Goal: Task Accomplishment & Management: Use online tool/utility

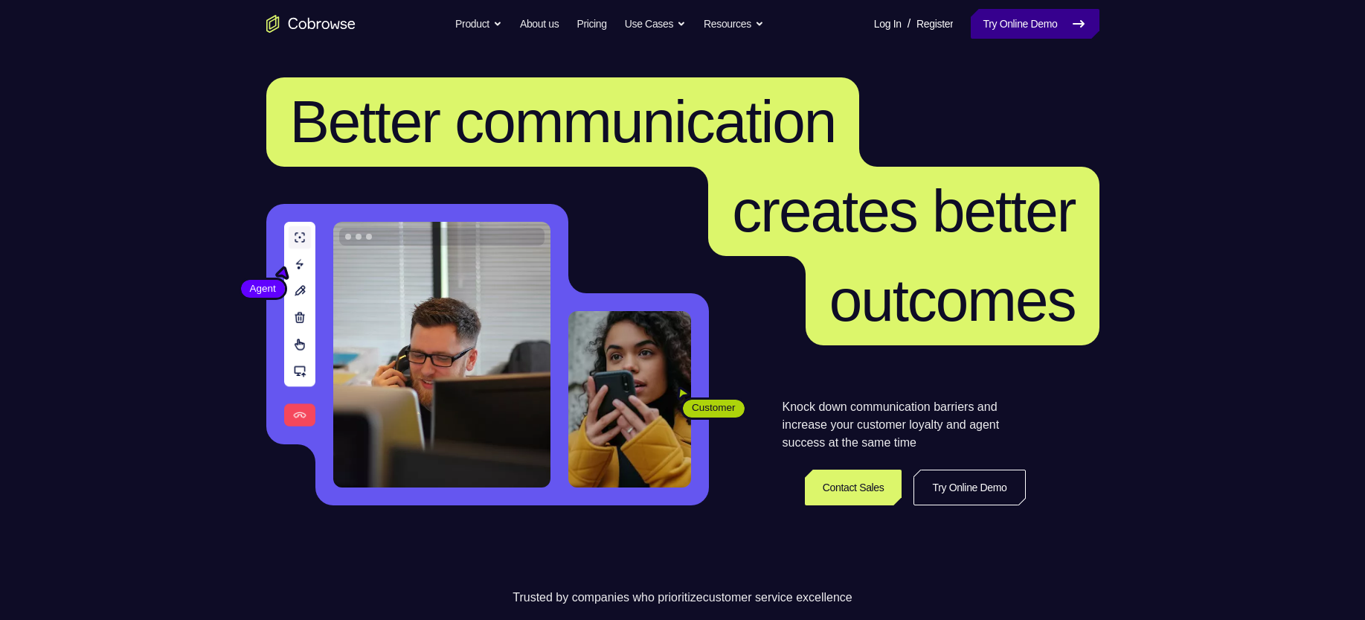
click at [1027, 21] on link "Try Online Demo" at bounding box center [1035, 24] width 128 height 30
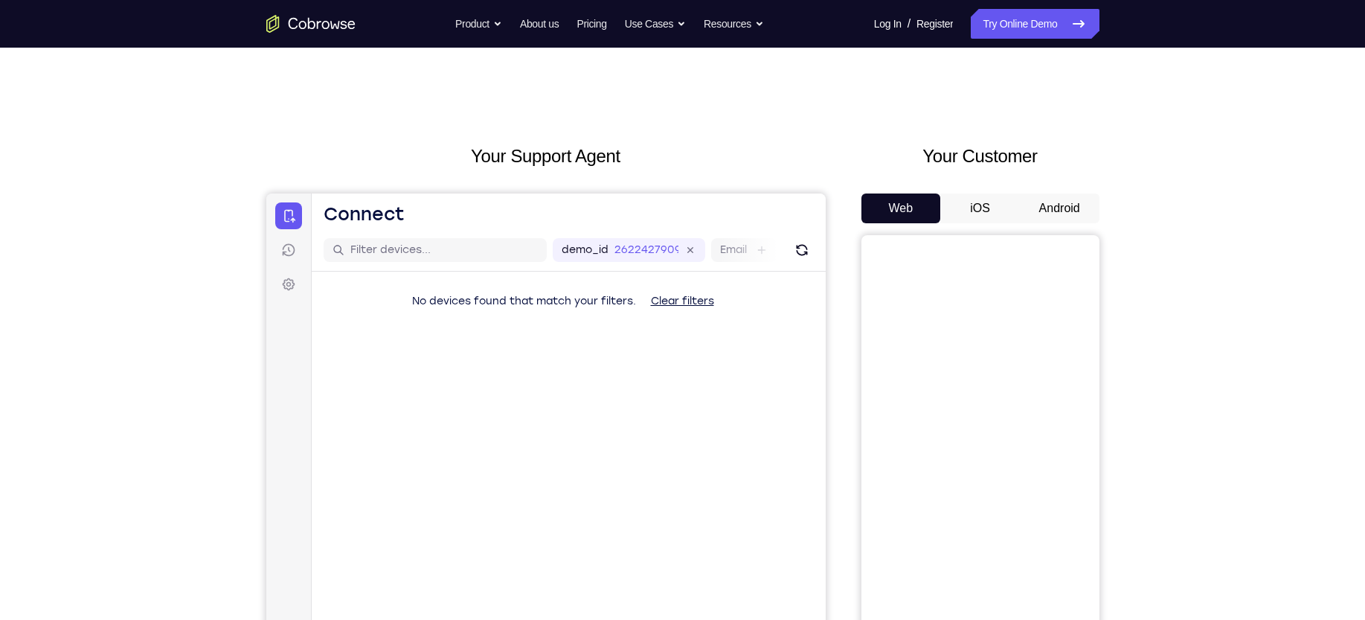
scroll to position [75, 0]
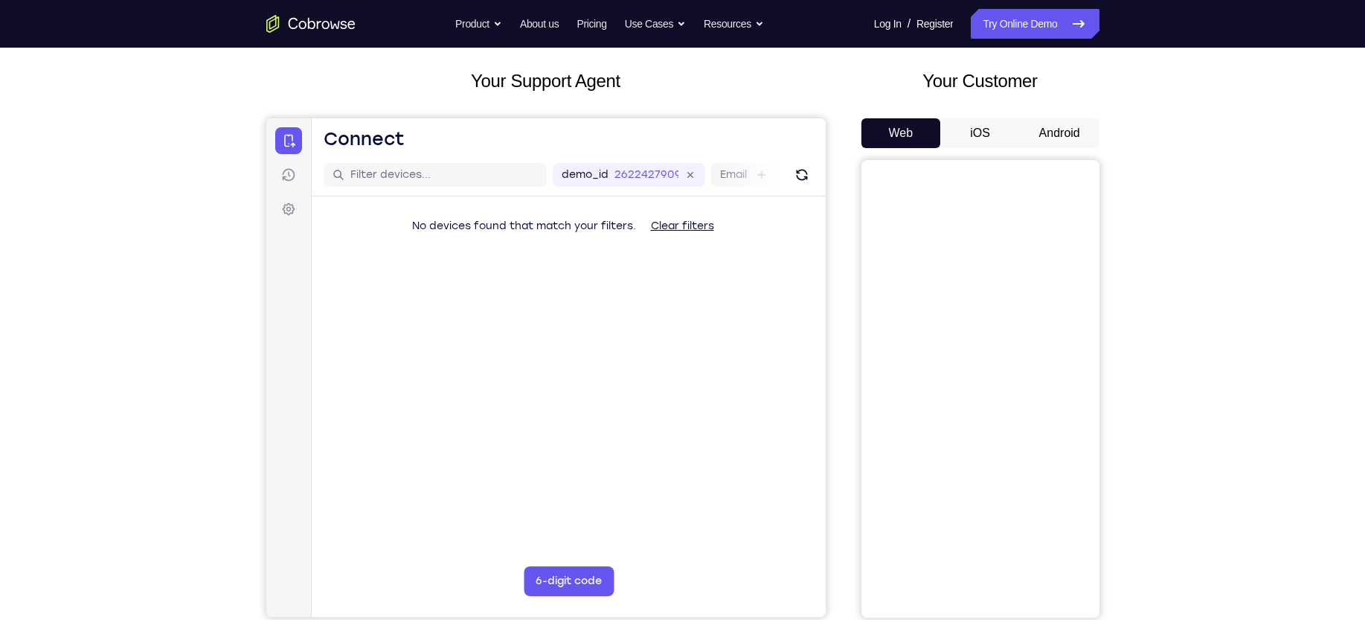
click at [1061, 141] on button "Android" at bounding box center [1060, 133] width 80 height 30
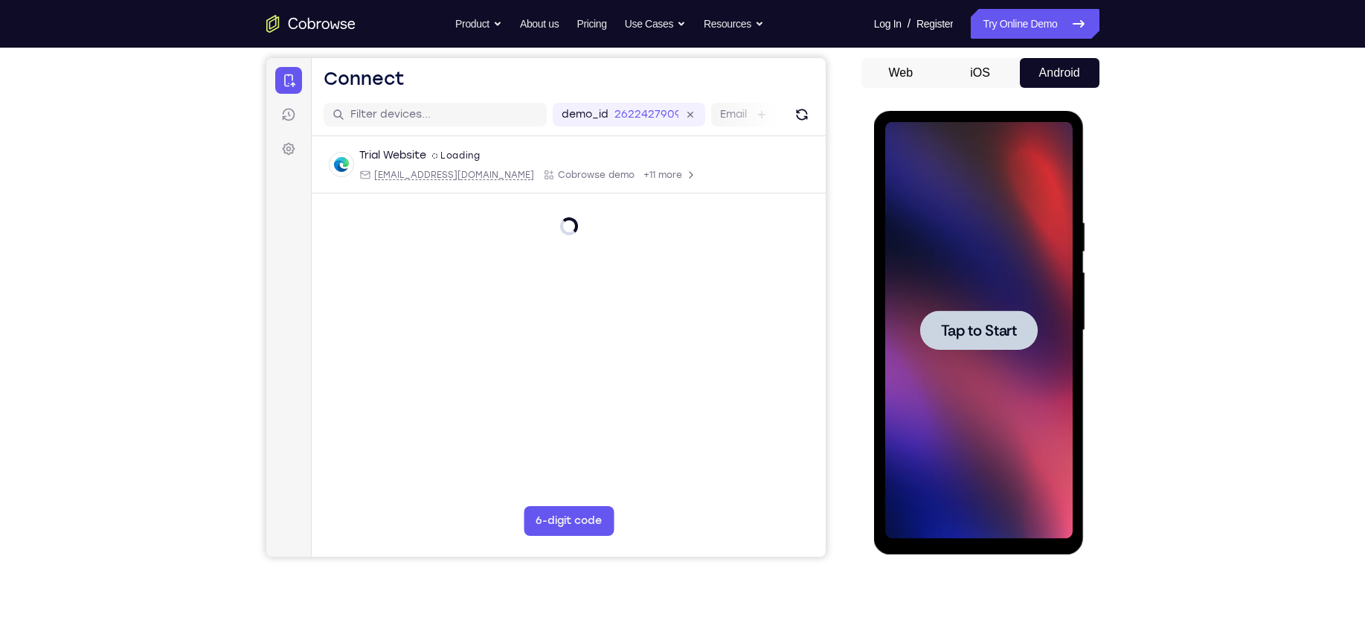
scroll to position [0, 0]
click at [936, 325] on div at bounding box center [979, 329] width 118 height 39
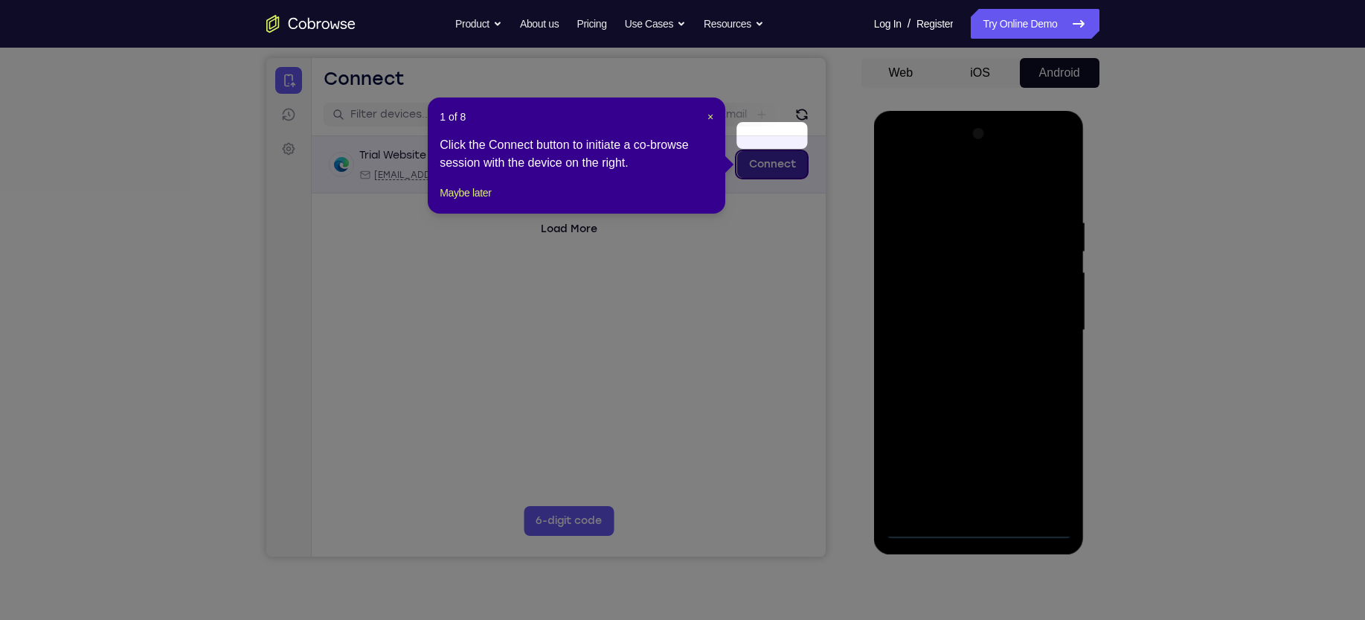
scroll to position [166, 0]
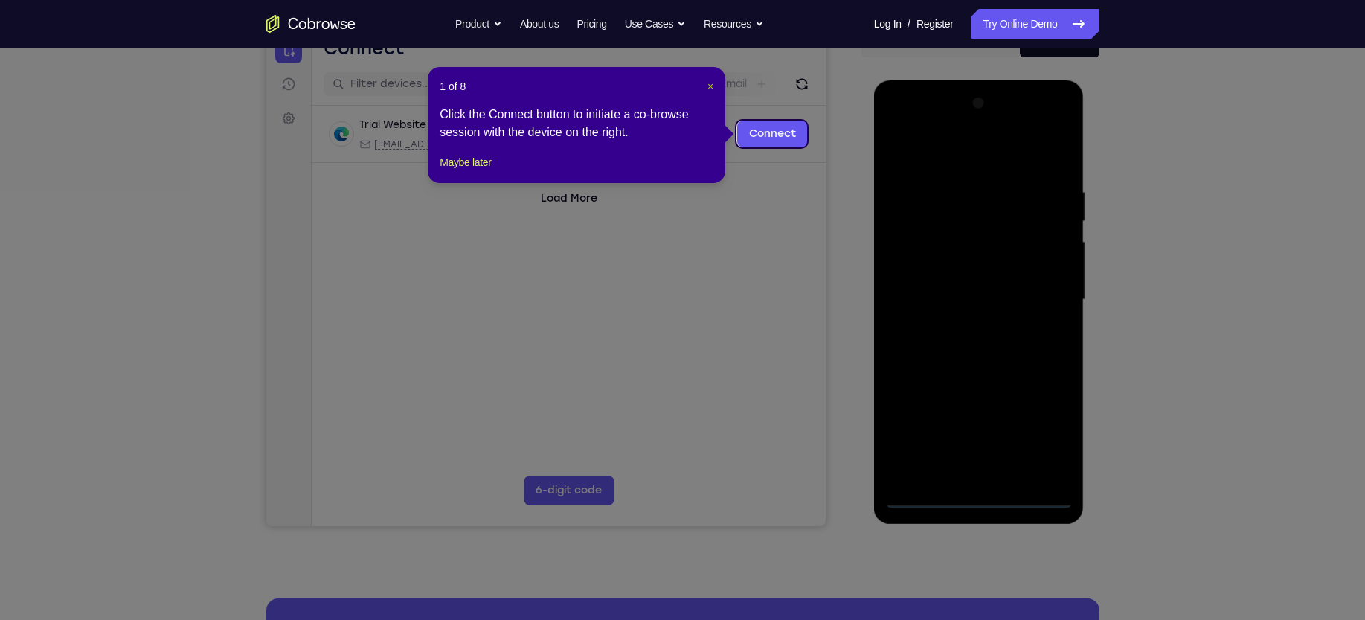
click at [712, 84] on span "×" at bounding box center [710, 86] width 6 height 12
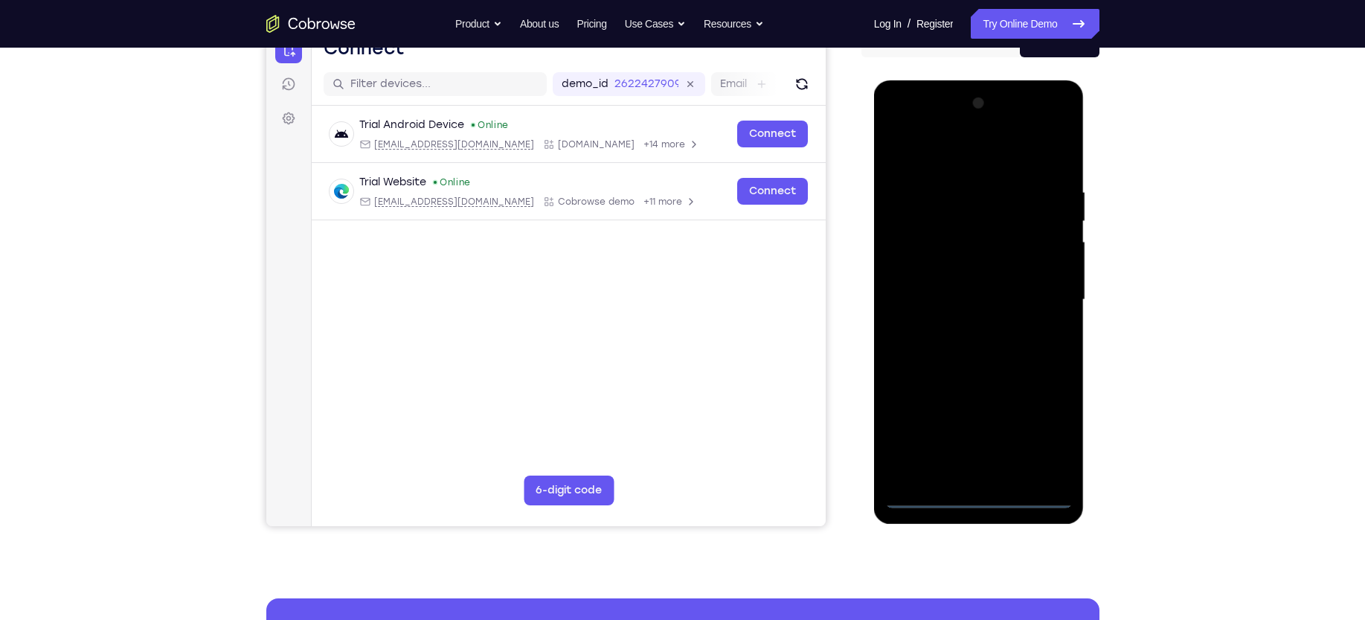
click at [980, 492] on div at bounding box center [978, 299] width 187 height 417
click at [979, 494] on div at bounding box center [978, 299] width 187 height 417
click at [1046, 434] on div at bounding box center [978, 299] width 187 height 417
click at [953, 159] on div at bounding box center [978, 299] width 187 height 417
click at [1047, 292] on div at bounding box center [978, 299] width 187 height 417
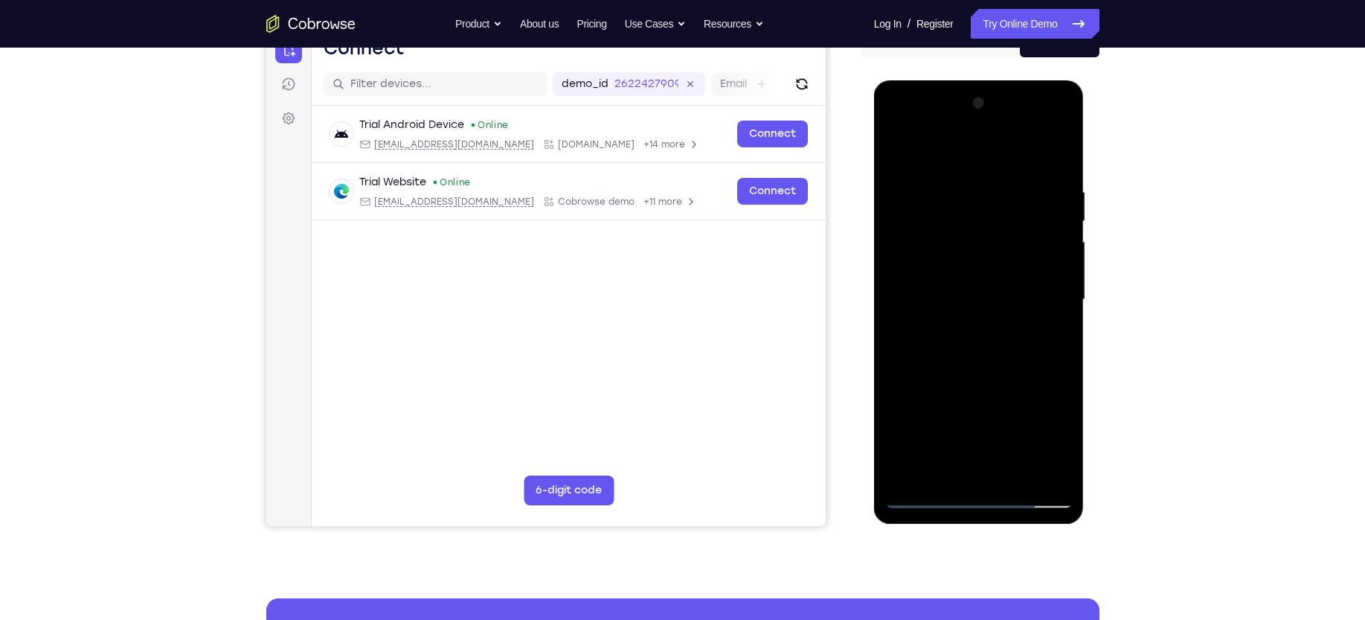
click at [963, 327] on div at bounding box center [978, 299] width 187 height 417
click at [960, 279] on div at bounding box center [978, 299] width 187 height 417
click at [948, 270] on div at bounding box center [978, 299] width 187 height 417
click at [920, 298] on div at bounding box center [978, 299] width 187 height 417
click at [982, 364] on div at bounding box center [978, 299] width 187 height 417
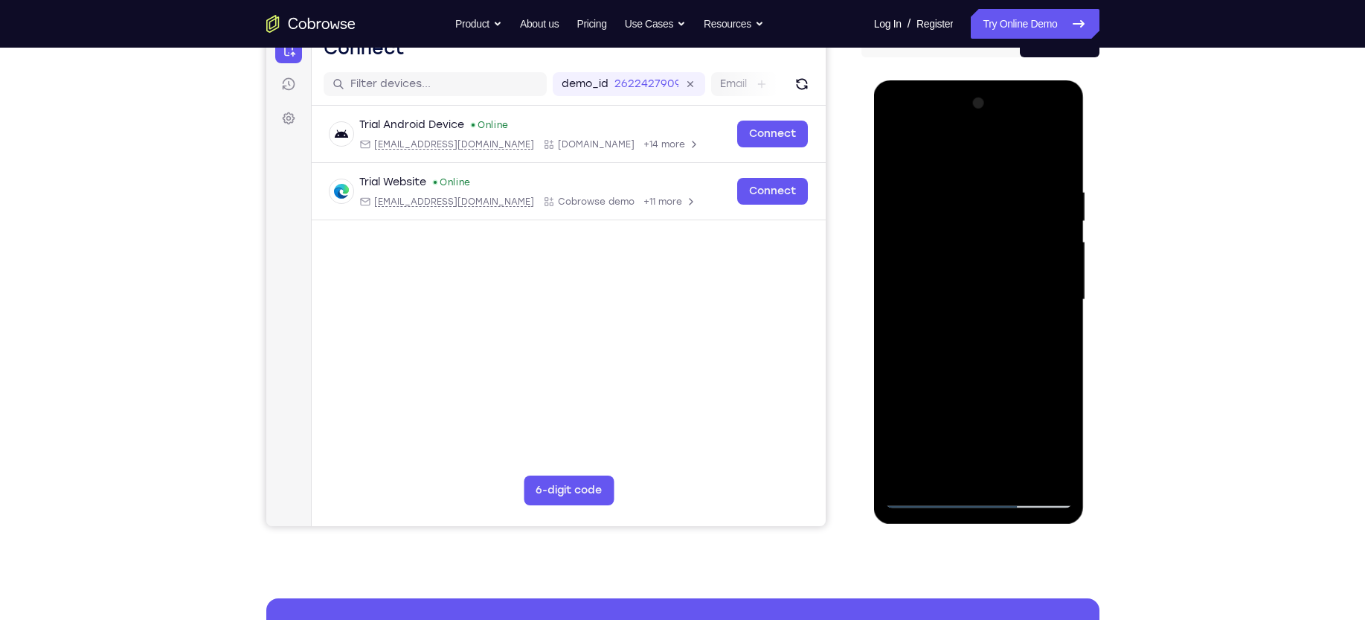
click at [1019, 150] on div at bounding box center [978, 299] width 187 height 417
click at [995, 179] on div at bounding box center [978, 299] width 187 height 417
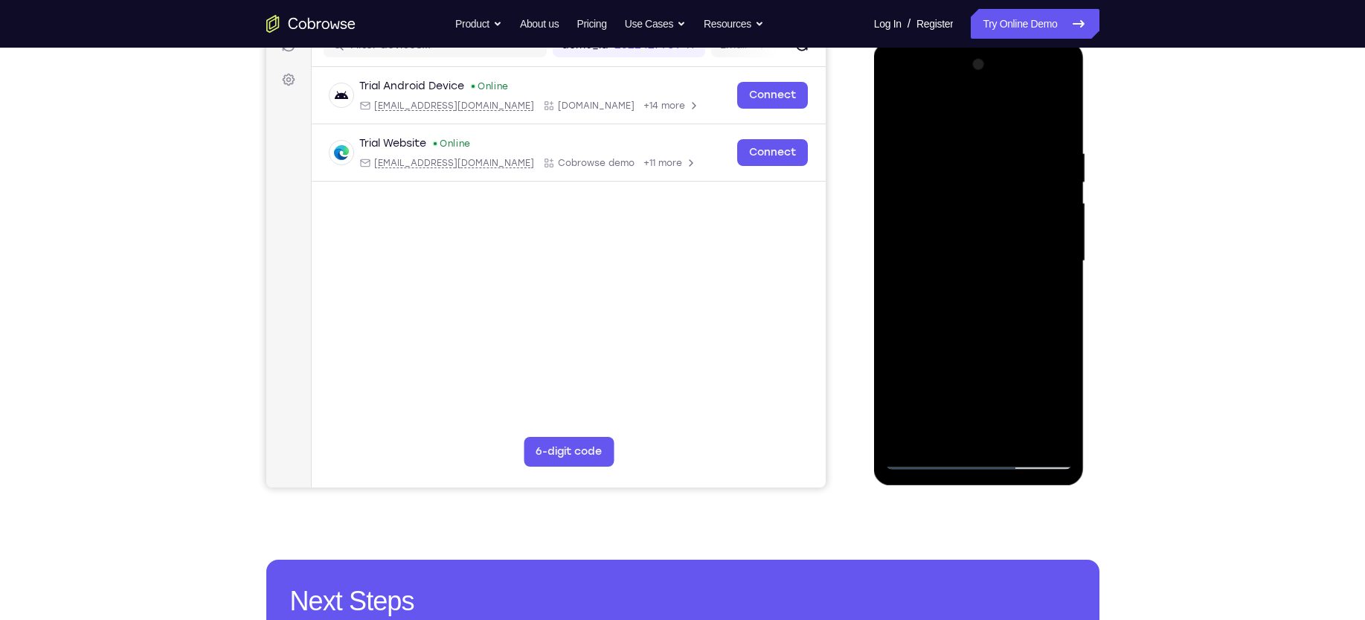
scroll to position [206, 0]
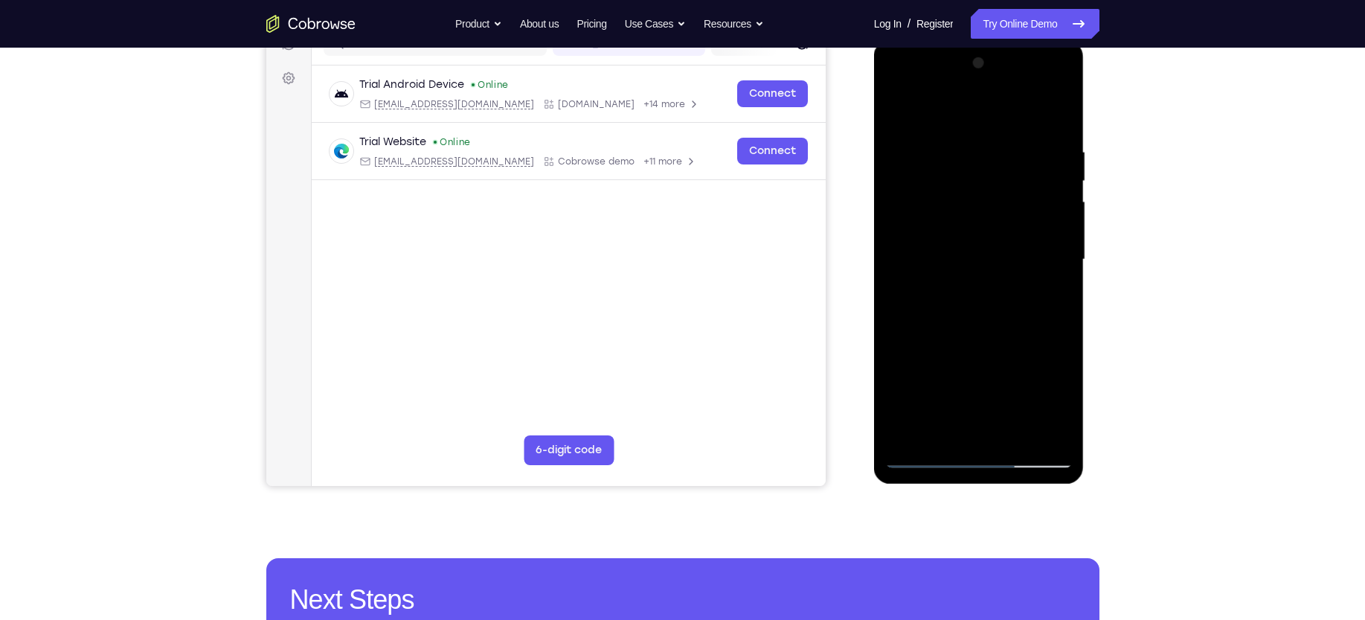
click at [1012, 432] on div at bounding box center [978, 259] width 187 height 417
click at [968, 337] on div at bounding box center [978, 259] width 187 height 417
click at [931, 253] on div at bounding box center [978, 259] width 187 height 417
click at [901, 114] on div at bounding box center [978, 259] width 187 height 417
click at [957, 272] on div at bounding box center [978, 259] width 187 height 417
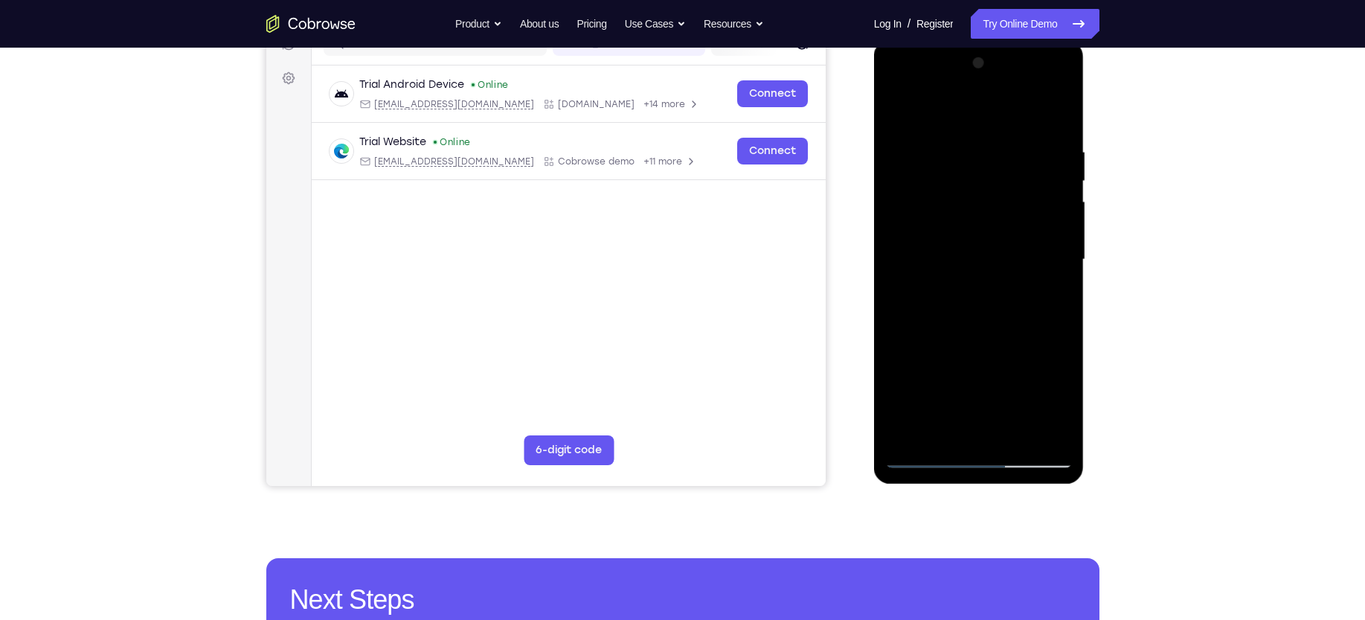
click at [935, 330] on div at bounding box center [978, 259] width 187 height 417
click at [952, 333] on div at bounding box center [978, 259] width 187 height 417
click at [961, 312] on div at bounding box center [978, 259] width 187 height 417
click at [957, 384] on div at bounding box center [978, 259] width 187 height 417
click at [976, 425] on div at bounding box center [978, 259] width 187 height 417
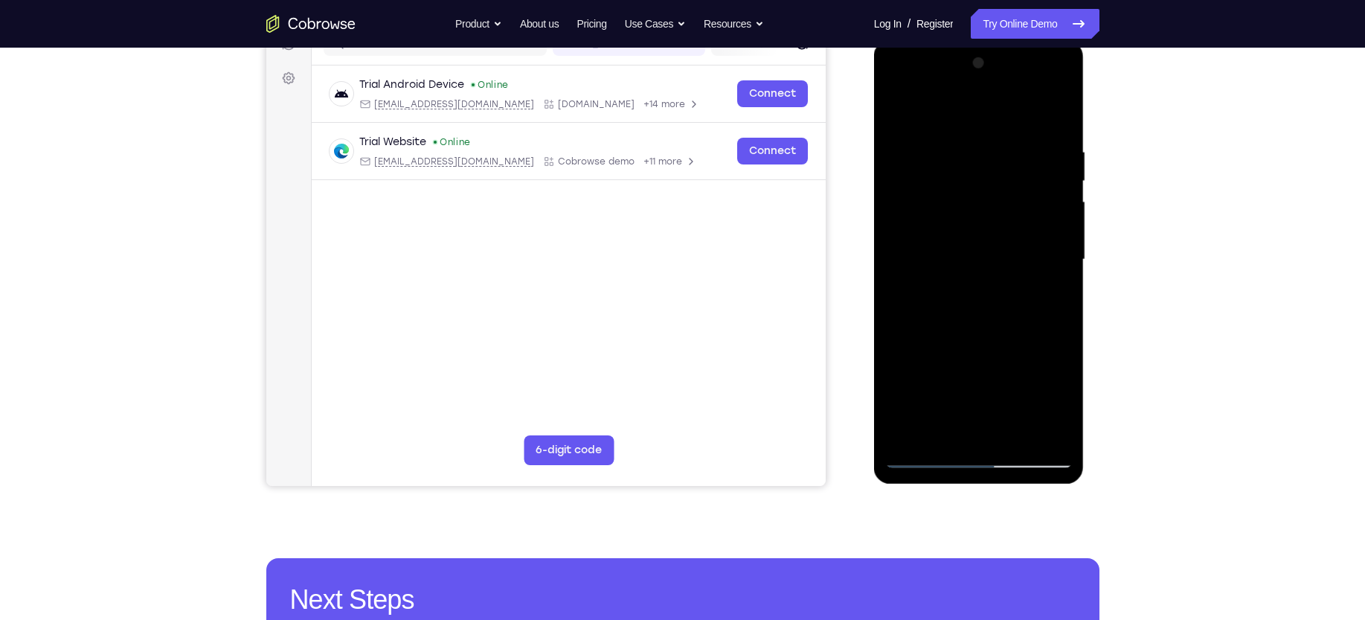
click at [968, 255] on div at bounding box center [978, 259] width 187 height 417
click at [1014, 385] on div at bounding box center [978, 259] width 187 height 417
click at [1060, 268] on div at bounding box center [978, 259] width 187 height 417
click at [1059, 402] on div at bounding box center [978, 259] width 187 height 417
click at [976, 265] on div at bounding box center [978, 259] width 187 height 417
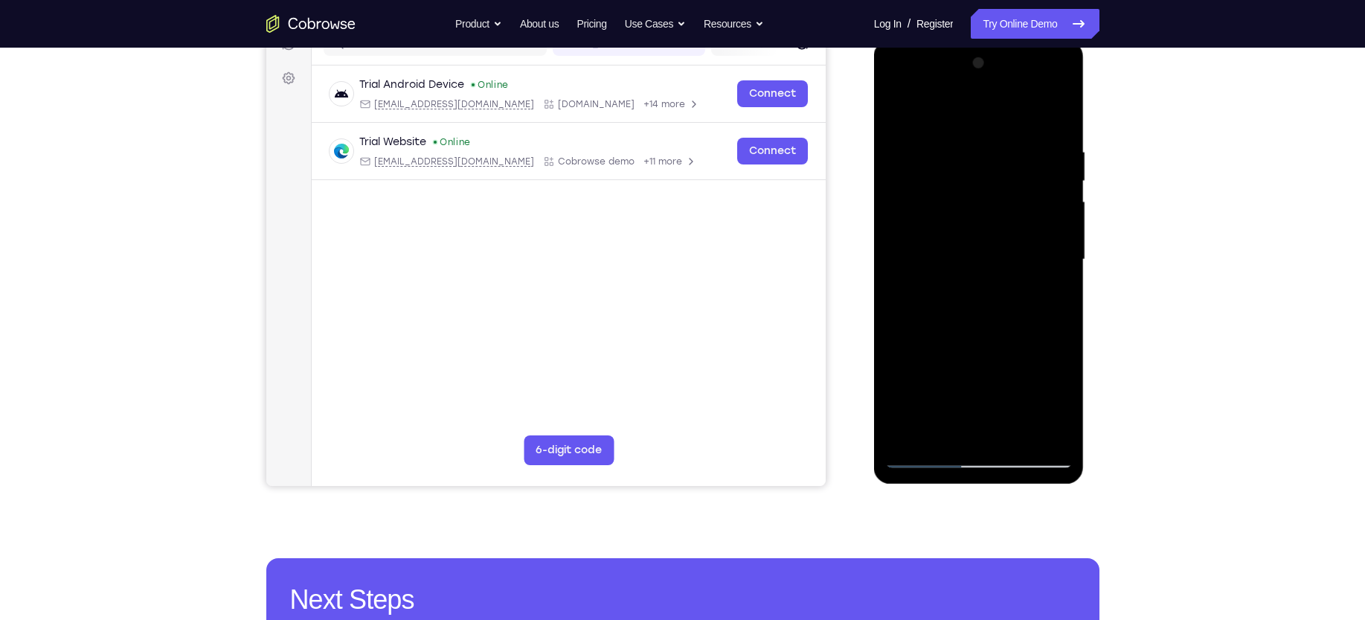
click at [1017, 400] on div at bounding box center [978, 259] width 187 height 417
click at [1053, 298] on div at bounding box center [978, 259] width 187 height 417
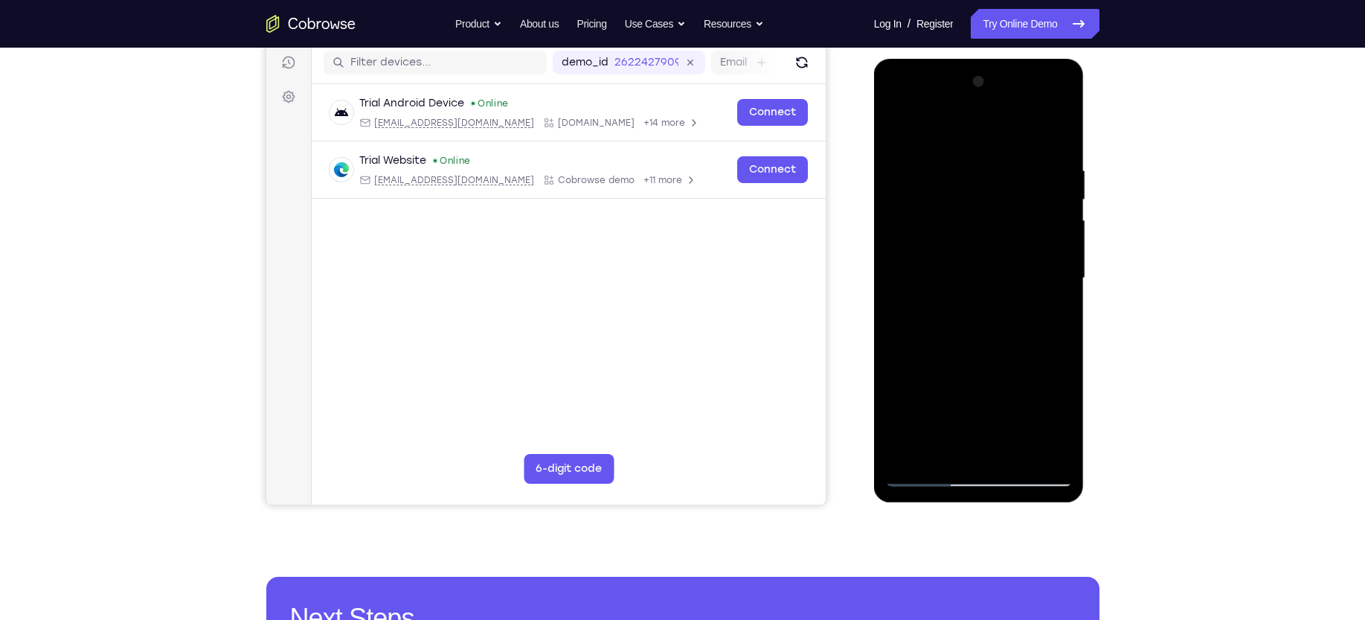
drag, startPoint x: 928, startPoint y: 265, endPoint x: 1706, endPoint y: 246, distance: 778.3
click at [928, 265] on div at bounding box center [978, 278] width 187 height 417
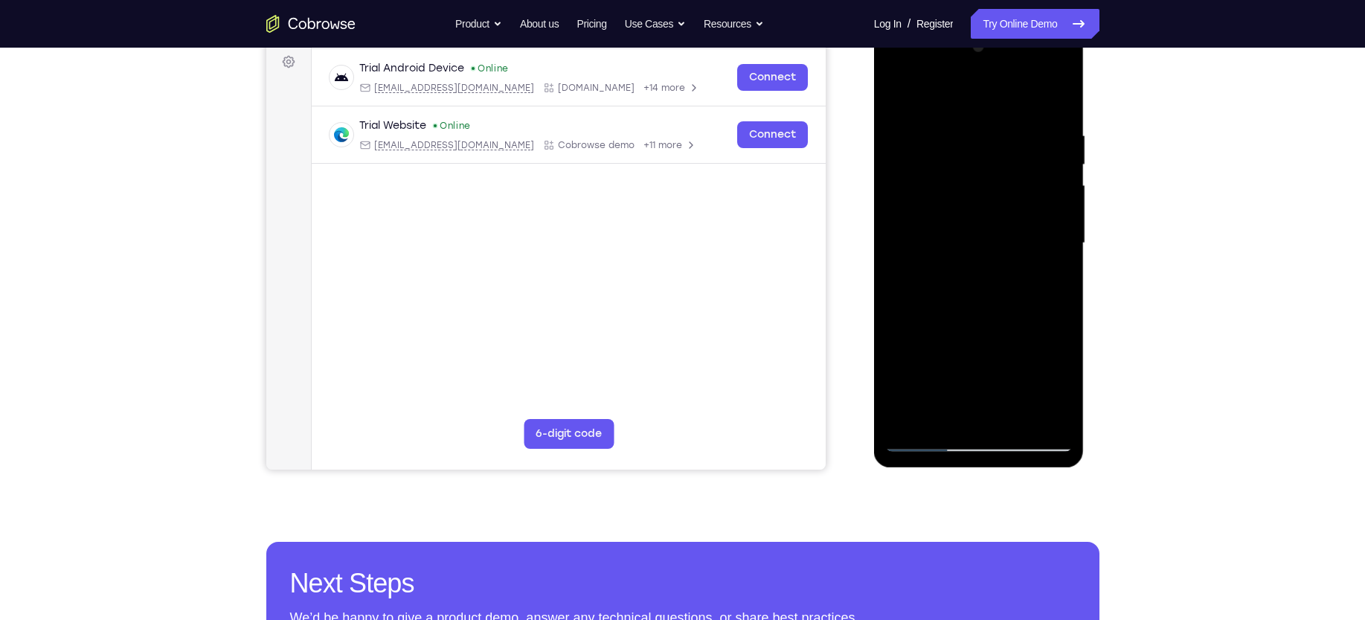
scroll to position [218, 0]
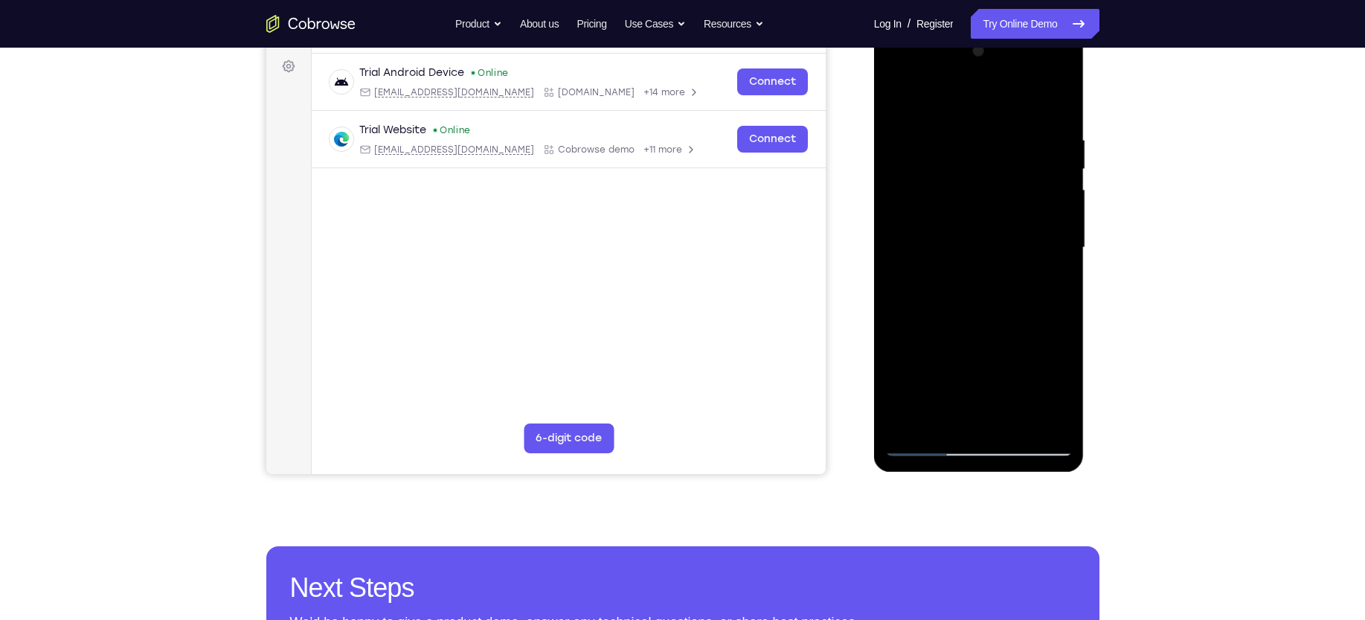
click at [1045, 415] on div at bounding box center [978, 247] width 187 height 417
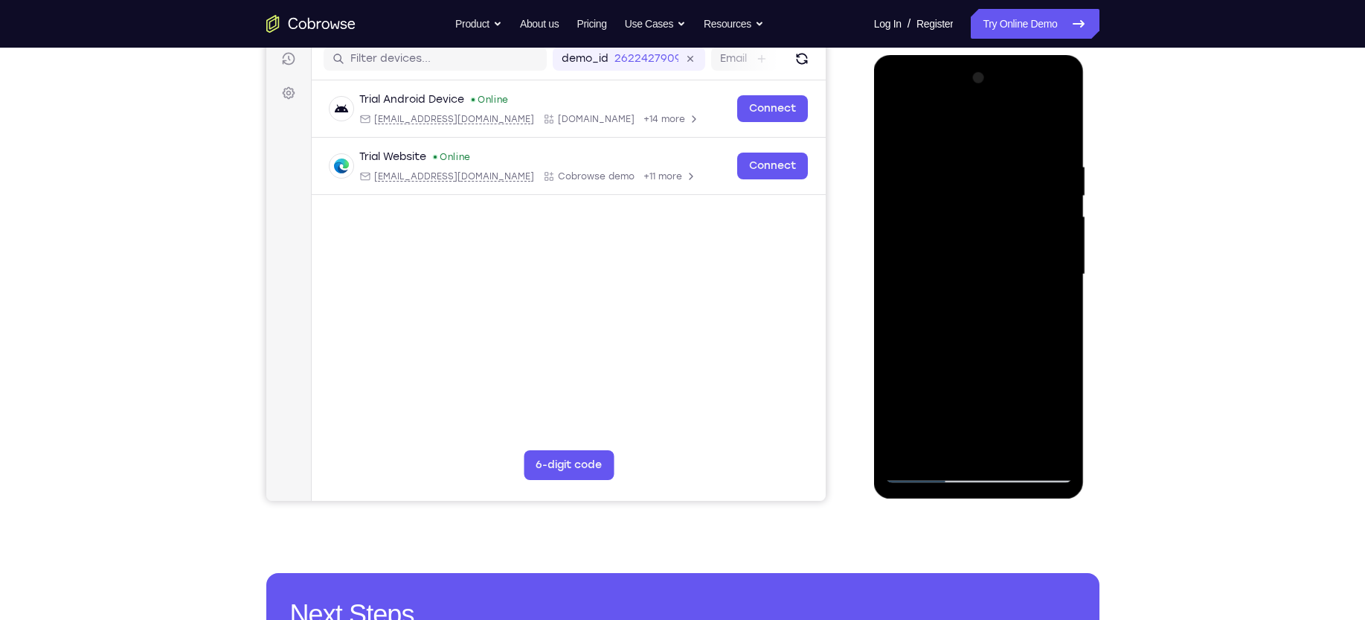
scroll to position [190, 0]
click at [897, 126] on div at bounding box center [978, 275] width 187 height 417
click at [899, 123] on div at bounding box center [978, 275] width 187 height 417
click at [960, 157] on div at bounding box center [978, 275] width 187 height 417
click at [1035, 446] on div at bounding box center [978, 275] width 187 height 417
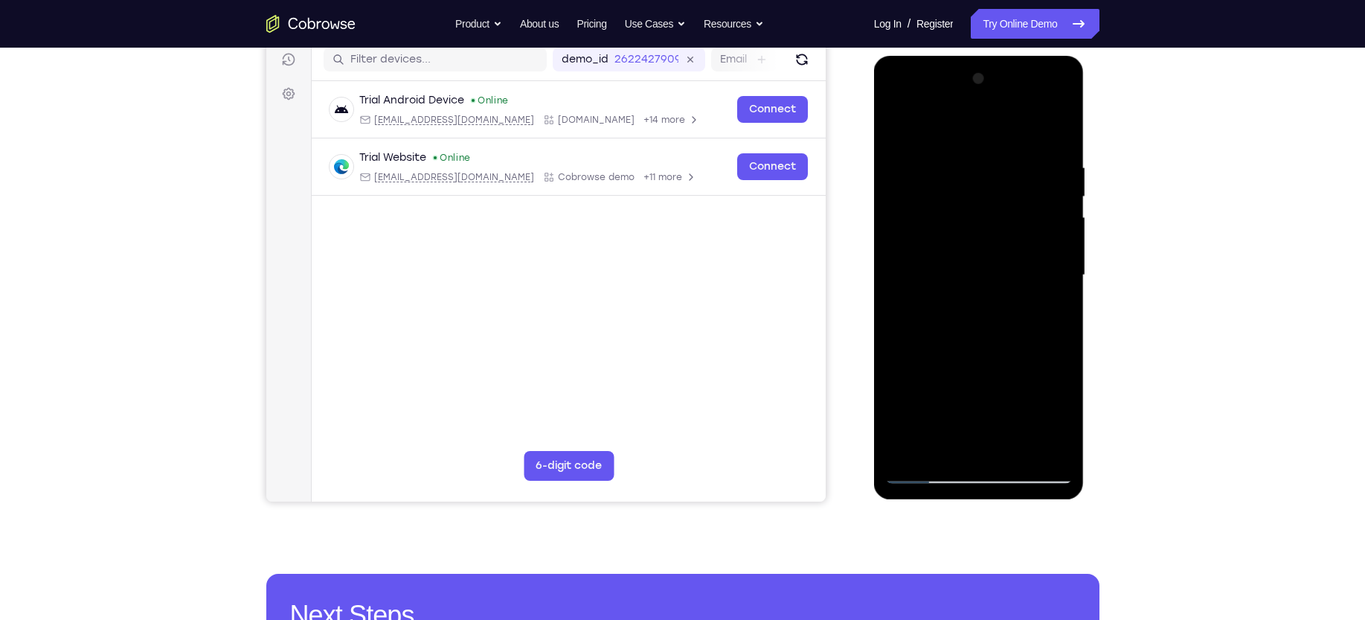
click at [1047, 325] on div at bounding box center [978, 275] width 187 height 417
click at [1036, 443] on div at bounding box center [978, 275] width 187 height 417
click at [907, 132] on div at bounding box center [978, 275] width 187 height 417
click at [904, 273] on div at bounding box center [978, 275] width 187 height 417
click at [1035, 256] on div at bounding box center [978, 275] width 187 height 417
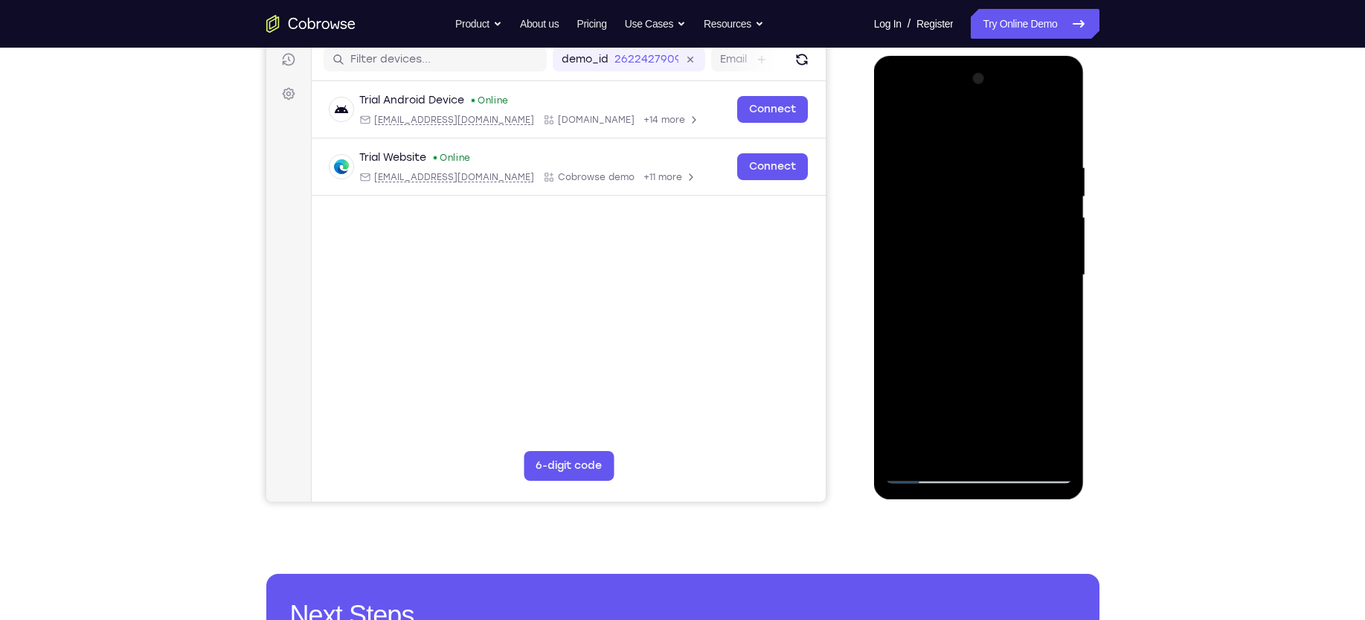
click at [1035, 256] on div at bounding box center [978, 275] width 187 height 417
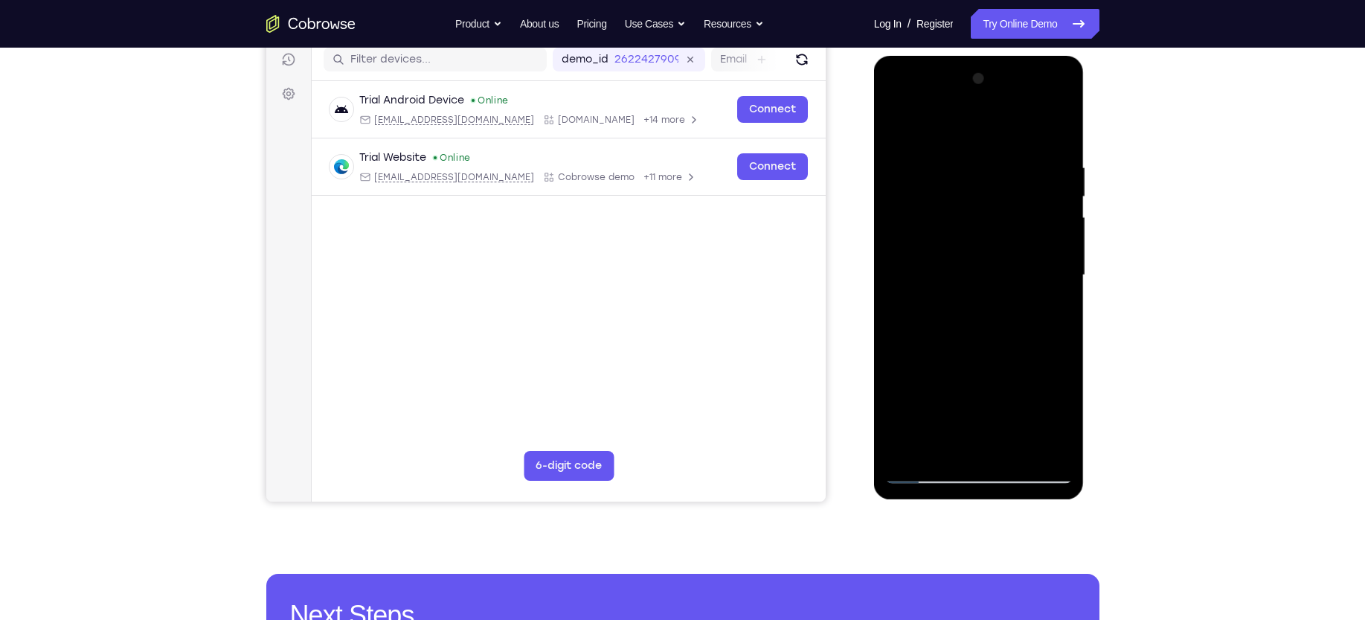
click at [1035, 256] on div at bounding box center [978, 275] width 187 height 417
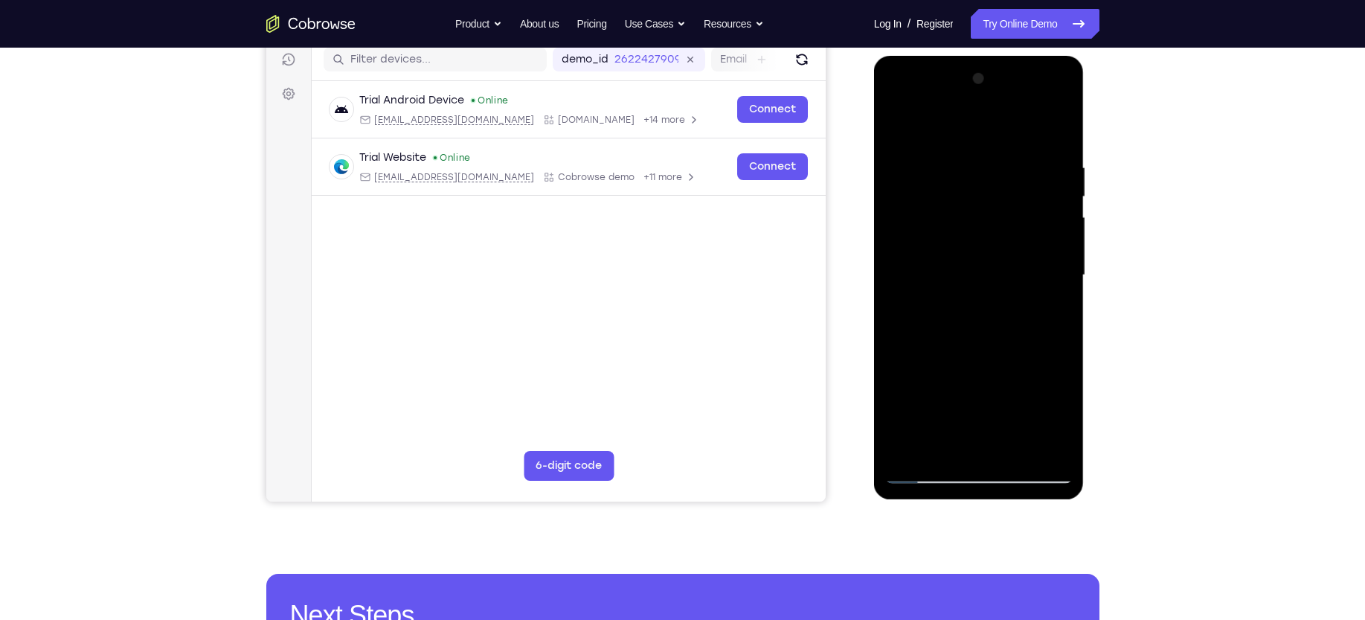
click at [1035, 256] on div at bounding box center [978, 275] width 187 height 417
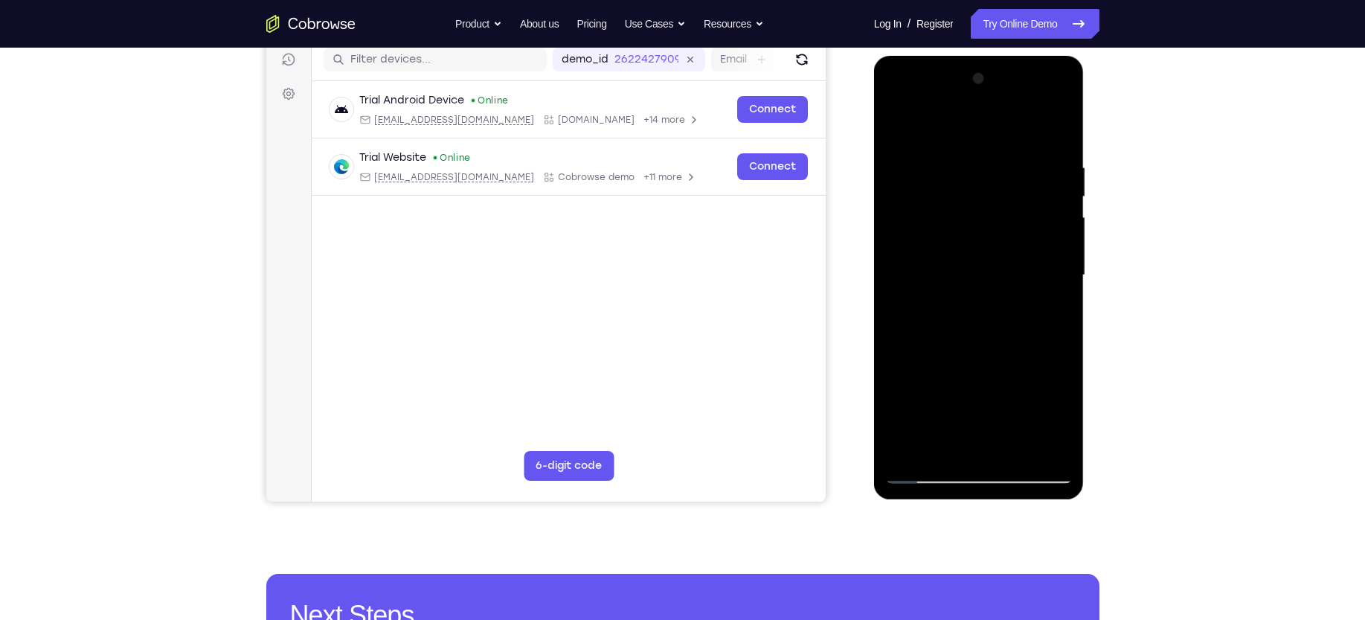
click at [1035, 256] on div at bounding box center [978, 275] width 187 height 417
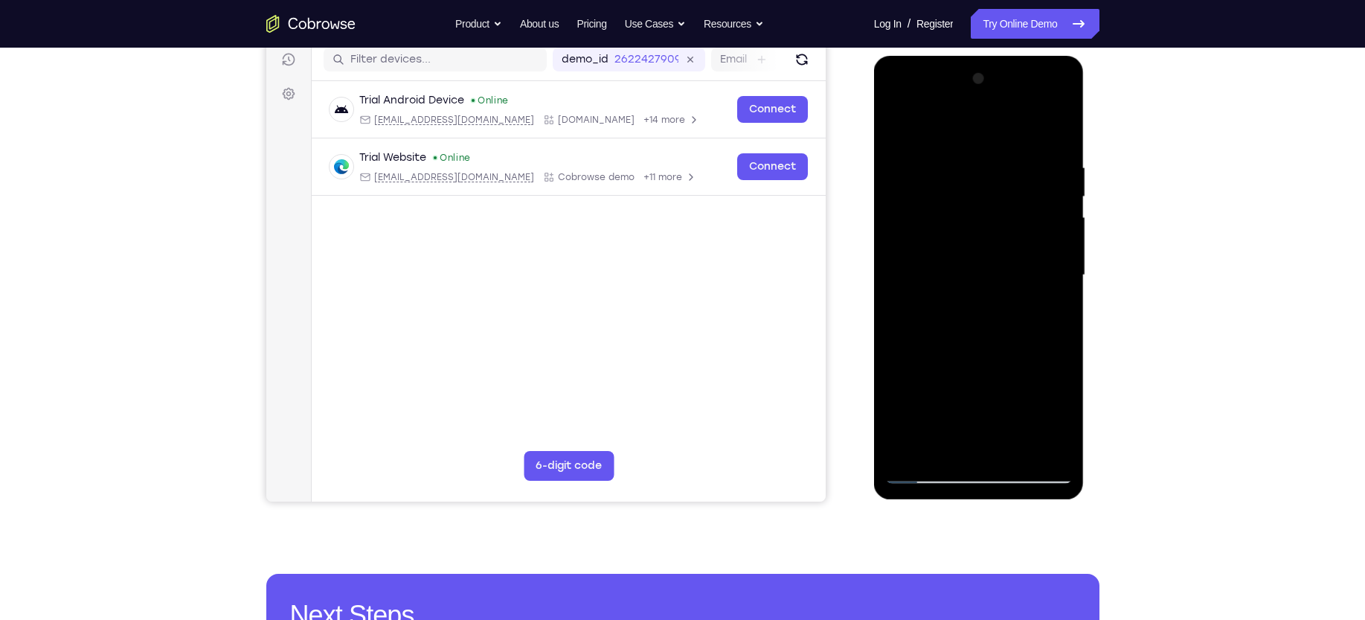
click at [1035, 256] on div at bounding box center [978, 275] width 187 height 417
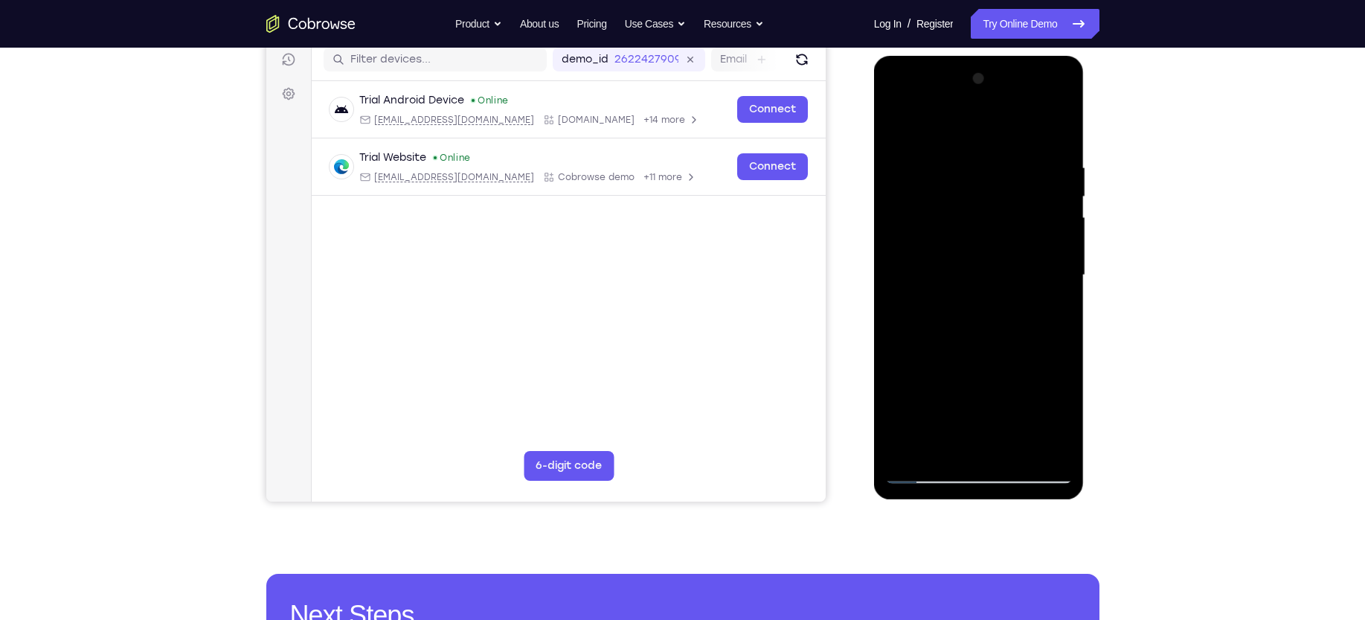
click at [1035, 256] on div at bounding box center [978, 275] width 187 height 417
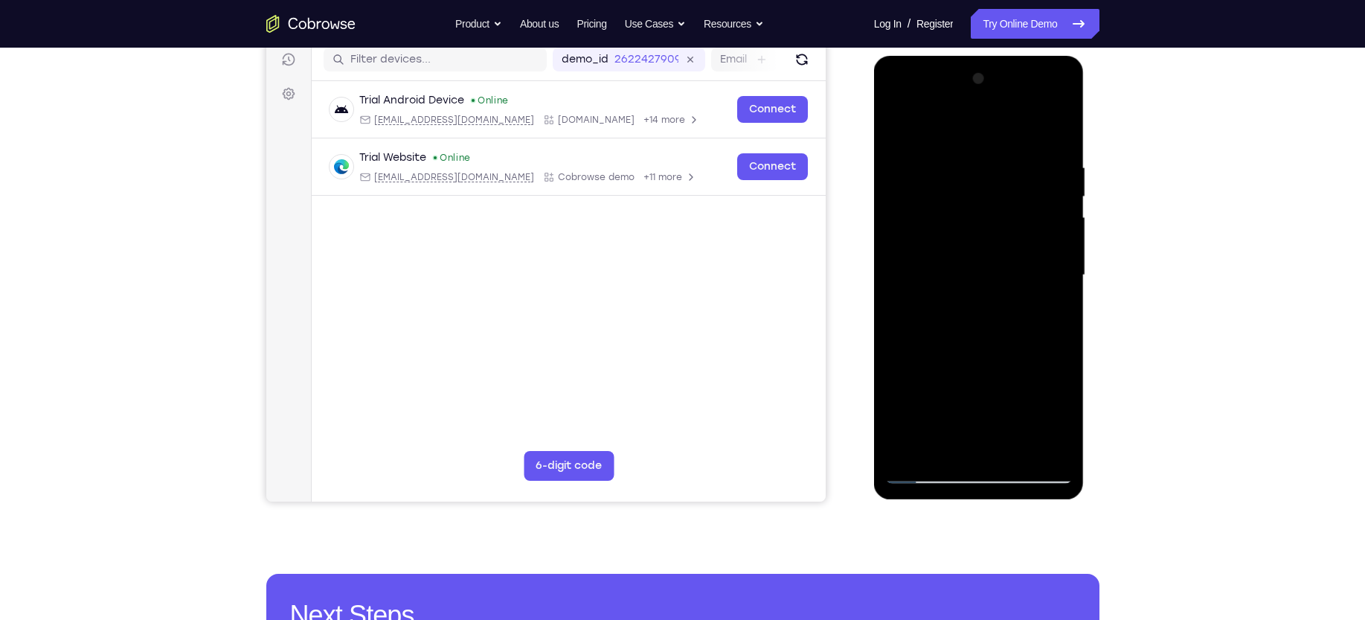
click at [1035, 256] on div at bounding box center [978, 275] width 187 height 417
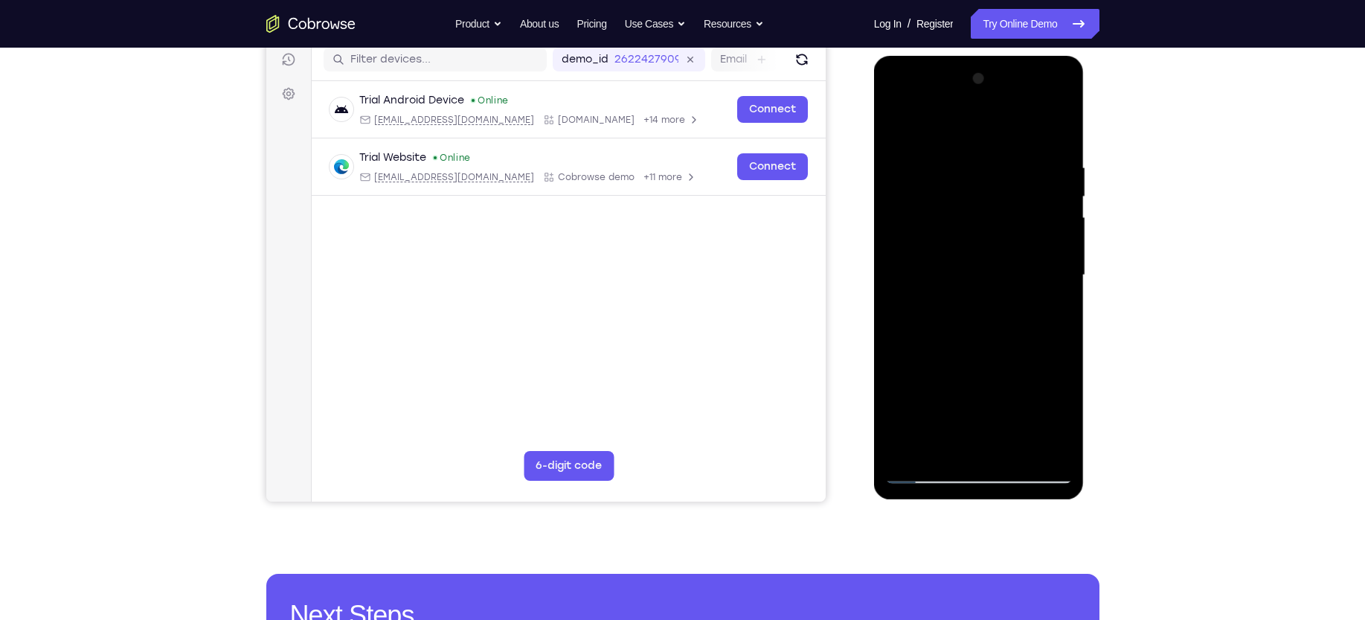
click at [1035, 256] on div at bounding box center [978, 275] width 187 height 417
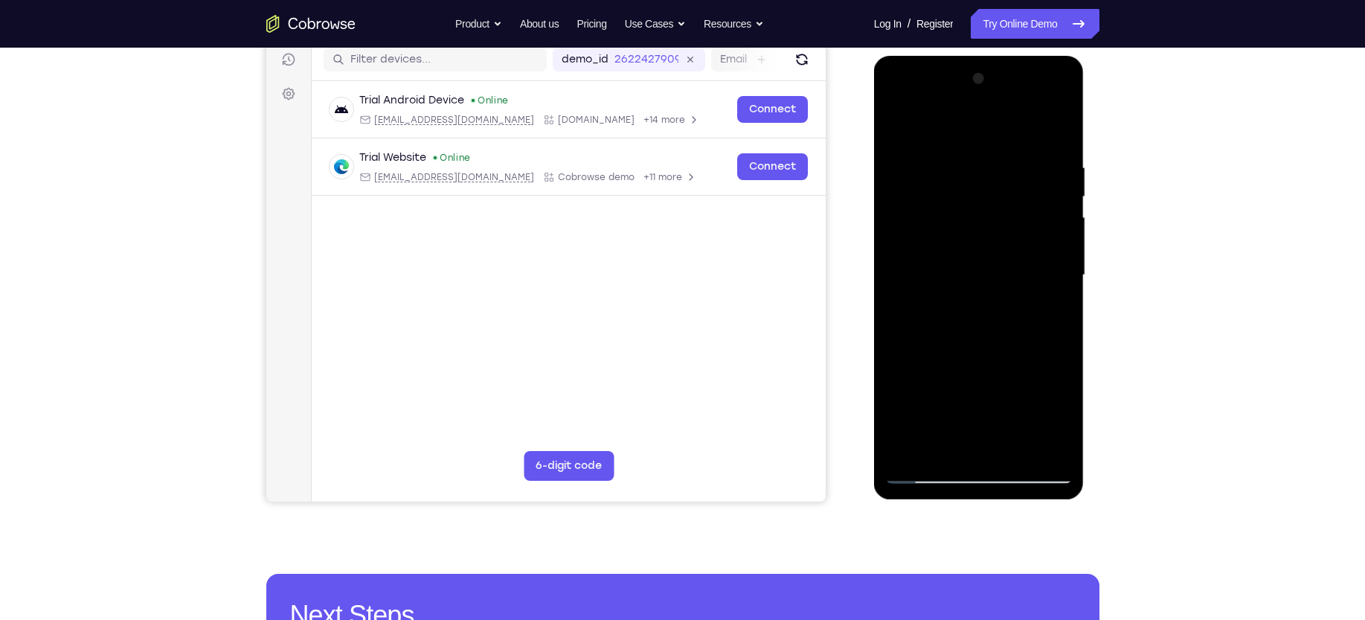
click at [1035, 256] on div at bounding box center [978, 275] width 187 height 417
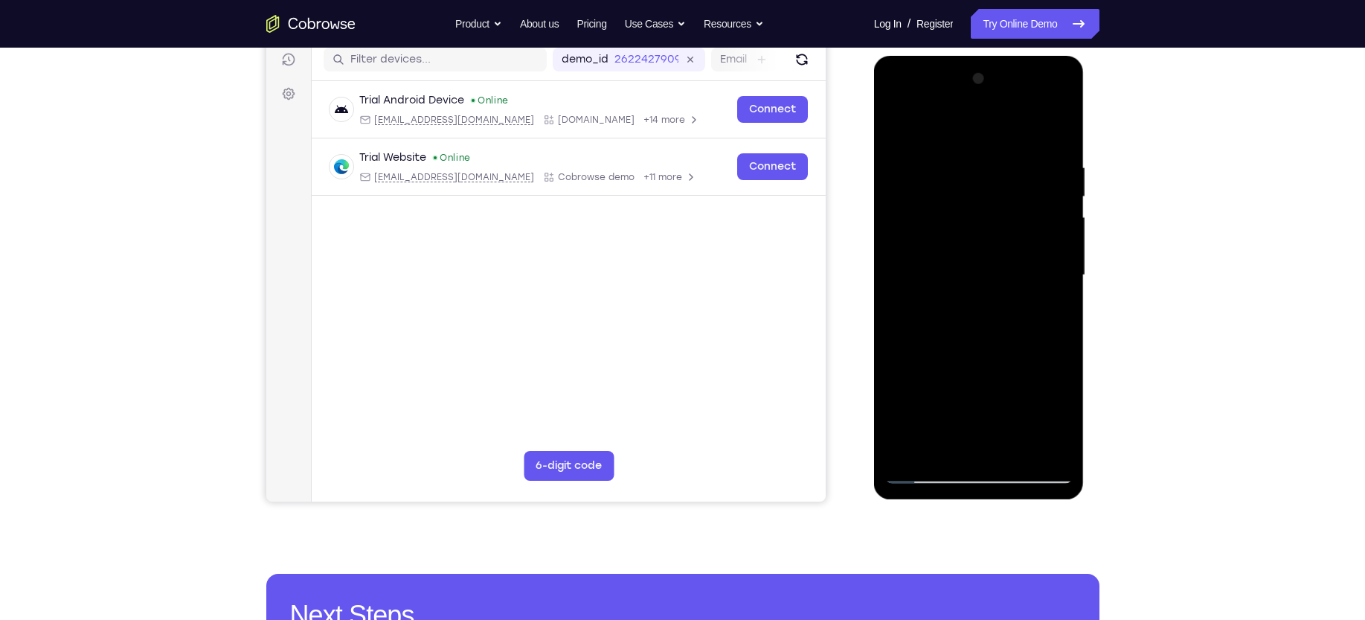
click at [1035, 256] on div at bounding box center [978, 275] width 187 height 417
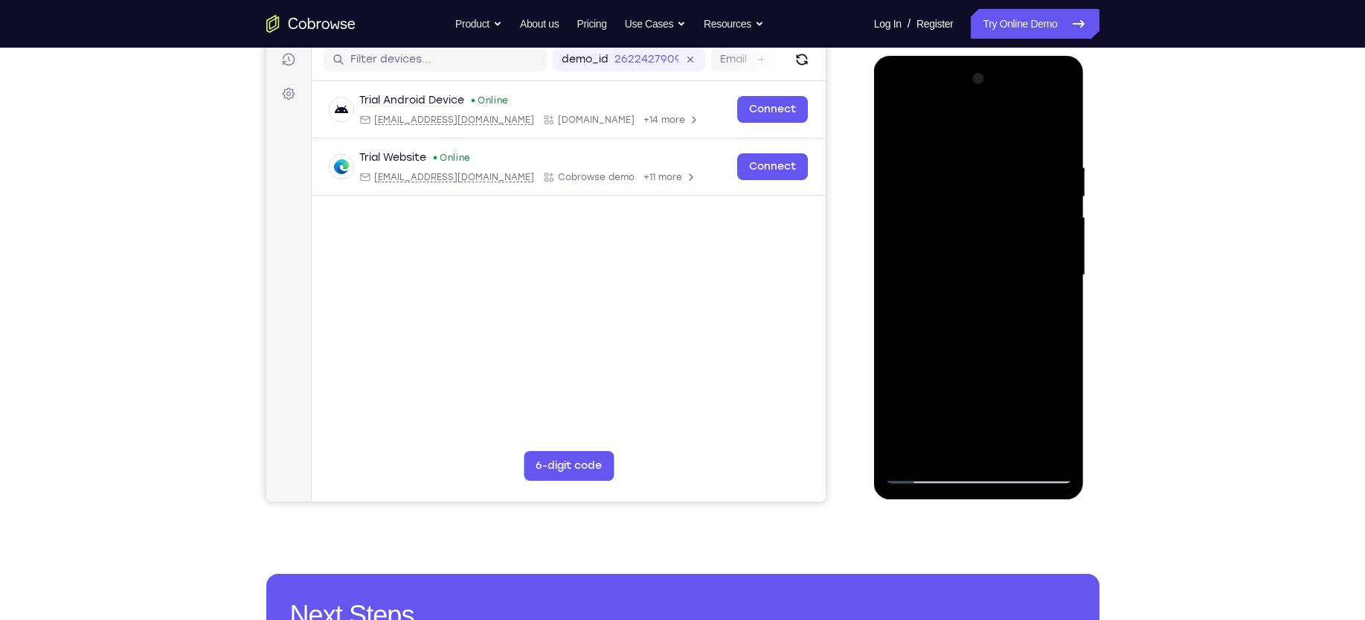
click at [1035, 256] on div at bounding box center [978, 275] width 187 height 417
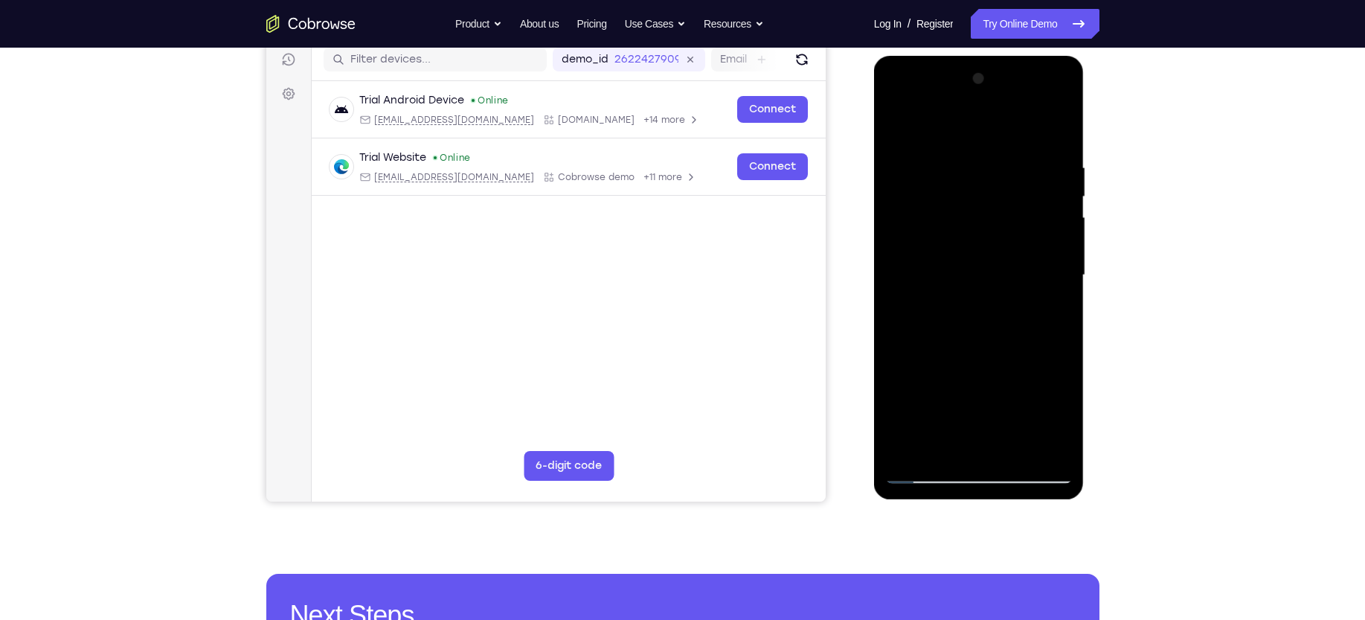
click at [1035, 256] on div at bounding box center [978, 275] width 187 height 417
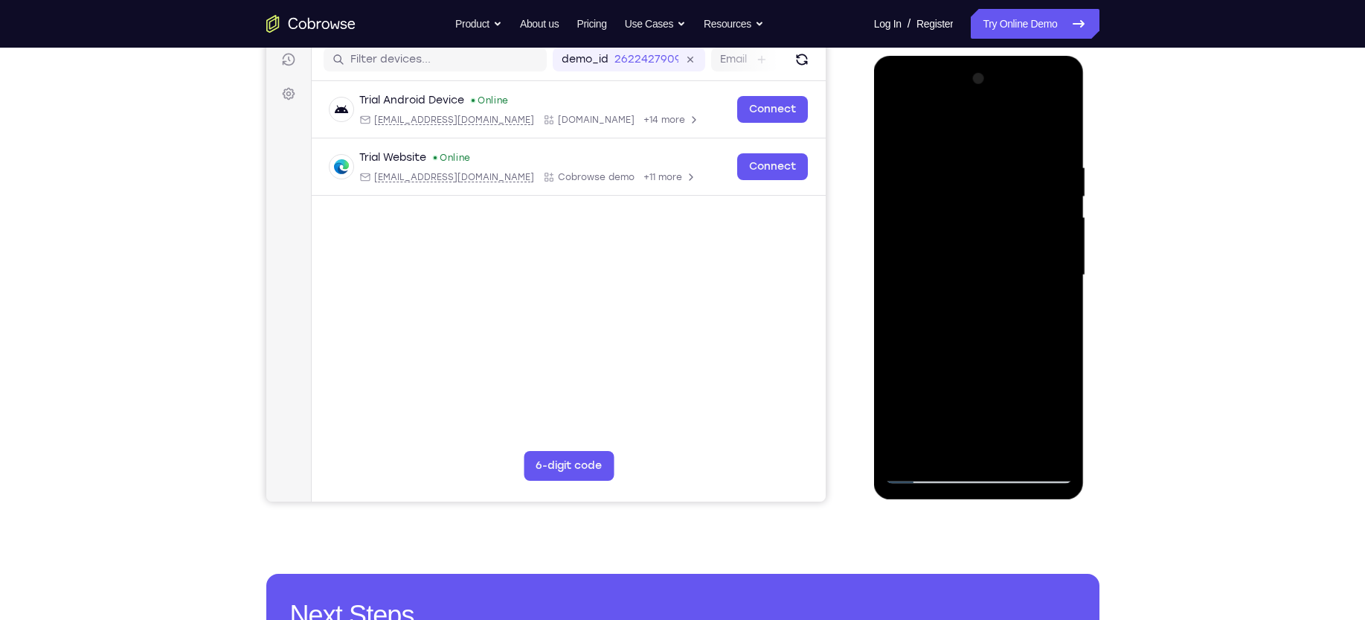
click at [1035, 256] on div at bounding box center [978, 275] width 187 height 417
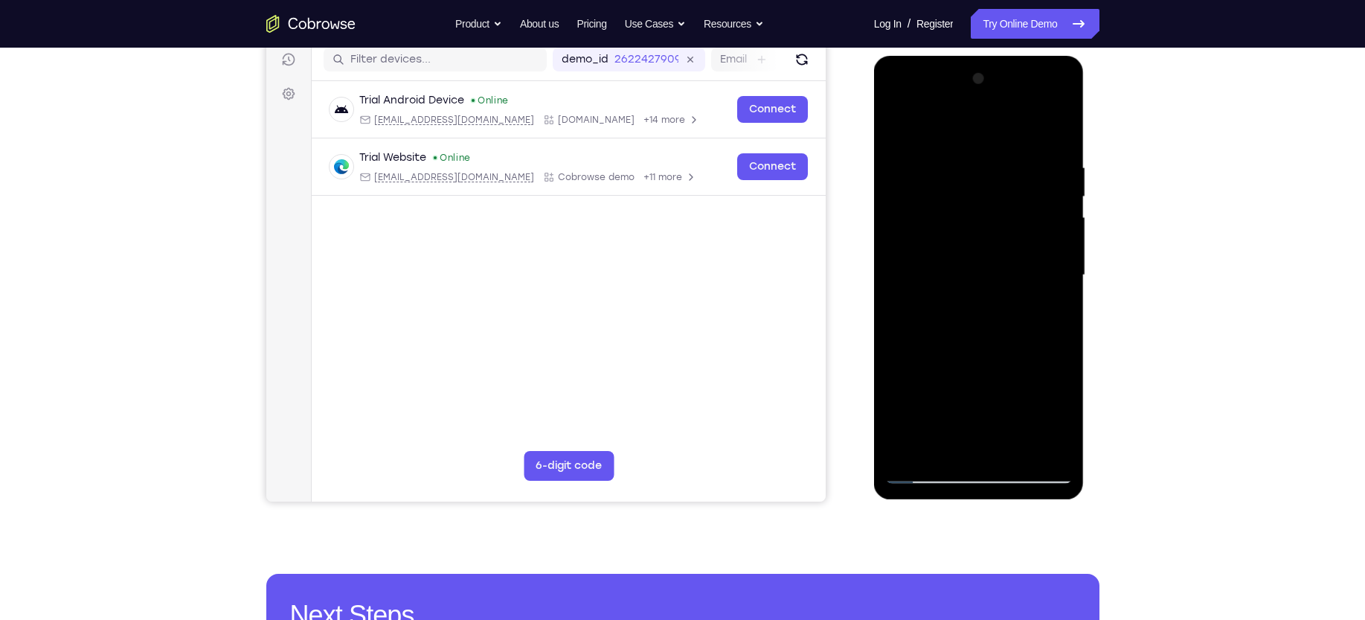
click at [1035, 256] on div at bounding box center [978, 275] width 187 height 417
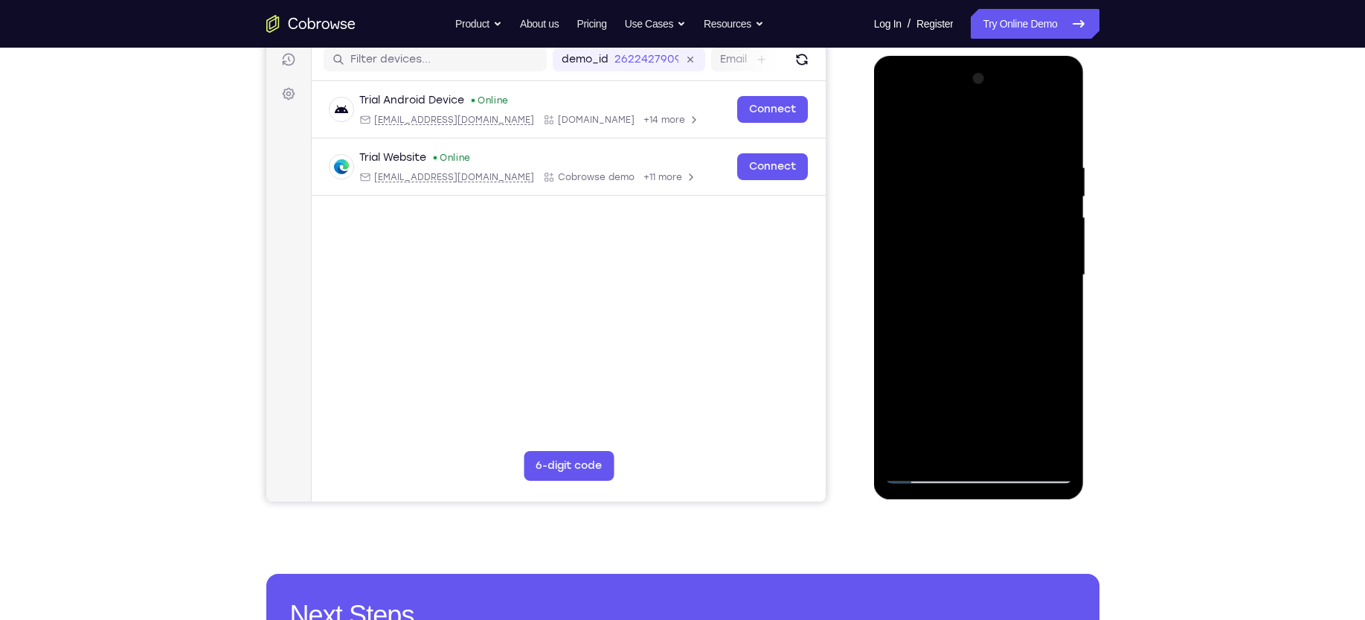
click at [1035, 256] on div at bounding box center [978, 275] width 187 height 417
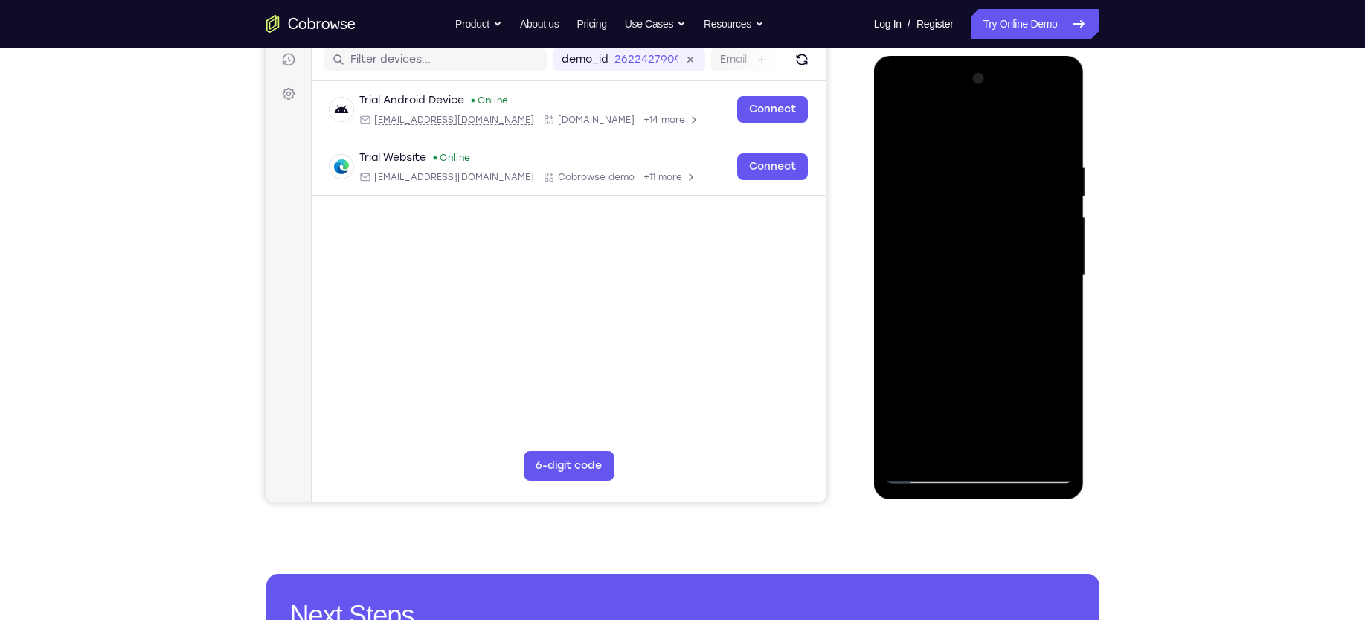
click at [1035, 256] on div at bounding box center [978, 275] width 187 height 417
click at [905, 263] on div at bounding box center [978, 275] width 187 height 417
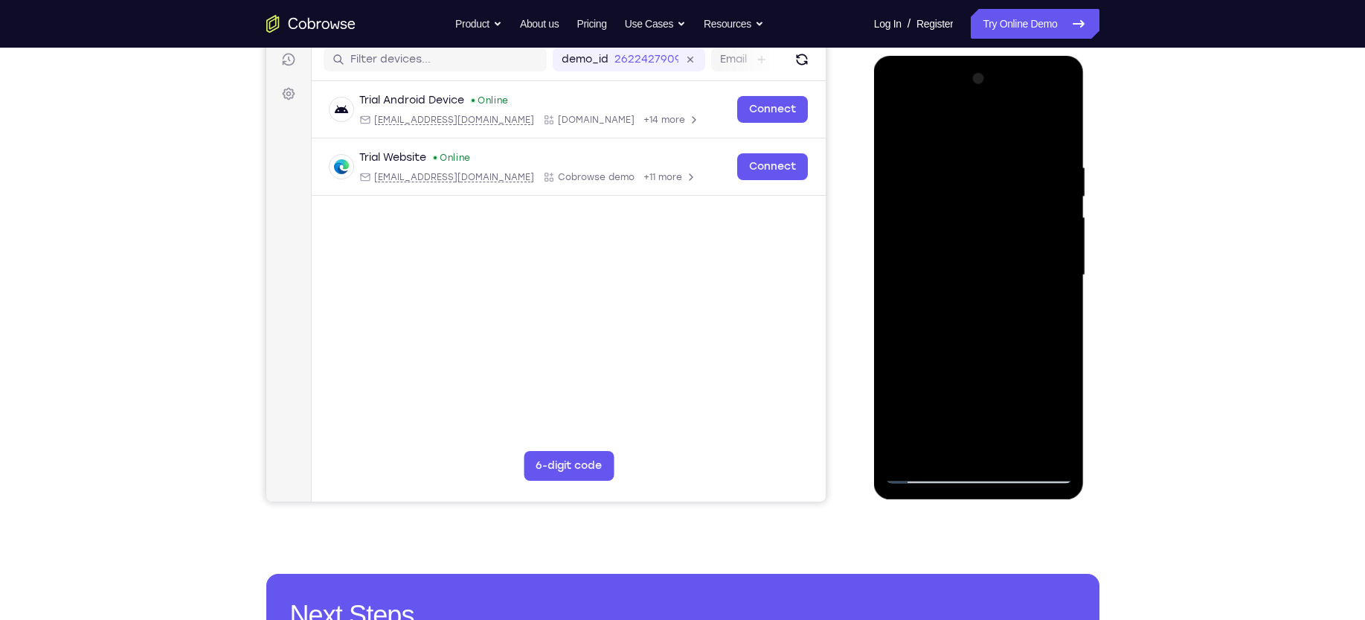
click at [905, 263] on div at bounding box center [978, 275] width 187 height 417
click at [1054, 257] on div at bounding box center [978, 275] width 187 height 417
click at [1048, 253] on div at bounding box center [978, 275] width 187 height 417
click at [1043, 261] on div at bounding box center [978, 275] width 187 height 417
click at [899, 298] on div at bounding box center [978, 275] width 187 height 417
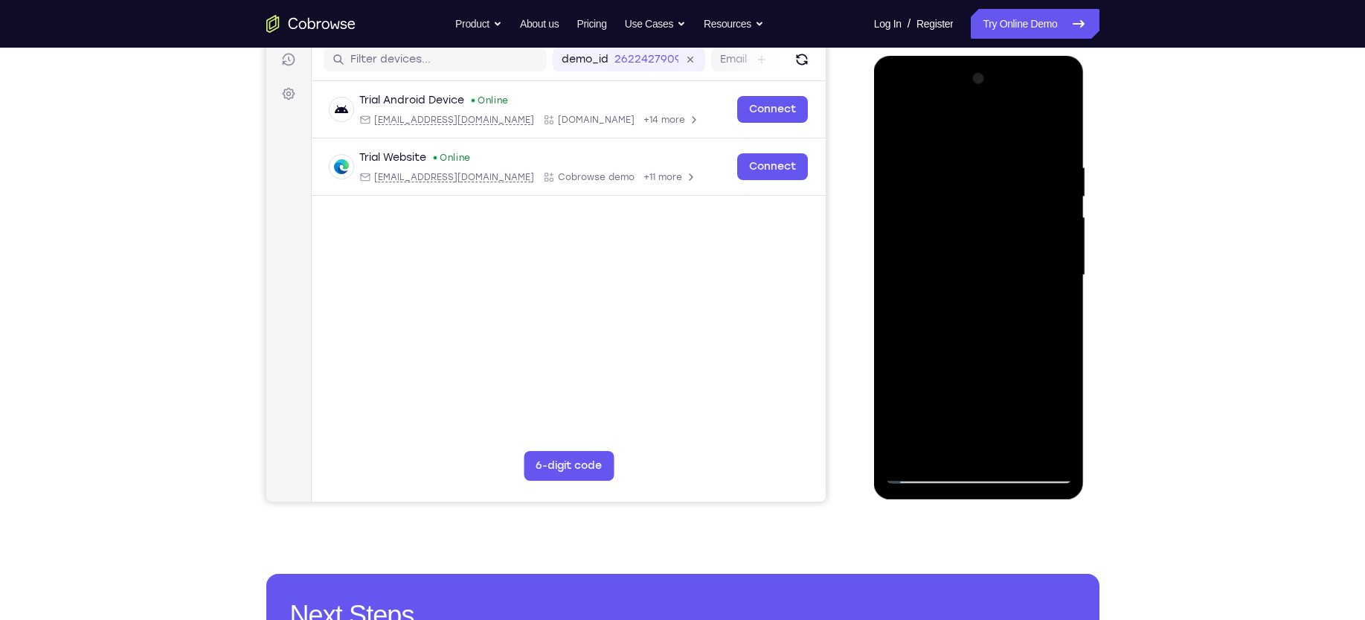
click at [916, 283] on div at bounding box center [978, 275] width 187 height 417
click at [1055, 276] on div at bounding box center [978, 275] width 187 height 417
click at [1048, 280] on div at bounding box center [978, 275] width 187 height 417
click at [896, 296] on div at bounding box center [978, 275] width 187 height 417
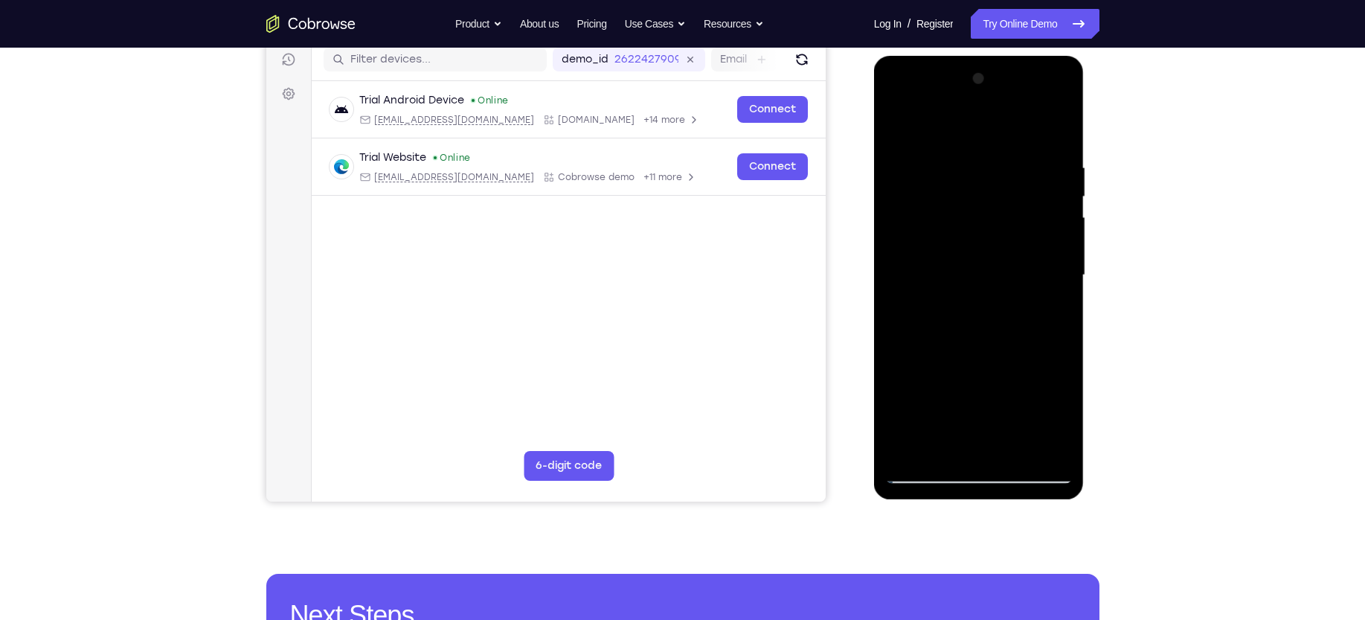
click at [1060, 86] on div at bounding box center [978, 275] width 187 height 417
click at [904, 450] on div at bounding box center [978, 275] width 187 height 417
click at [1015, 448] on div at bounding box center [978, 275] width 187 height 417
click at [896, 120] on div at bounding box center [978, 275] width 187 height 417
click at [947, 151] on div at bounding box center [978, 275] width 187 height 417
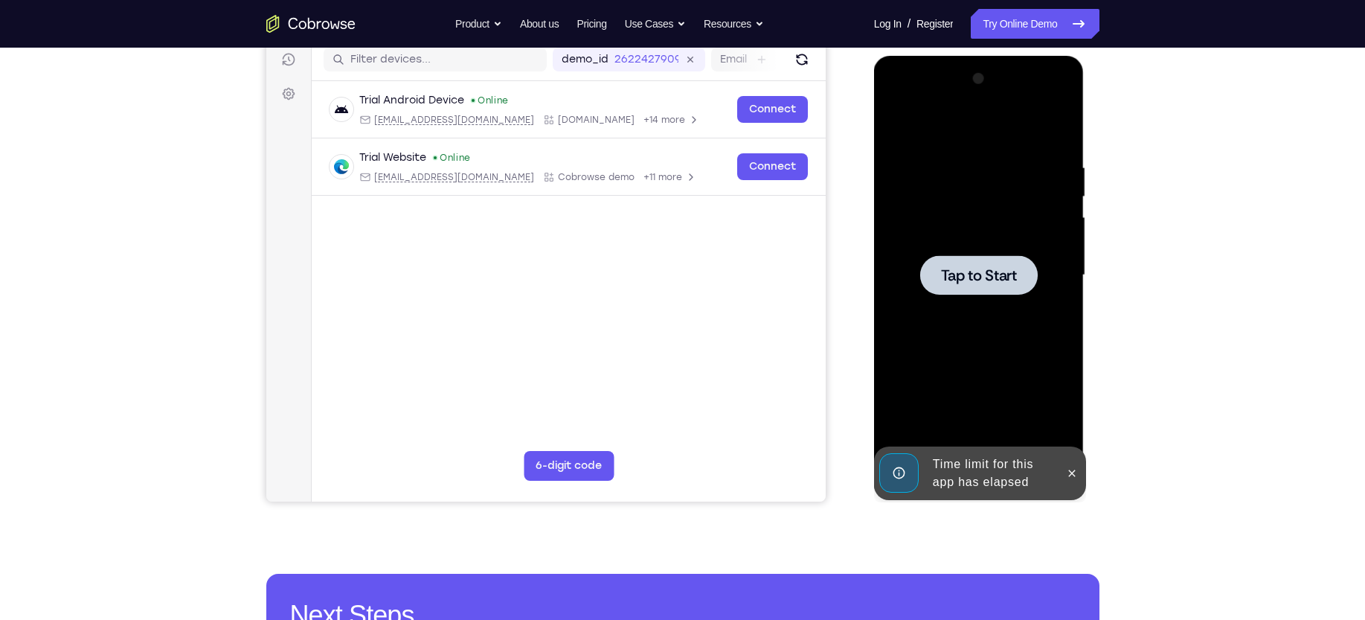
click at [983, 440] on div at bounding box center [978, 275] width 187 height 417
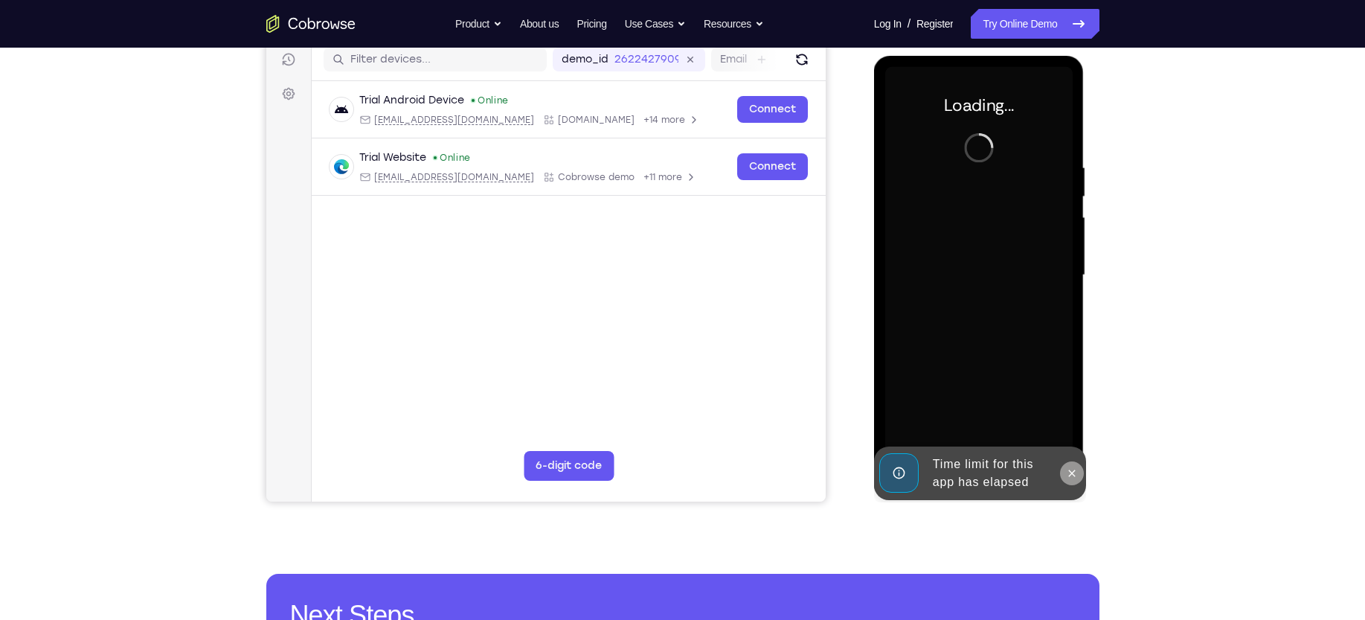
click at [1063, 475] on button at bounding box center [1072, 473] width 24 height 24
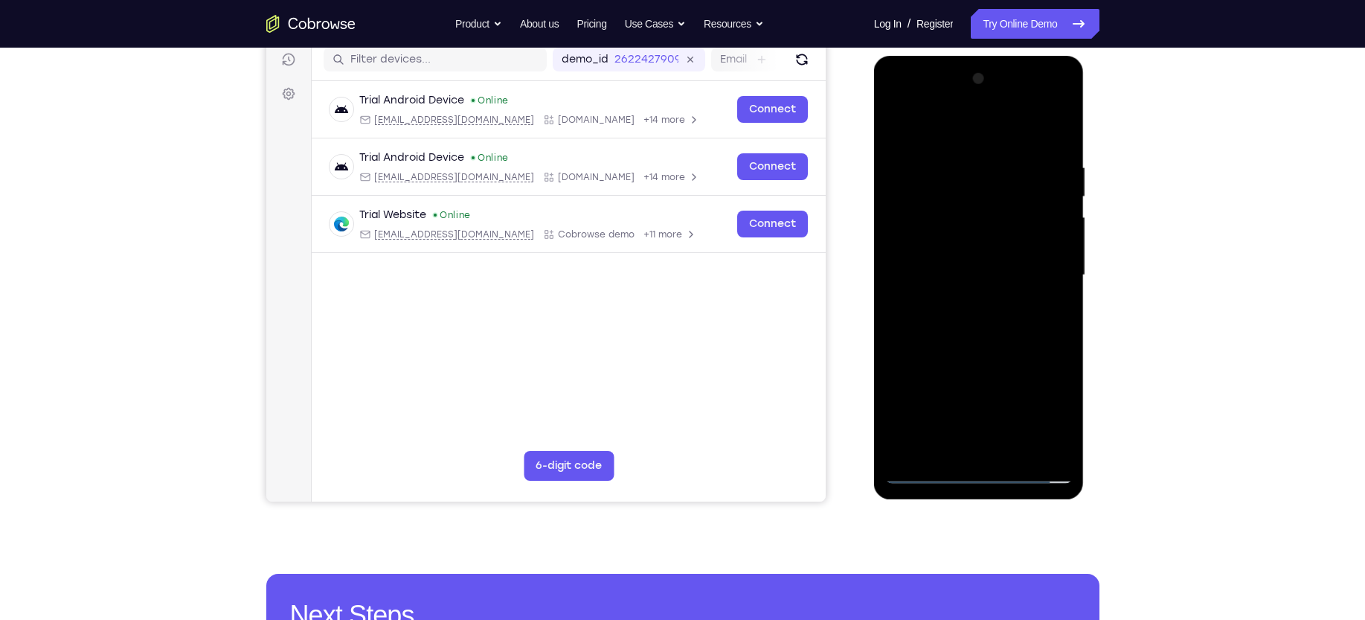
click at [976, 467] on div at bounding box center [978, 275] width 187 height 417
click at [977, 473] on div at bounding box center [978, 275] width 187 height 417
click at [1048, 409] on div at bounding box center [978, 275] width 187 height 417
click at [968, 126] on div at bounding box center [978, 275] width 187 height 417
click at [1038, 262] on div at bounding box center [978, 275] width 187 height 417
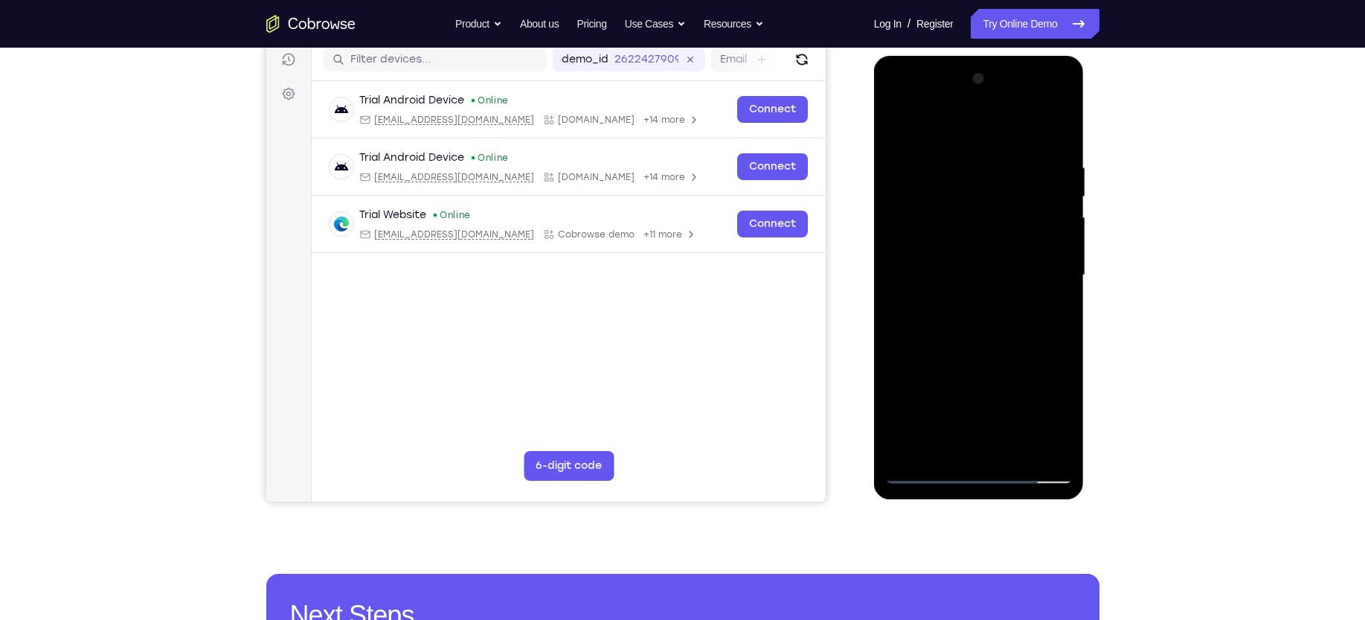
click at [963, 302] on div at bounding box center [978, 275] width 187 height 417
click at [978, 257] on div at bounding box center [978, 275] width 187 height 417
click at [974, 242] on div at bounding box center [978, 275] width 187 height 417
click at [1050, 243] on div at bounding box center [978, 275] width 187 height 417
click at [961, 277] on div at bounding box center [978, 275] width 187 height 417
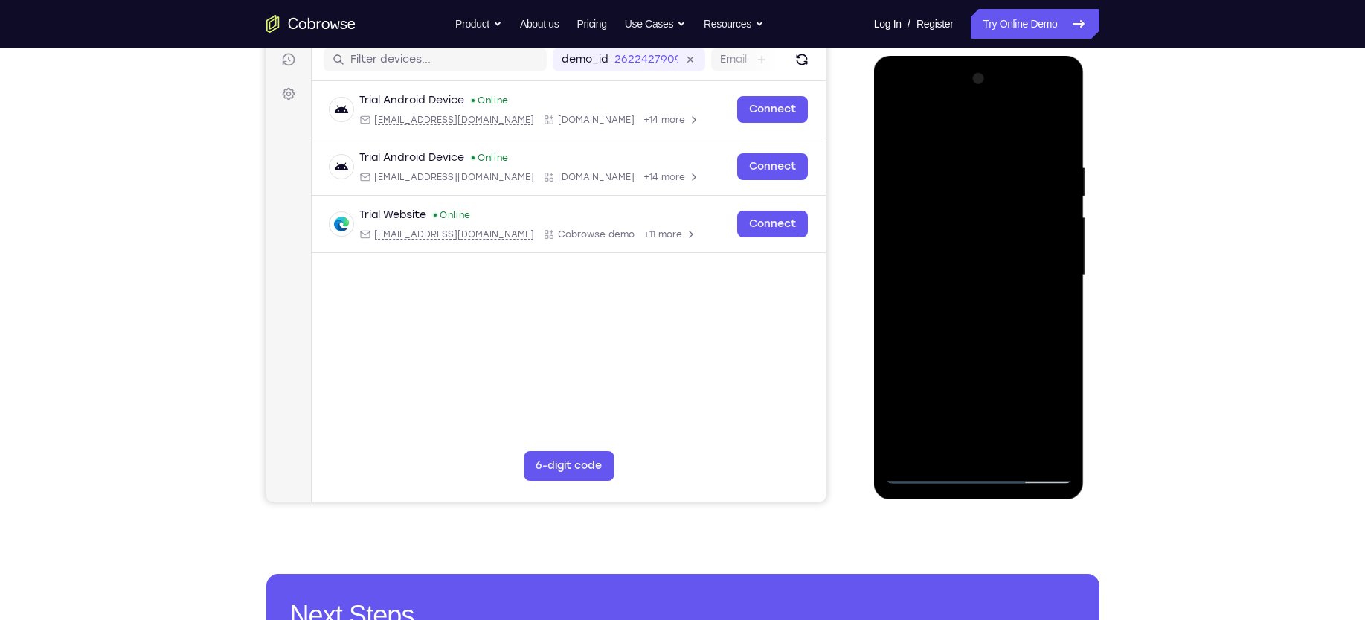
click at [925, 319] on div at bounding box center [978, 275] width 187 height 417
click at [951, 346] on div at bounding box center [978, 275] width 187 height 417
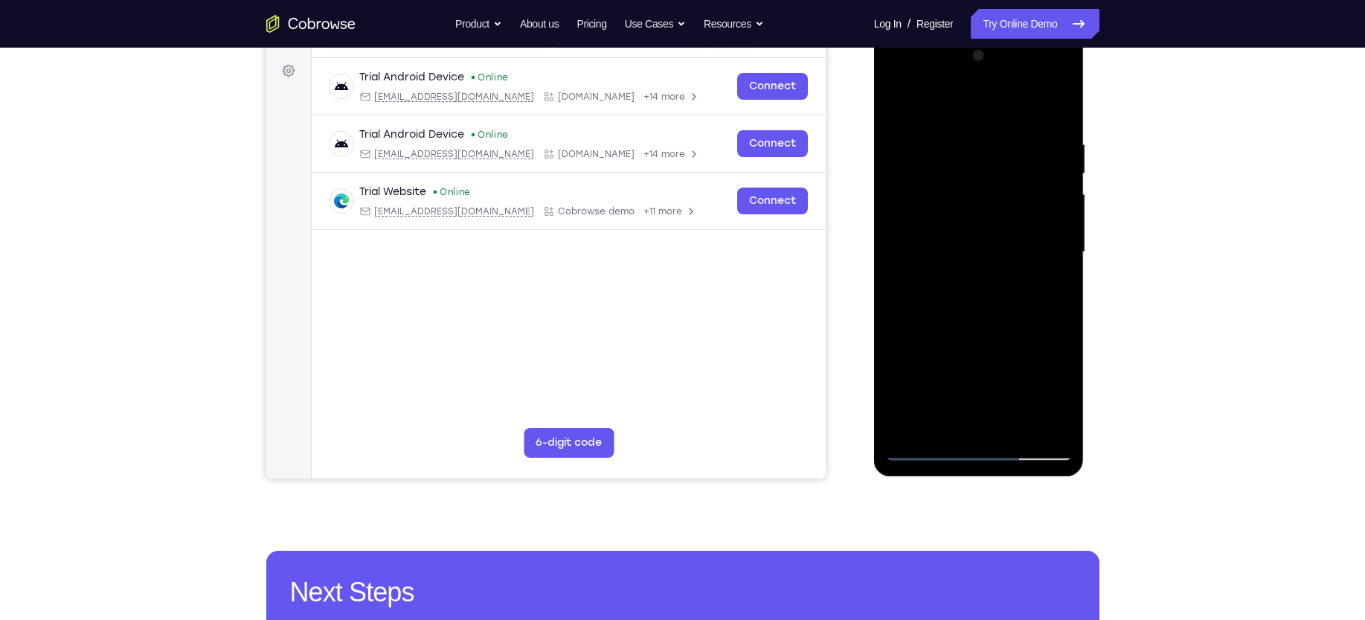
click at [896, 388] on div at bounding box center [978, 252] width 187 height 417
click at [1059, 286] on div at bounding box center [978, 252] width 187 height 417
click at [1062, 286] on div at bounding box center [978, 252] width 187 height 417
click at [1062, 287] on div at bounding box center [978, 252] width 187 height 417
click at [1061, 286] on div at bounding box center [978, 252] width 187 height 417
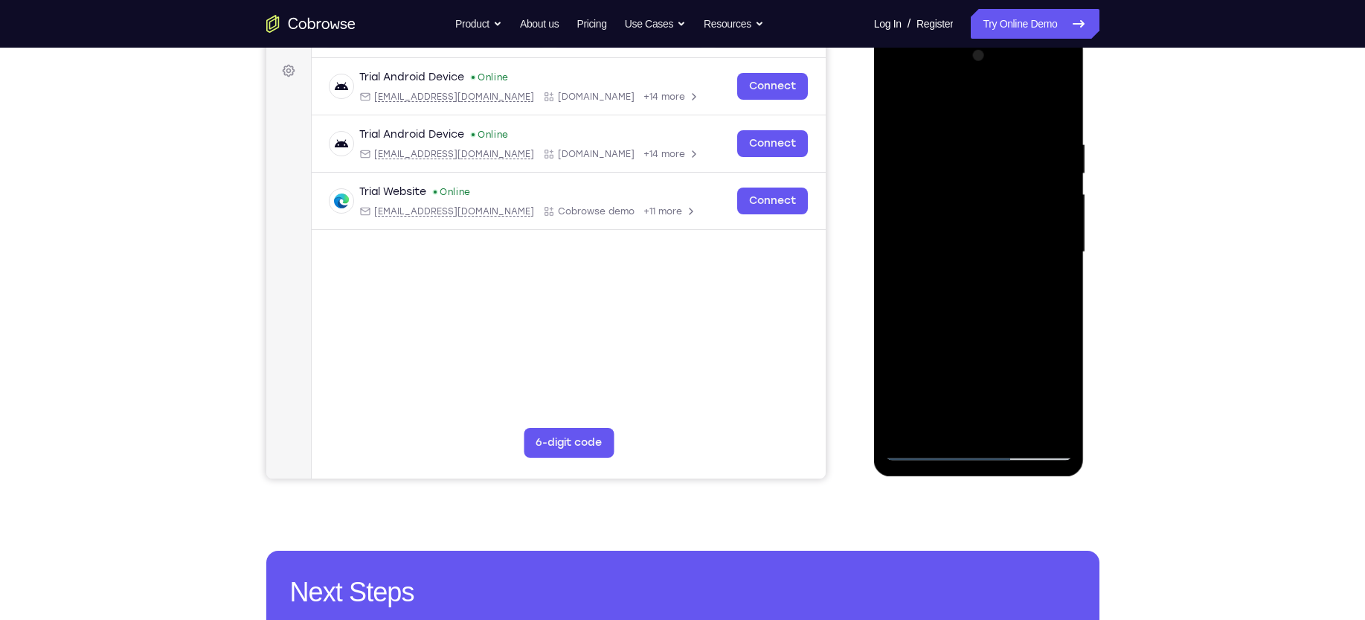
click at [1061, 286] on div at bounding box center [978, 252] width 187 height 417
click at [1012, 423] on div at bounding box center [978, 252] width 187 height 417
click at [983, 337] on div at bounding box center [978, 252] width 187 height 417
click at [954, 233] on div at bounding box center [978, 252] width 187 height 417
click at [921, 107] on div at bounding box center [978, 252] width 187 height 417
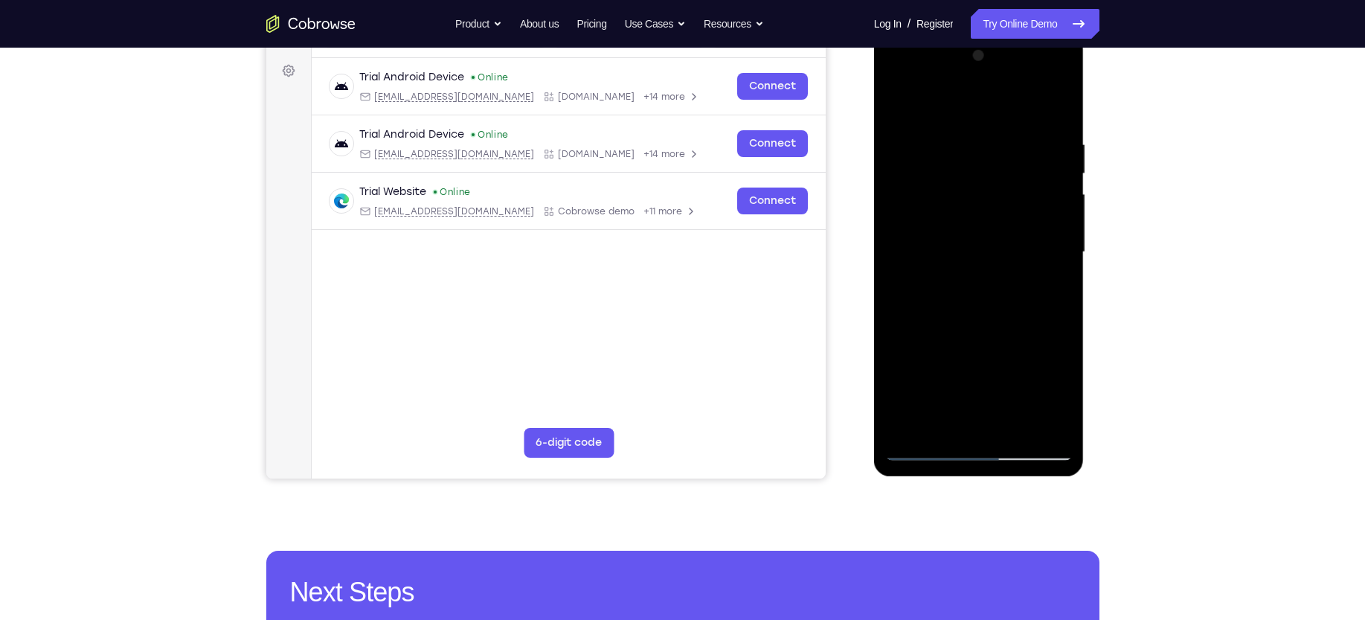
click at [913, 145] on div at bounding box center [978, 252] width 187 height 417
click at [1042, 250] on div at bounding box center [978, 252] width 187 height 417
click at [977, 419] on div at bounding box center [978, 252] width 187 height 417
click at [983, 247] on div at bounding box center [978, 252] width 187 height 417
click at [1009, 420] on div at bounding box center [978, 252] width 187 height 417
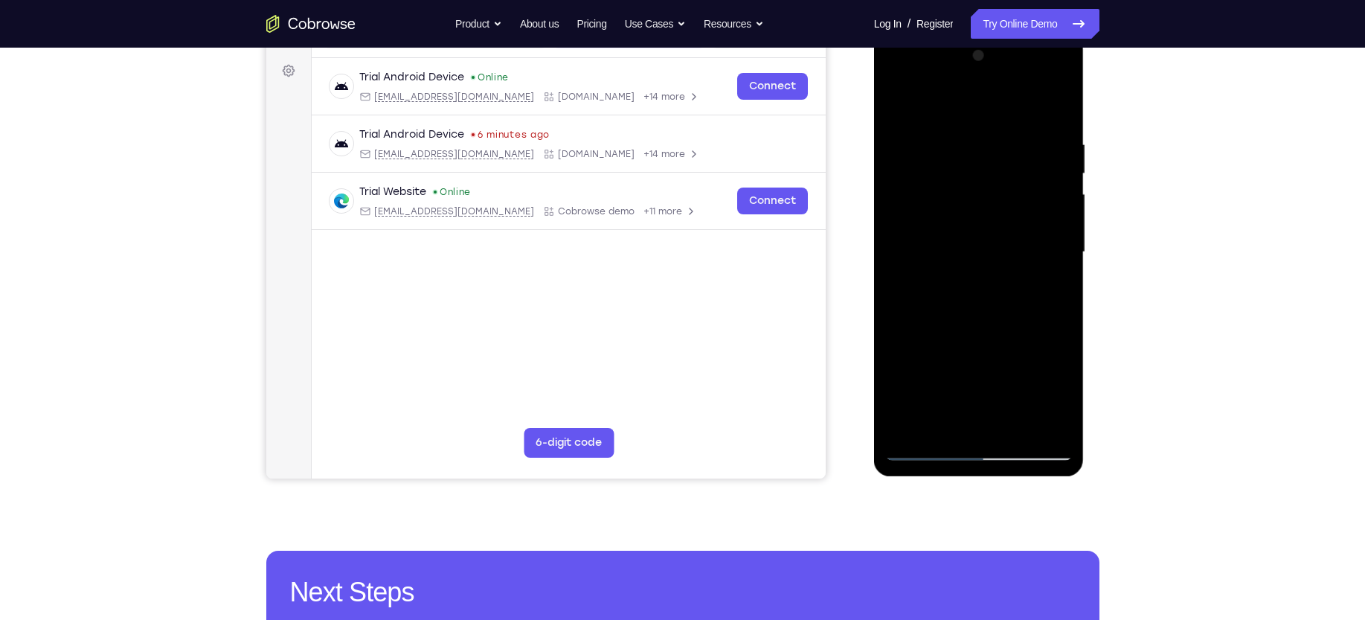
click at [1048, 423] on div at bounding box center [978, 252] width 187 height 417
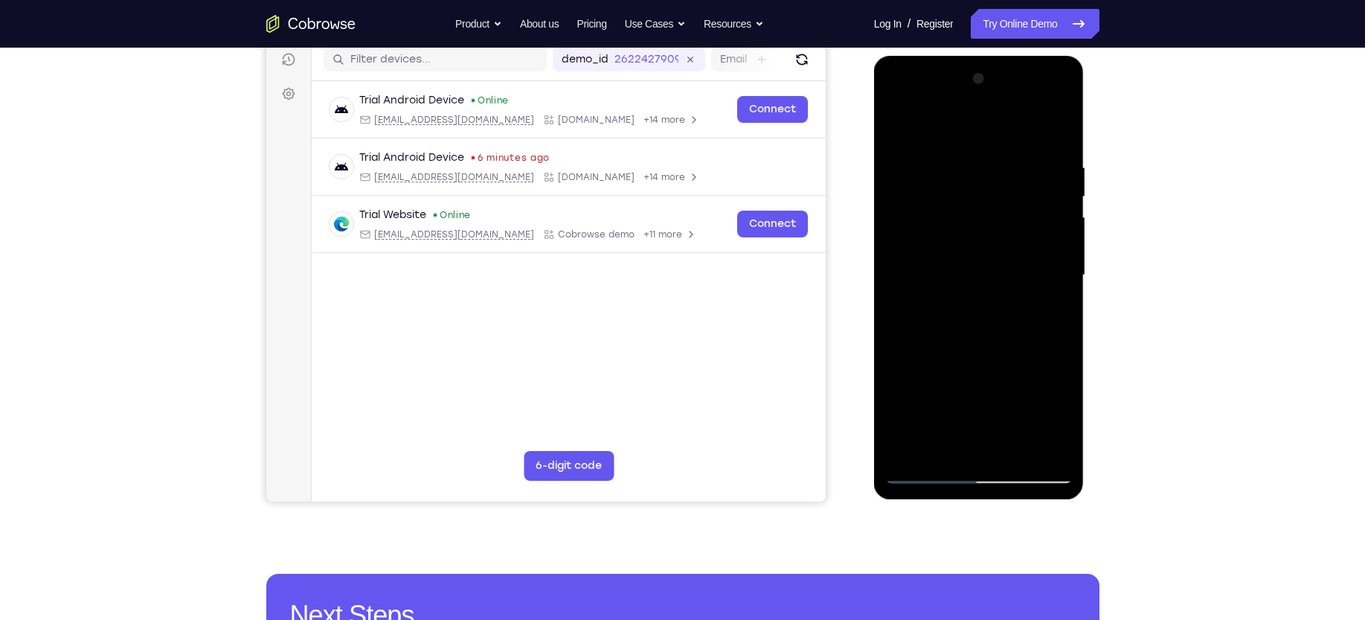
click at [913, 162] on div at bounding box center [978, 275] width 187 height 417
click at [1039, 255] on div at bounding box center [978, 275] width 187 height 417
click at [1058, 129] on div at bounding box center [978, 275] width 187 height 417
click at [1017, 450] on div at bounding box center [978, 275] width 187 height 417
click at [977, 317] on div at bounding box center [978, 275] width 187 height 417
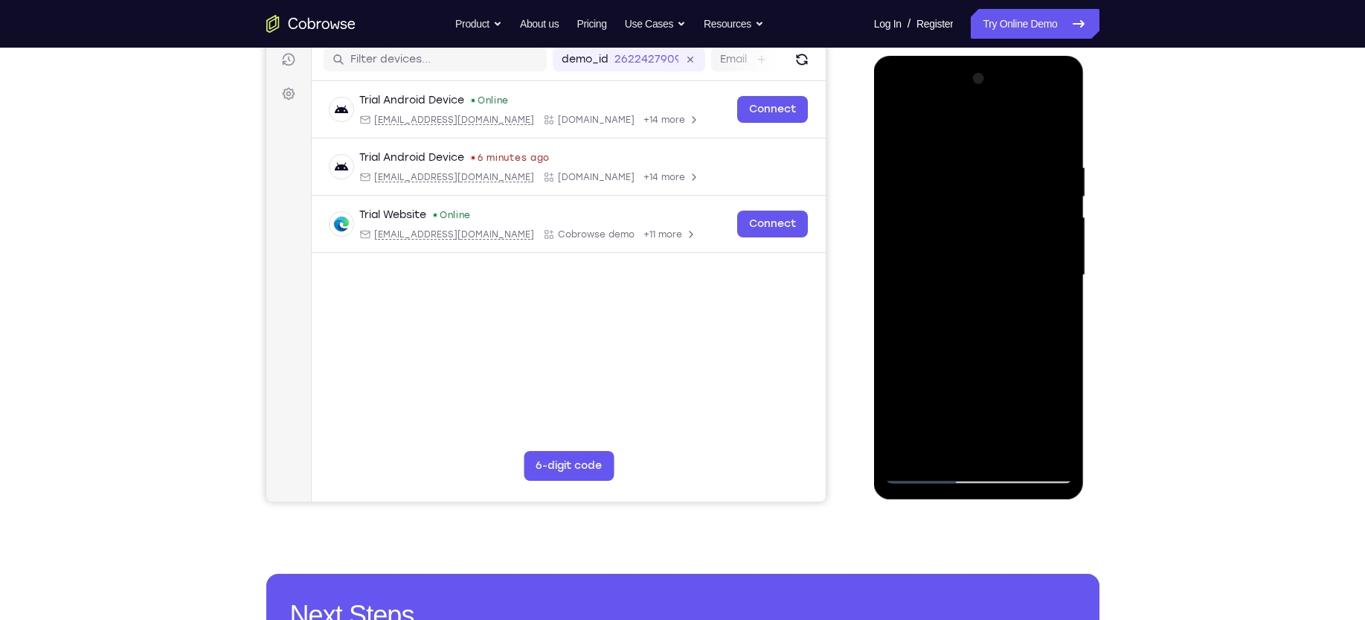
click at [1044, 313] on div at bounding box center [978, 275] width 187 height 417
click at [1054, 315] on div at bounding box center [978, 275] width 187 height 417
click at [899, 124] on div at bounding box center [978, 275] width 187 height 417
click at [937, 351] on div at bounding box center [978, 275] width 187 height 417
click at [921, 128] on div at bounding box center [978, 275] width 187 height 417
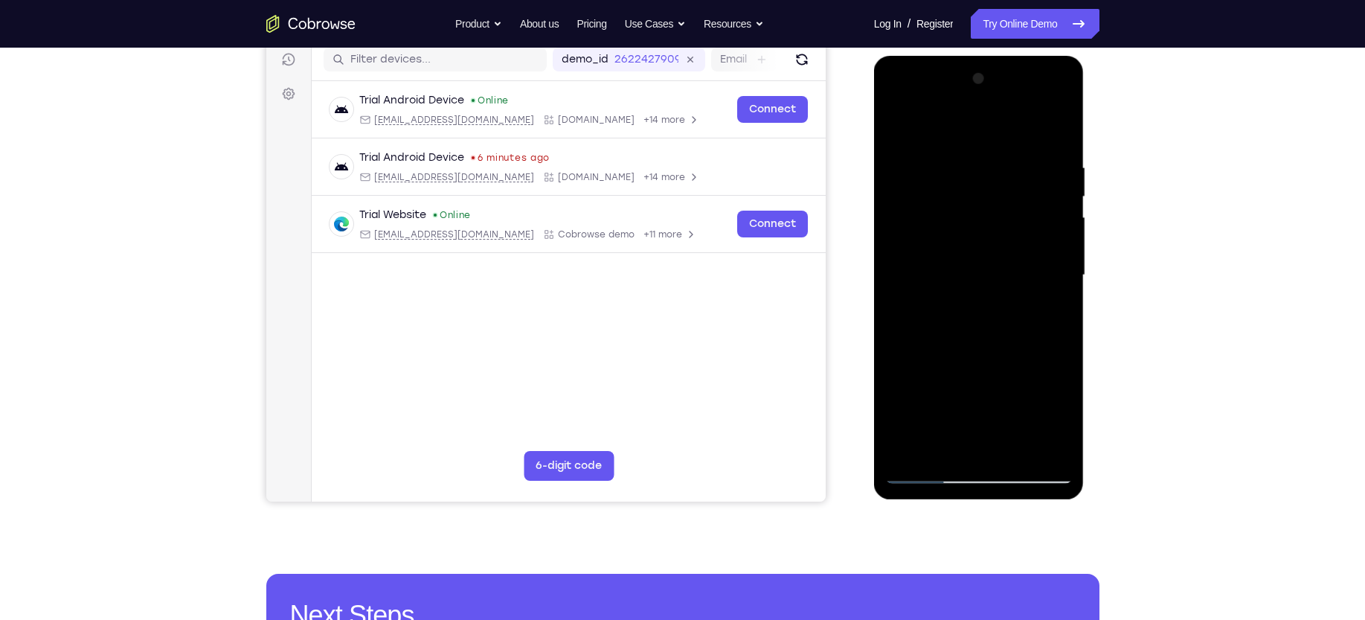
click at [905, 457] on div at bounding box center [978, 275] width 187 height 417
click at [963, 165] on div at bounding box center [978, 275] width 187 height 417
click at [1056, 126] on div at bounding box center [978, 275] width 187 height 417
click at [1061, 121] on div at bounding box center [978, 275] width 187 height 417
click at [928, 264] on div at bounding box center [978, 275] width 187 height 417
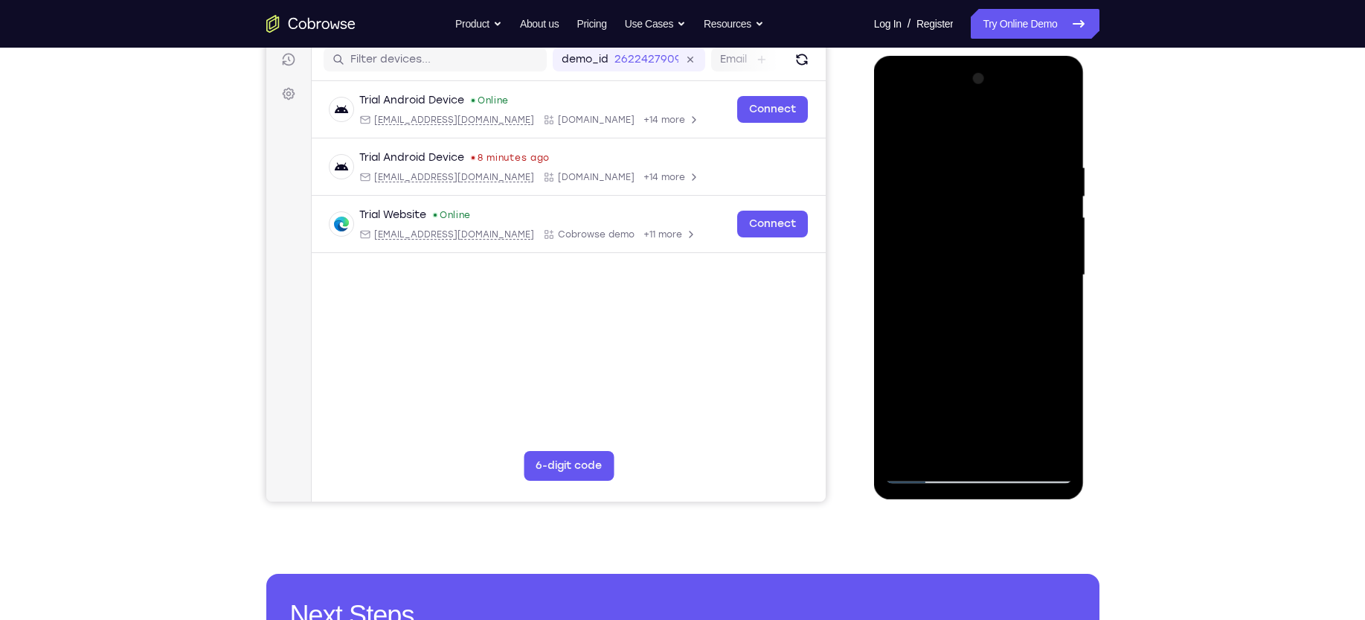
click at [922, 252] on div at bounding box center [978, 275] width 187 height 417
click at [898, 127] on div at bounding box center [978, 275] width 187 height 417
click at [947, 144] on div at bounding box center [978, 275] width 187 height 417
click at [900, 202] on div at bounding box center [978, 275] width 187 height 417
click at [899, 123] on div at bounding box center [978, 275] width 187 height 417
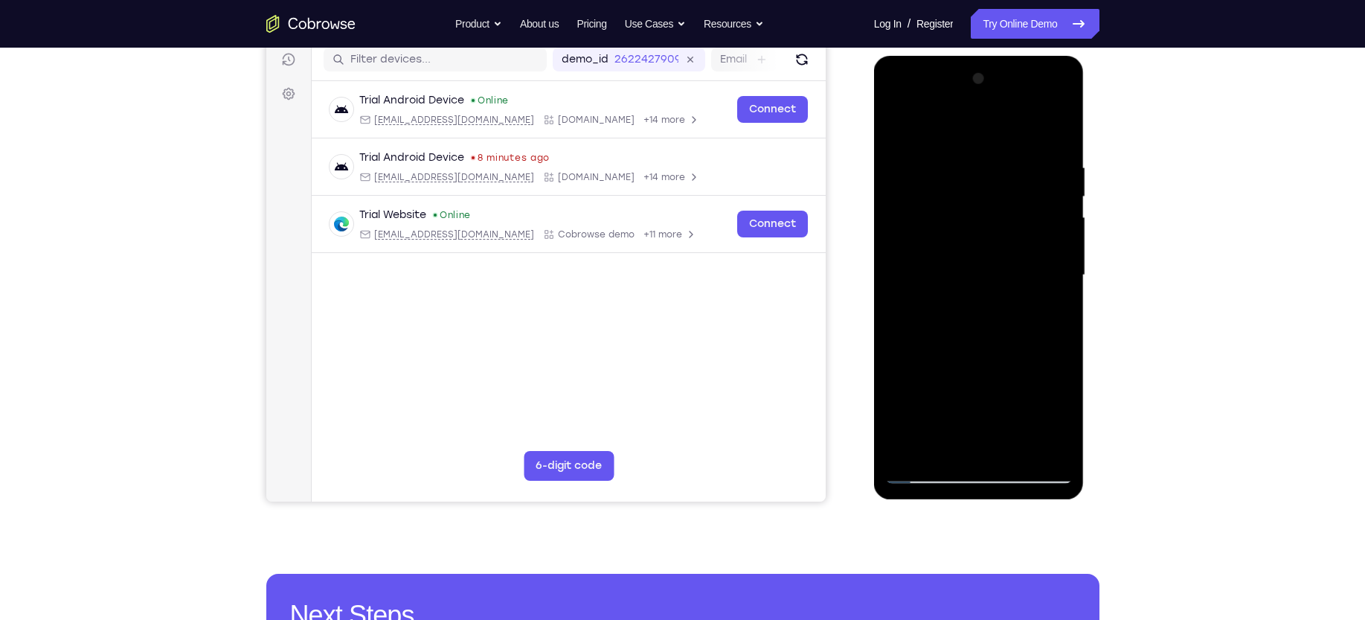
click at [900, 121] on div at bounding box center [978, 275] width 187 height 417
click at [905, 254] on div at bounding box center [978, 275] width 187 height 417
click at [898, 120] on div at bounding box center [978, 275] width 187 height 417
click at [906, 366] on div at bounding box center [978, 275] width 187 height 417
click at [899, 126] on div at bounding box center [978, 275] width 187 height 417
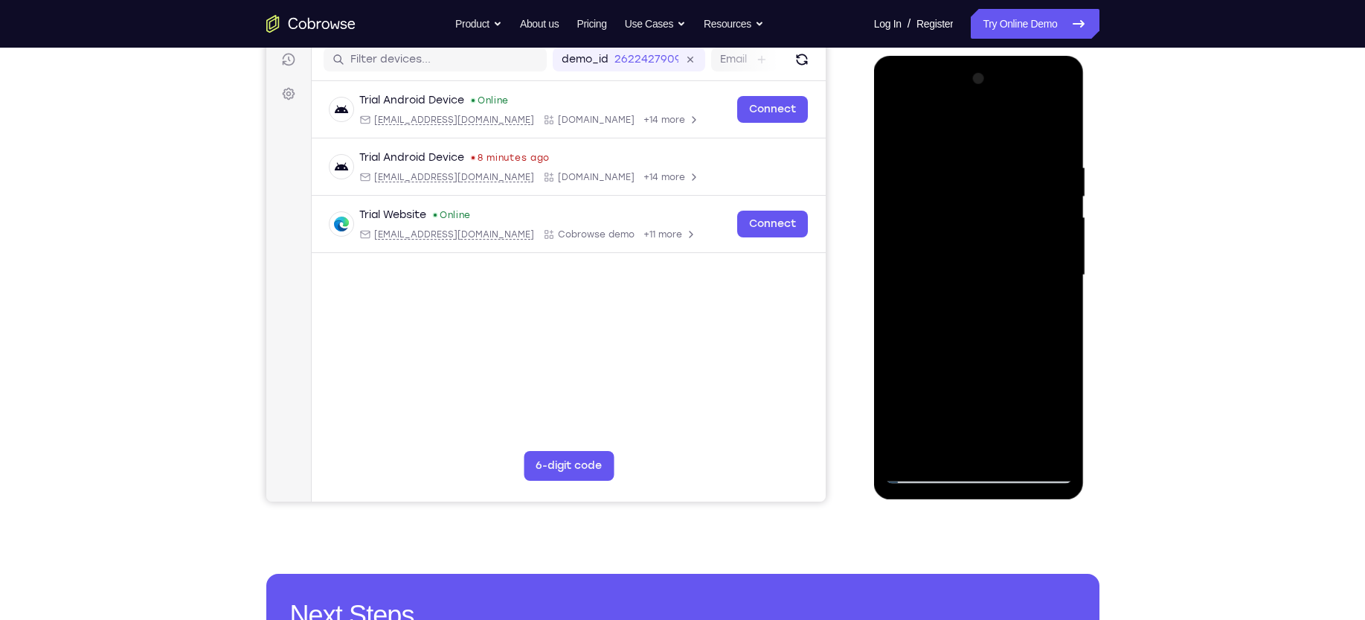
click at [910, 448] on div at bounding box center [978, 275] width 187 height 417
click at [963, 155] on div at bounding box center [978, 275] width 187 height 417
click at [1044, 285] on div at bounding box center [978, 275] width 187 height 417
click at [1044, 299] on div at bounding box center [978, 275] width 187 height 417
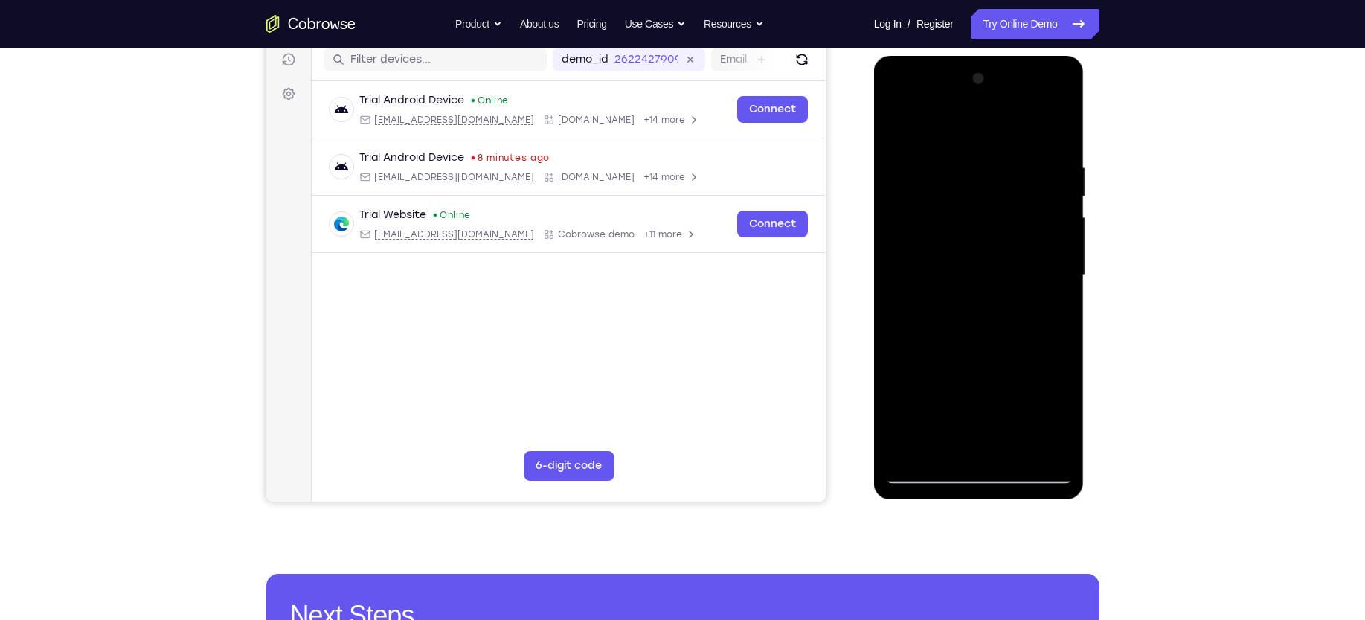
click at [1044, 299] on div at bounding box center [978, 275] width 187 height 417
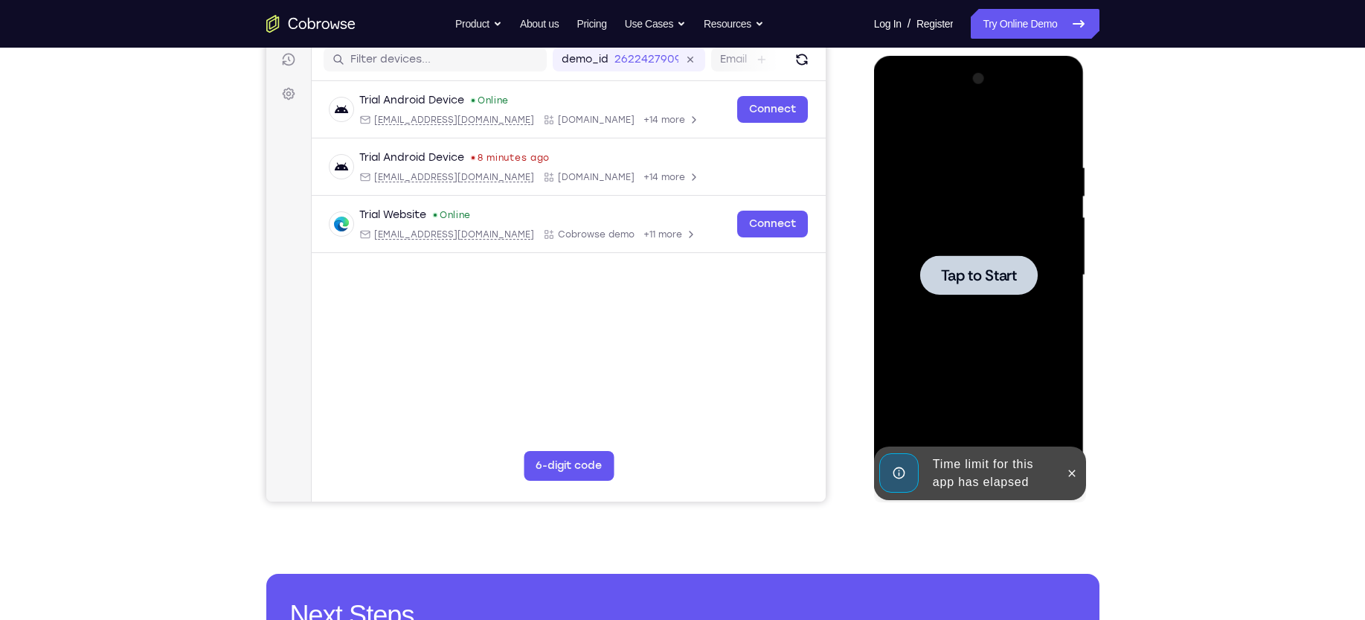
drag, startPoint x: 996, startPoint y: 279, endPoint x: 1709, endPoint y: 268, distance: 713.4
click at [996, 279] on span "Tap to Start" at bounding box center [979, 275] width 76 height 15
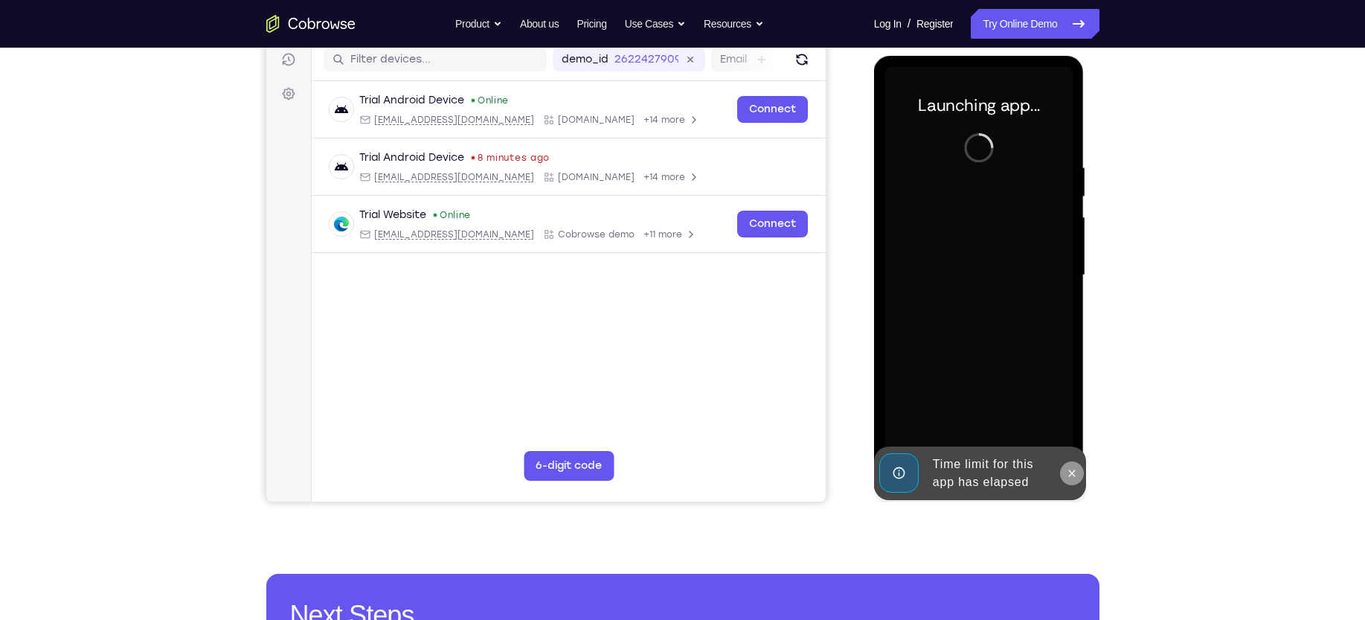
click at [1076, 475] on icon at bounding box center [1072, 473] width 12 height 12
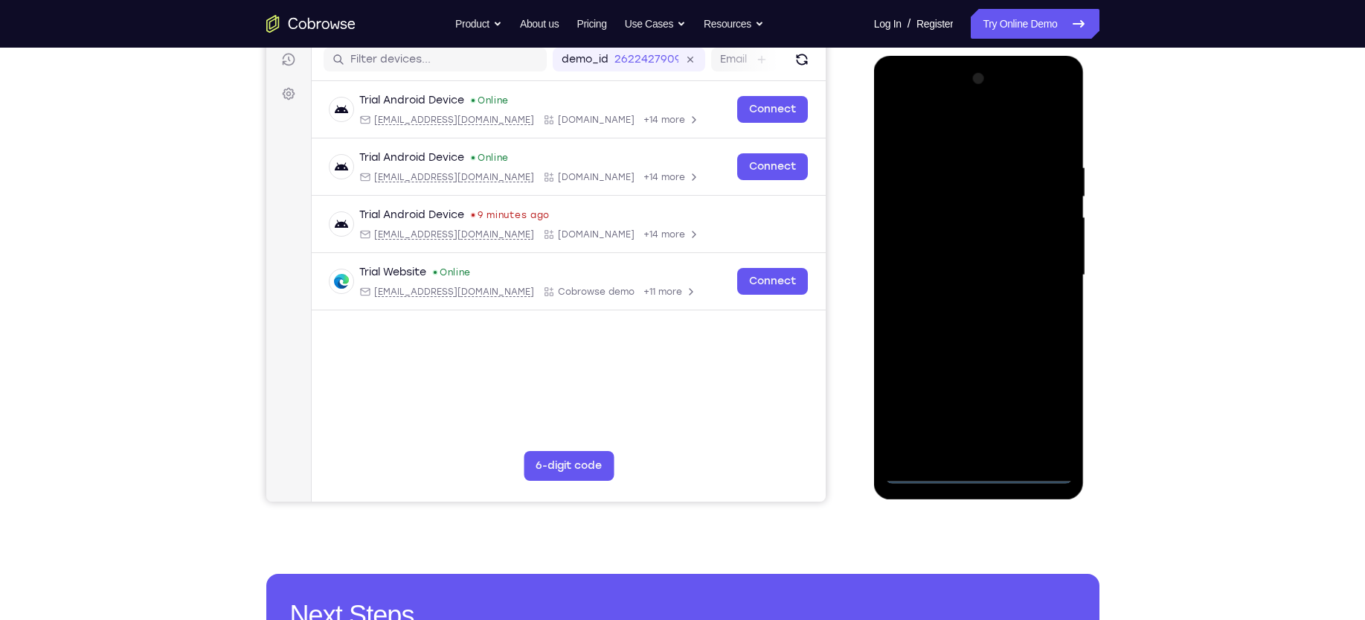
click at [977, 474] on div at bounding box center [978, 275] width 187 height 417
click at [1050, 409] on div at bounding box center [978, 275] width 187 height 417
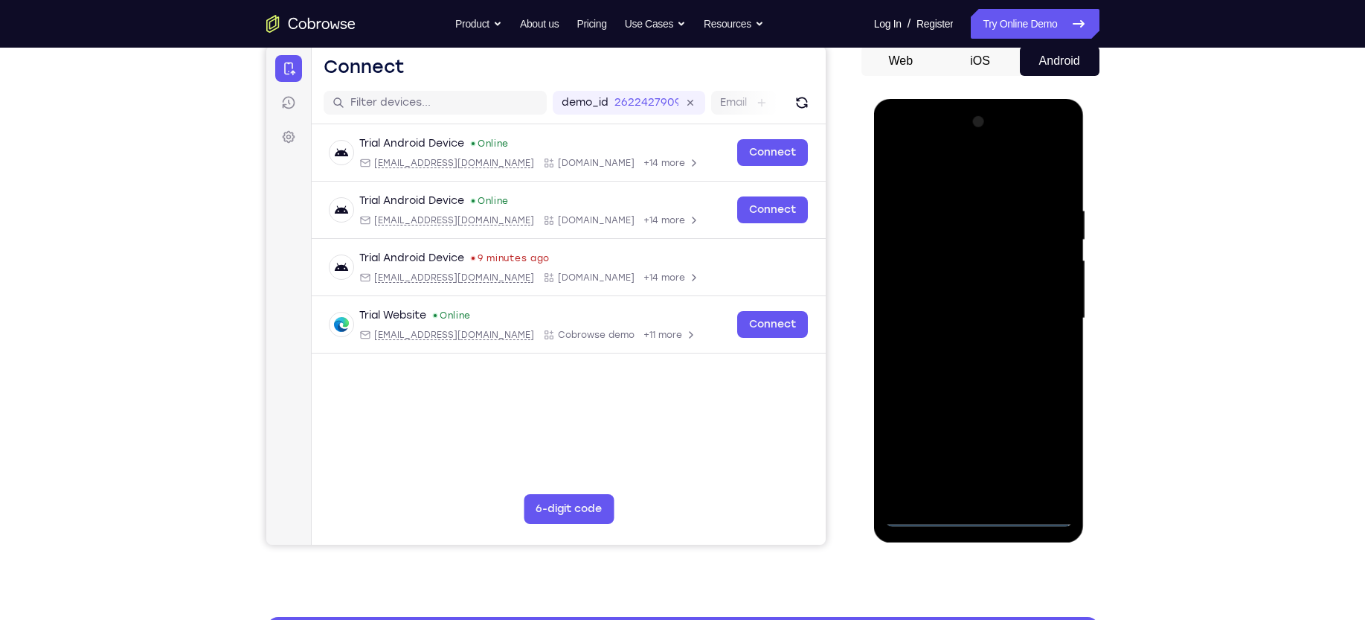
scroll to position [148, 0]
click at [937, 170] on div at bounding box center [978, 317] width 187 height 417
click at [1037, 309] on div at bounding box center [978, 317] width 187 height 417
click at [962, 350] on div at bounding box center [978, 317] width 187 height 417
click at [954, 303] on div at bounding box center [978, 317] width 187 height 417
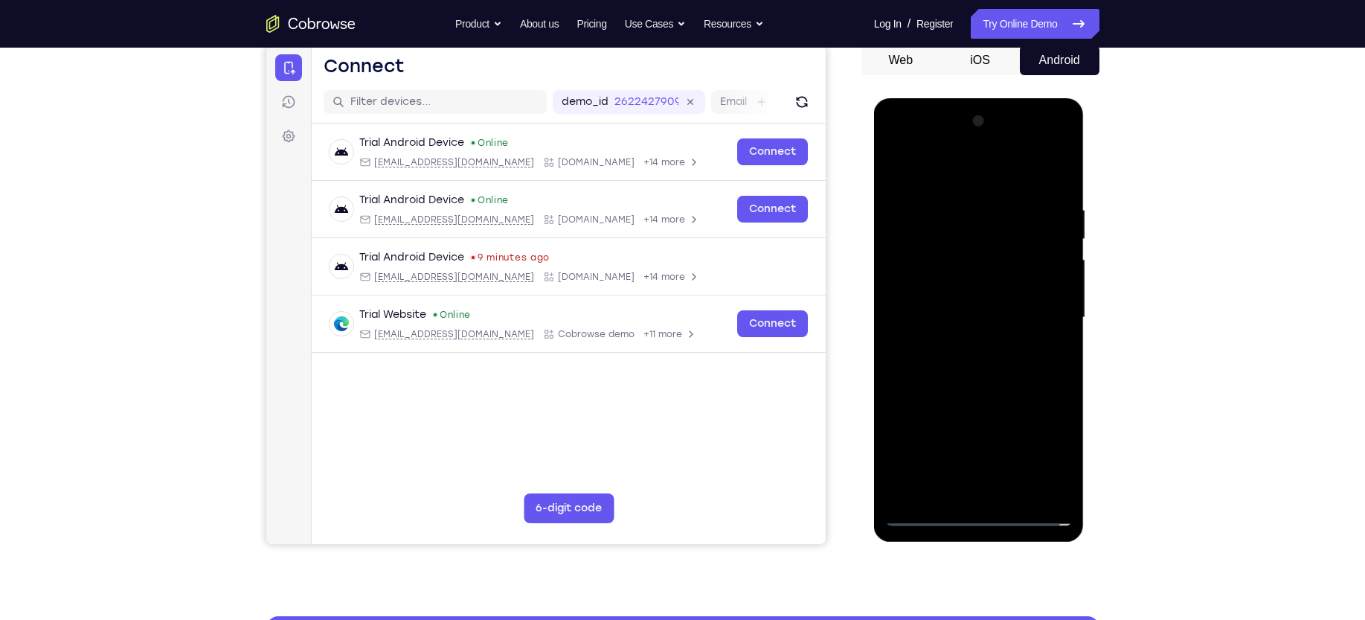
click at [961, 288] on div at bounding box center [978, 317] width 187 height 417
click at [922, 314] on div at bounding box center [978, 317] width 187 height 417
click at [918, 363] on div at bounding box center [978, 317] width 187 height 417
click at [953, 356] on div at bounding box center [978, 317] width 187 height 417
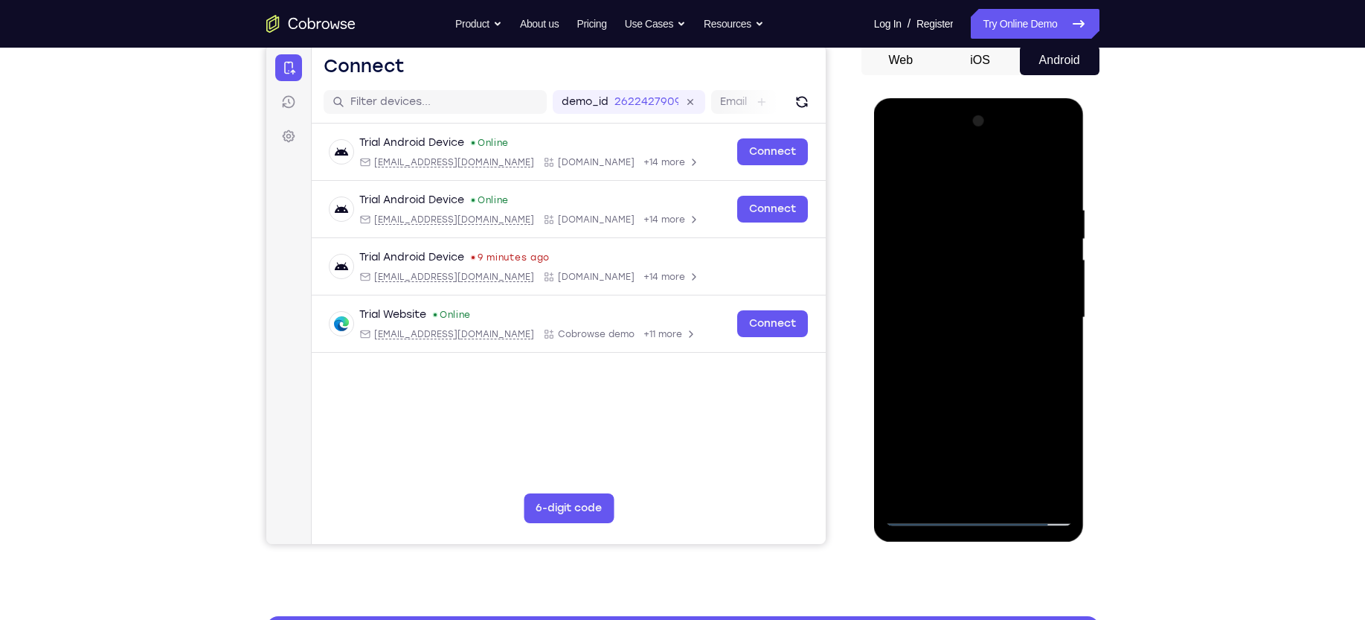
click at [1015, 170] on div at bounding box center [978, 317] width 187 height 417
click at [996, 391] on div at bounding box center [978, 317] width 187 height 417
click at [971, 391] on div at bounding box center [978, 317] width 187 height 417
click at [1016, 493] on div at bounding box center [978, 317] width 187 height 417
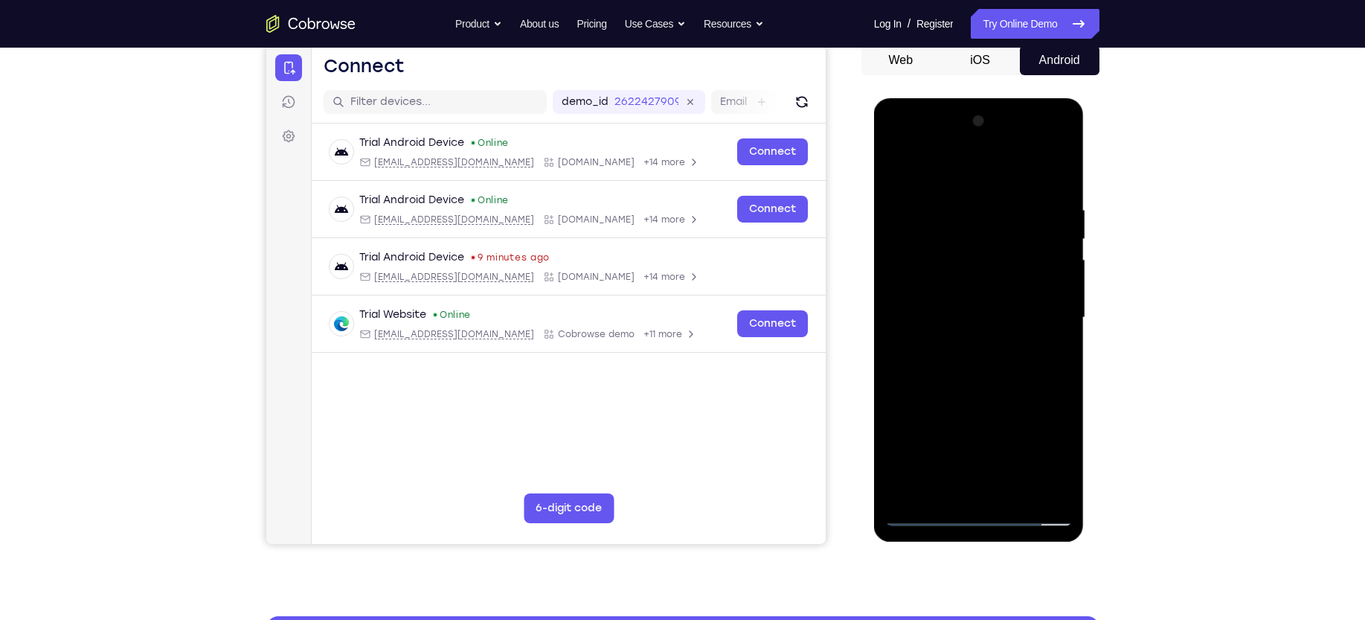
click at [972, 396] on div at bounding box center [978, 317] width 187 height 417
click at [951, 392] on div at bounding box center [978, 317] width 187 height 417
click at [902, 166] on div at bounding box center [978, 317] width 187 height 417
click at [957, 199] on div at bounding box center [978, 317] width 187 height 417
click at [1060, 492] on div at bounding box center [978, 317] width 187 height 417
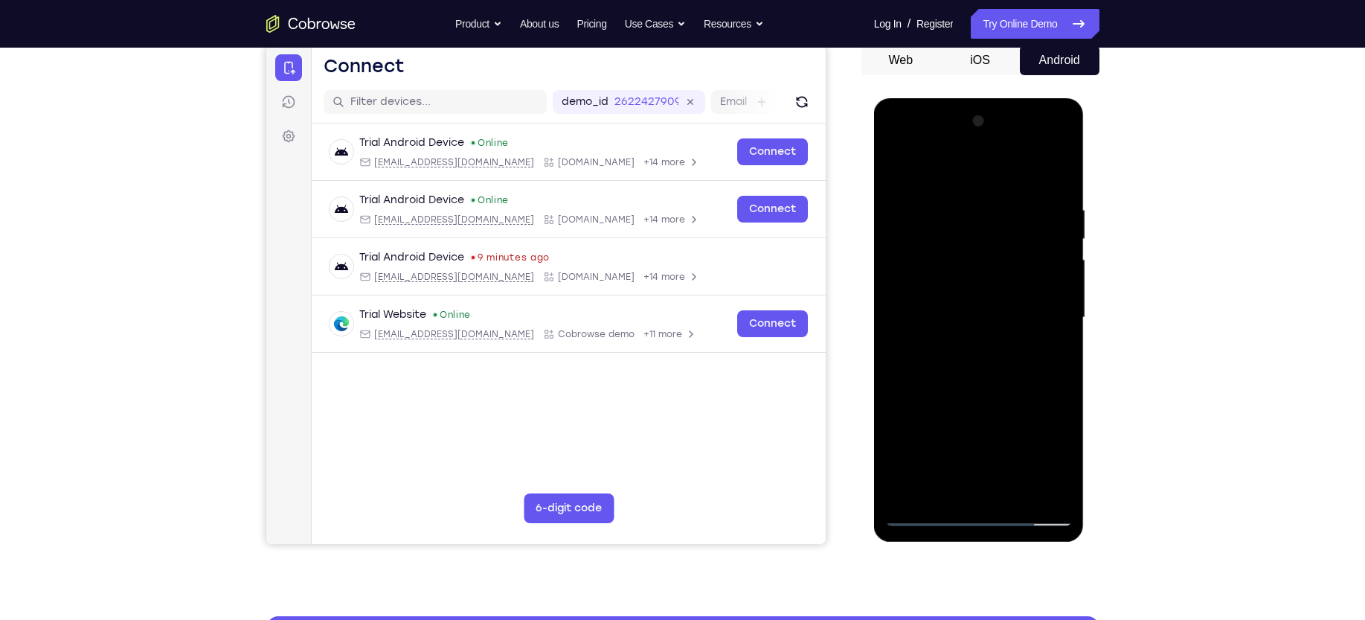
click at [1062, 343] on div at bounding box center [978, 317] width 187 height 417
click at [1050, 359] on div at bounding box center [978, 317] width 187 height 417
click at [897, 356] on div at bounding box center [978, 317] width 187 height 417
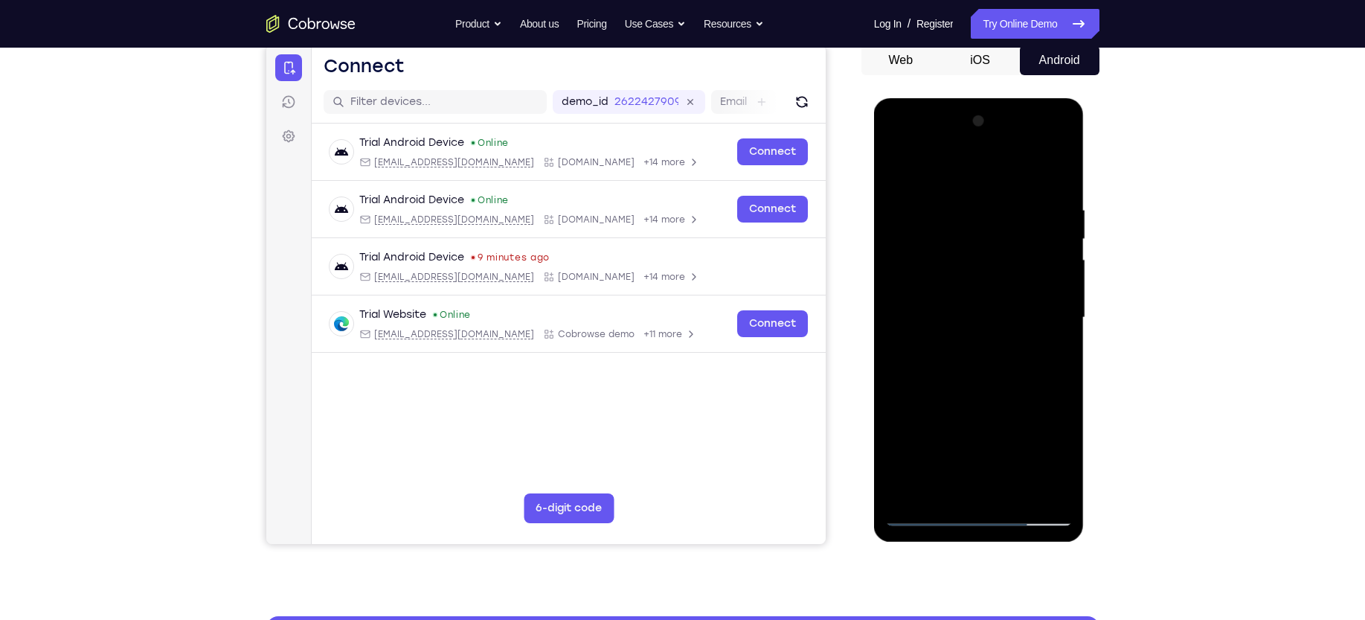
click at [1044, 324] on div at bounding box center [978, 317] width 187 height 417
click at [899, 340] on div at bounding box center [978, 317] width 187 height 417
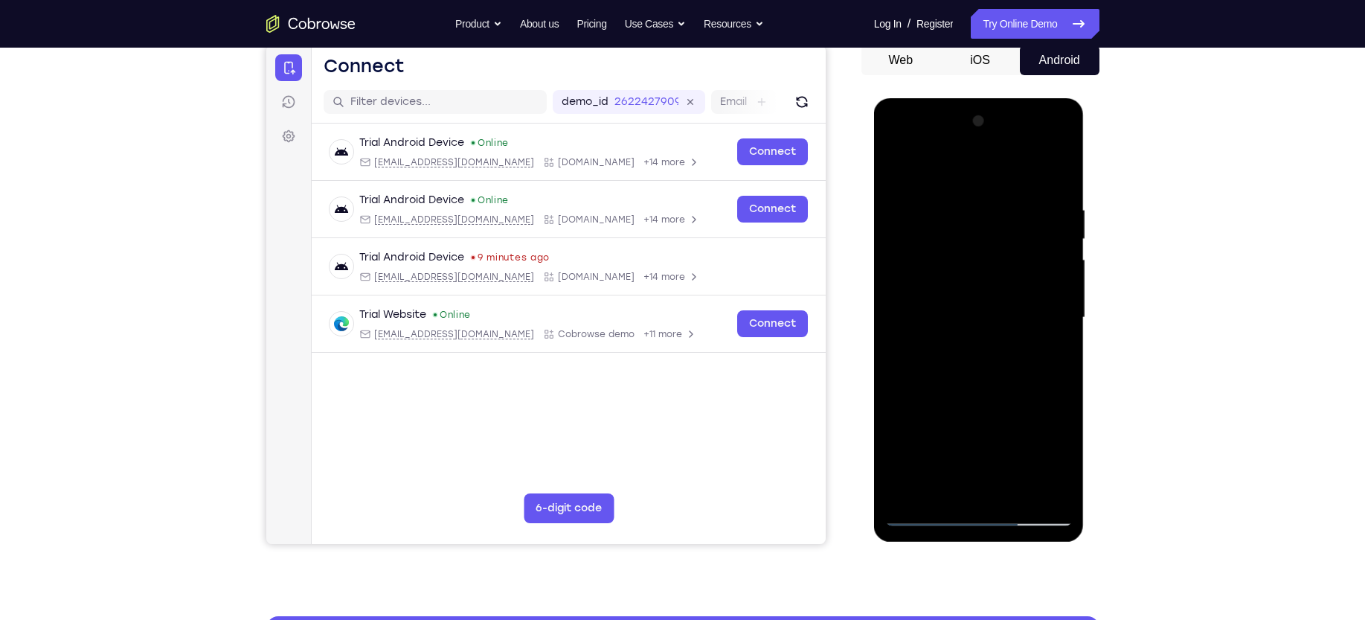
click at [1041, 336] on div at bounding box center [978, 317] width 187 height 417
click at [900, 341] on div at bounding box center [978, 317] width 187 height 417
click at [1022, 331] on div at bounding box center [978, 317] width 187 height 417
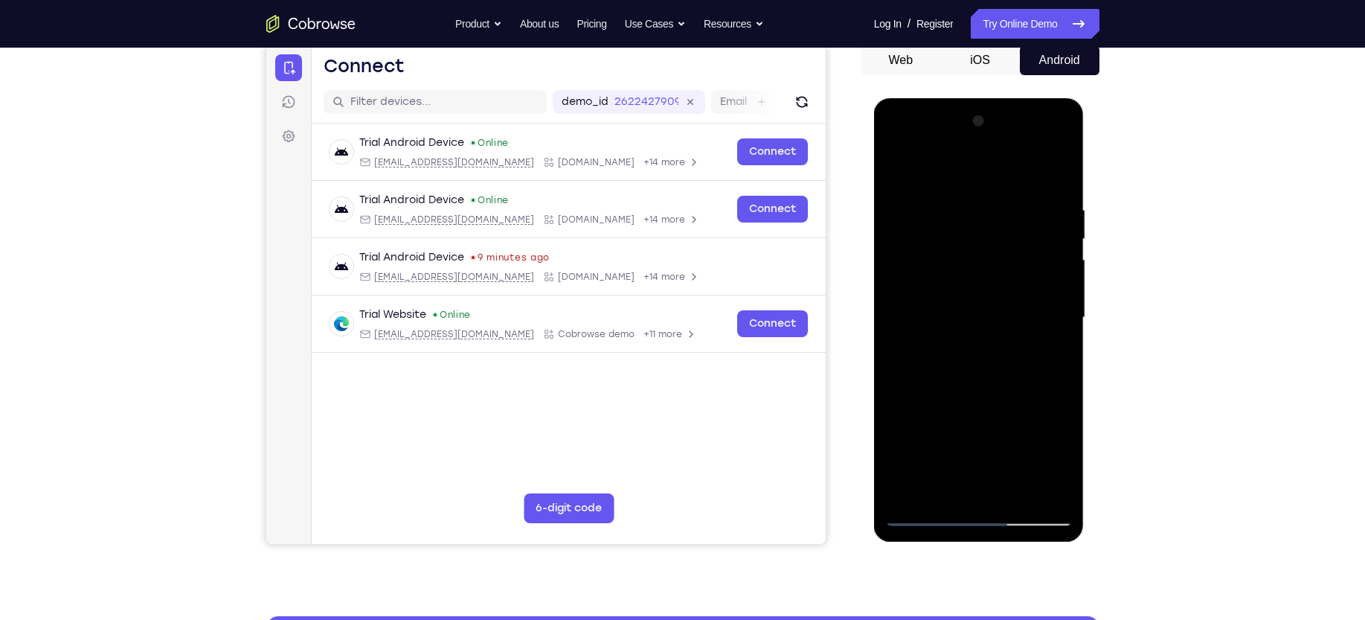
click at [1029, 286] on div at bounding box center [978, 317] width 187 height 417
click at [1045, 334] on div at bounding box center [978, 317] width 187 height 417
click at [1057, 326] on div at bounding box center [978, 317] width 187 height 417
click at [902, 336] on div at bounding box center [978, 317] width 187 height 417
click at [1047, 307] on div at bounding box center [978, 317] width 187 height 417
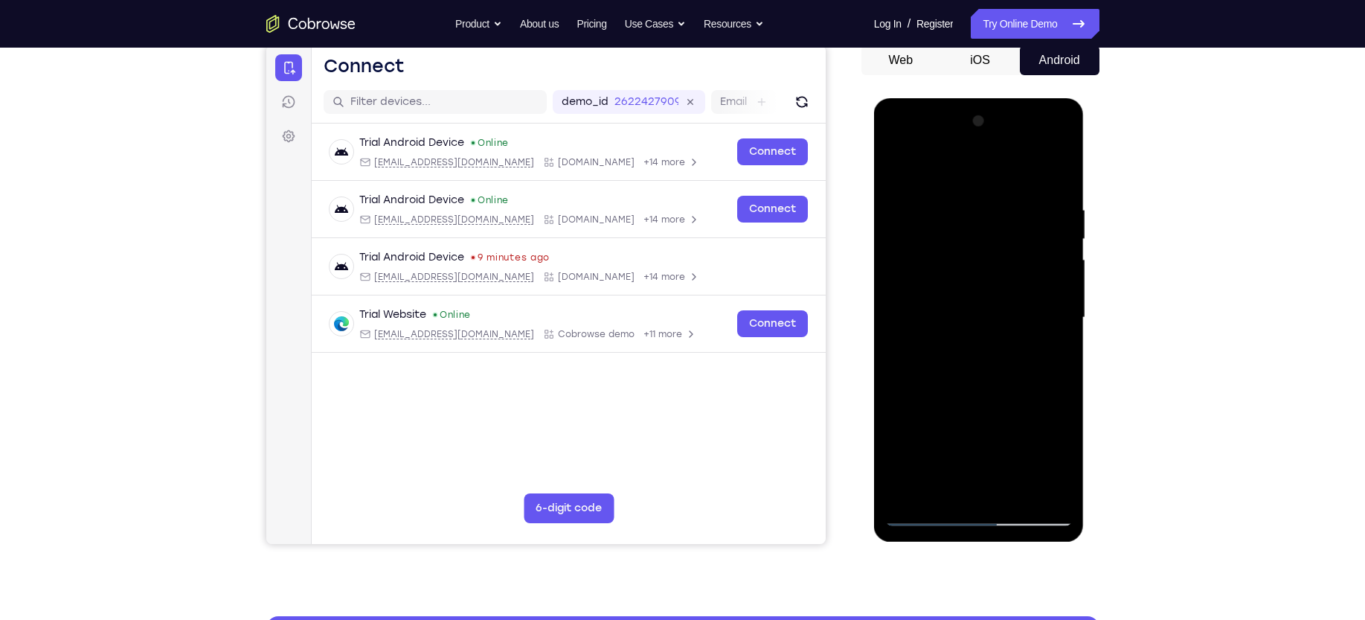
click at [1047, 307] on div at bounding box center [978, 317] width 187 height 417
click at [904, 350] on div at bounding box center [978, 317] width 187 height 417
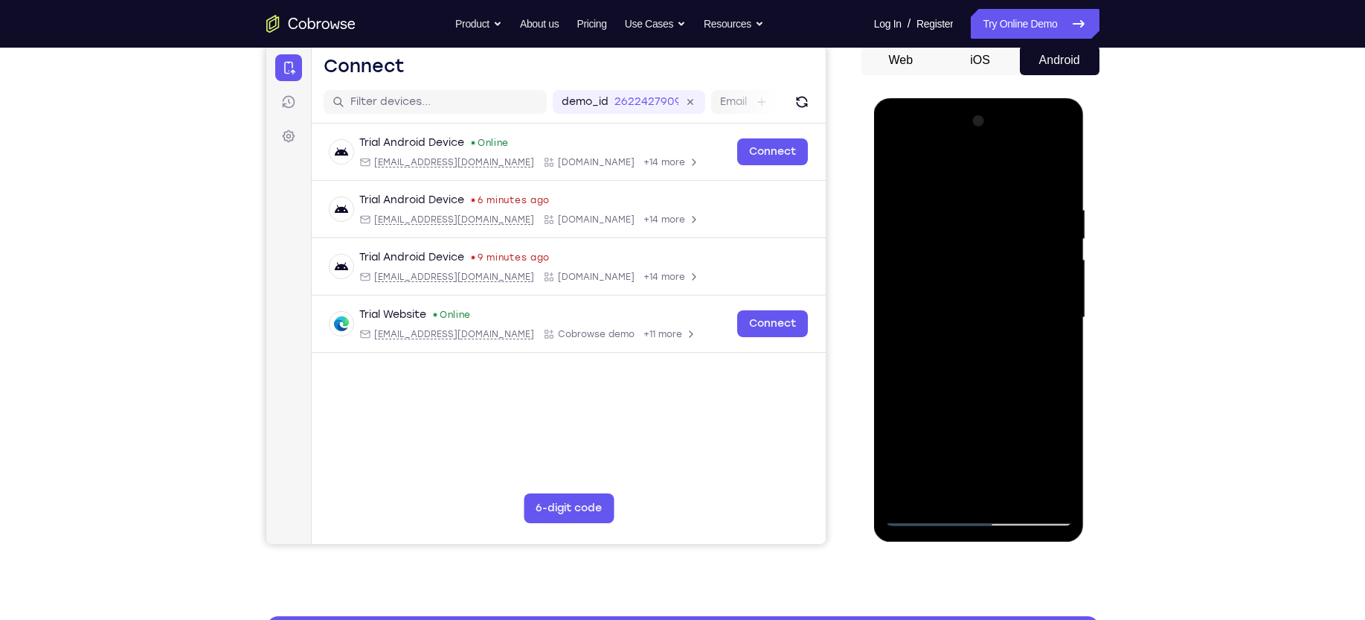
click at [1038, 488] on div at bounding box center [978, 317] width 187 height 417
click at [1040, 359] on div at bounding box center [978, 317] width 187 height 417
click at [1040, 342] on div at bounding box center [978, 317] width 187 height 417
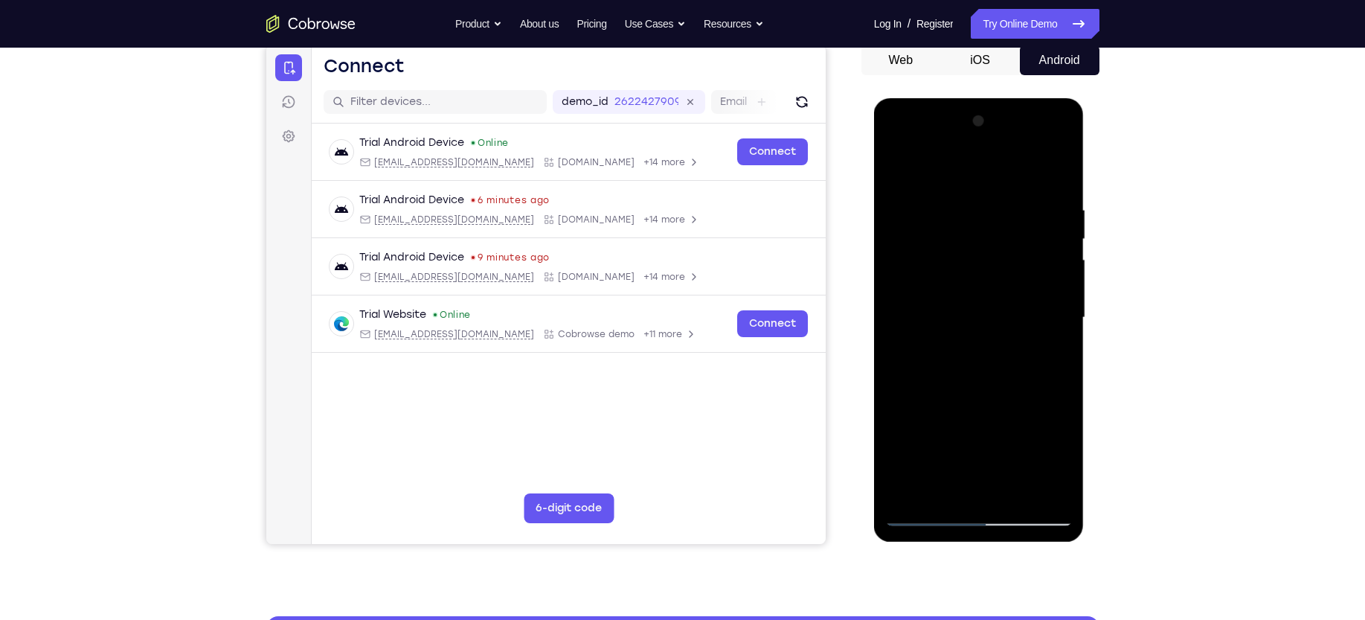
click at [1040, 342] on div at bounding box center [978, 317] width 187 height 417
click at [893, 342] on div at bounding box center [978, 317] width 187 height 417
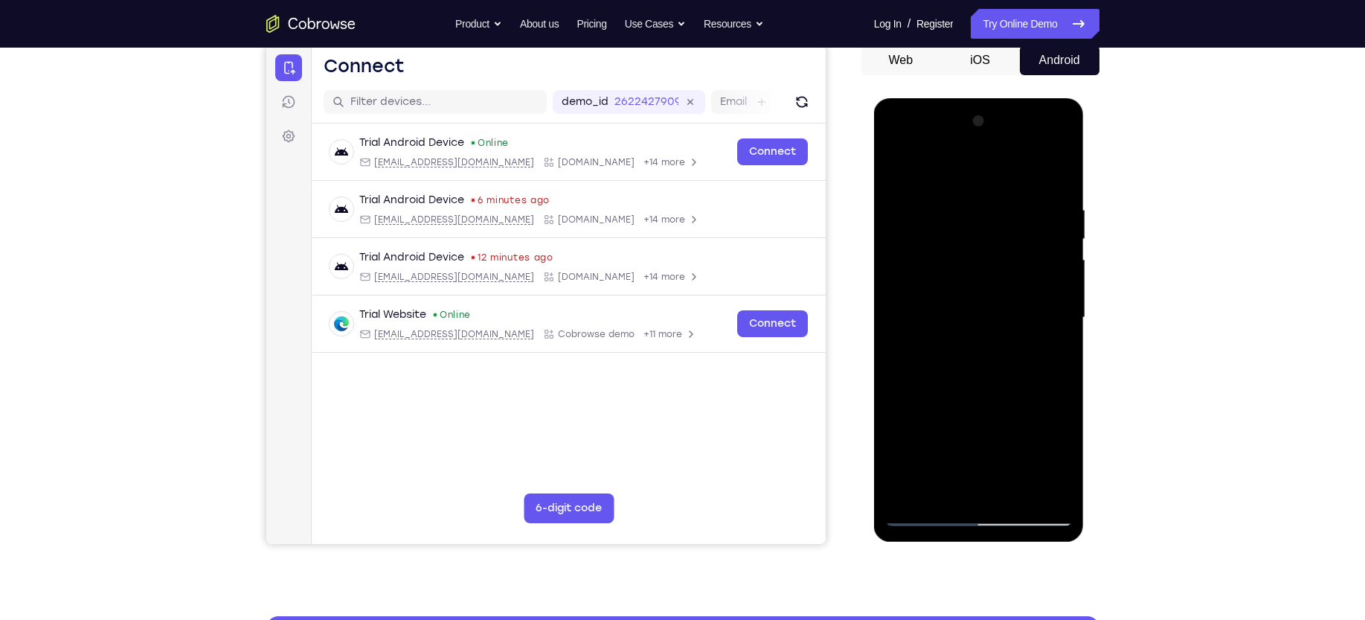
click at [893, 342] on div at bounding box center [978, 317] width 187 height 417
click at [1033, 349] on div at bounding box center [978, 317] width 187 height 417
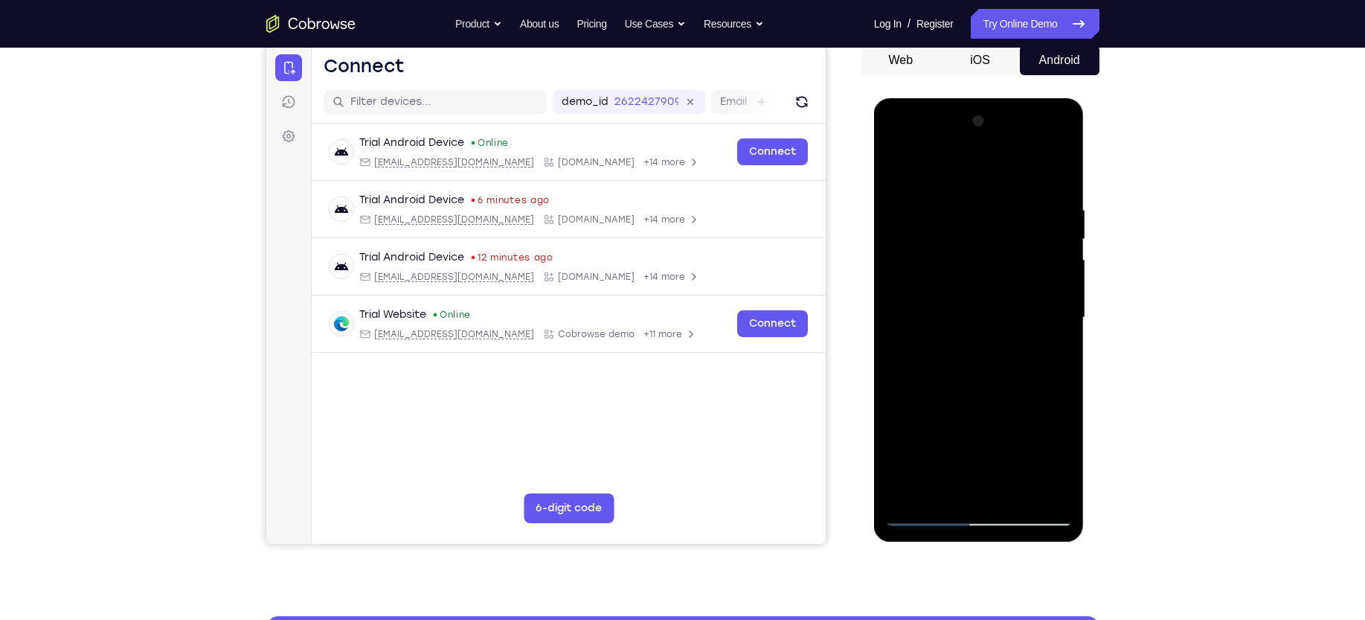
click at [1038, 341] on div at bounding box center [978, 317] width 187 height 417
click at [1038, 359] on div at bounding box center [978, 317] width 187 height 417
click at [1040, 352] on div at bounding box center [978, 317] width 187 height 417
click at [1050, 324] on div at bounding box center [978, 317] width 187 height 417
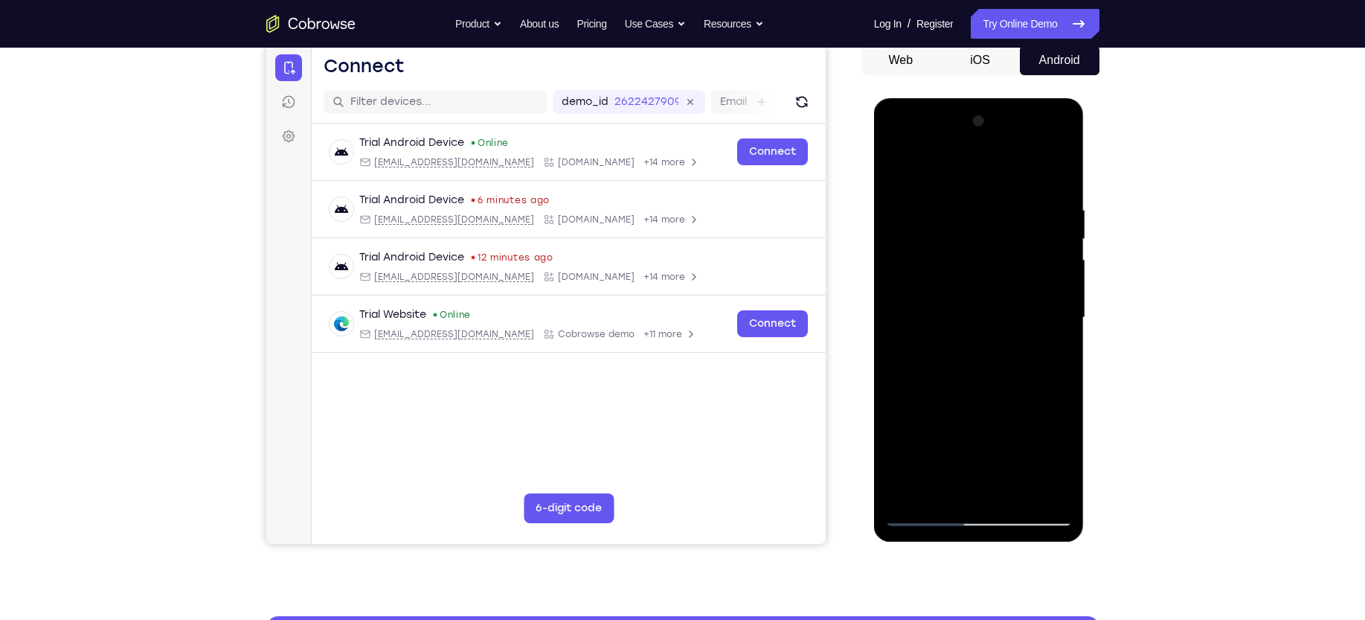
click at [1050, 324] on div at bounding box center [978, 317] width 187 height 417
click at [1040, 489] on div at bounding box center [978, 317] width 187 height 417
click at [1040, 324] on div at bounding box center [978, 317] width 187 height 417
click at [1045, 307] on div at bounding box center [978, 317] width 187 height 417
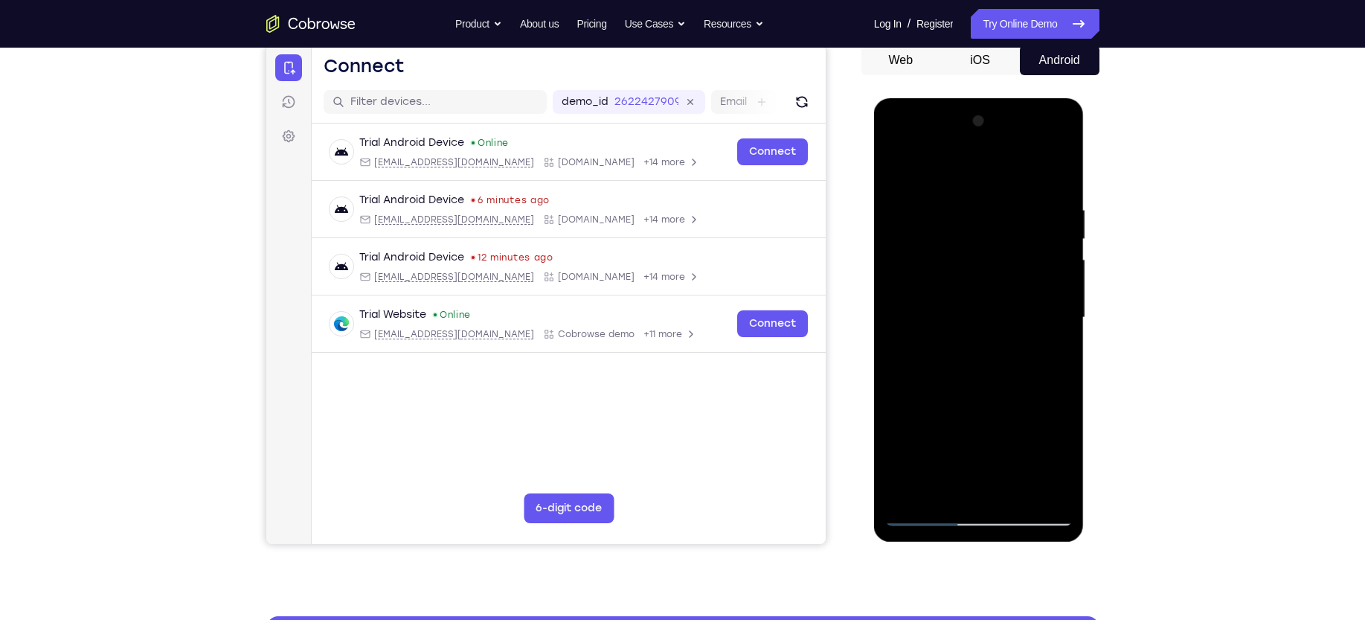
click at [1045, 307] on div at bounding box center [978, 317] width 187 height 417
click at [1053, 176] on div at bounding box center [978, 317] width 187 height 417
click at [1061, 306] on div at bounding box center [978, 317] width 187 height 417
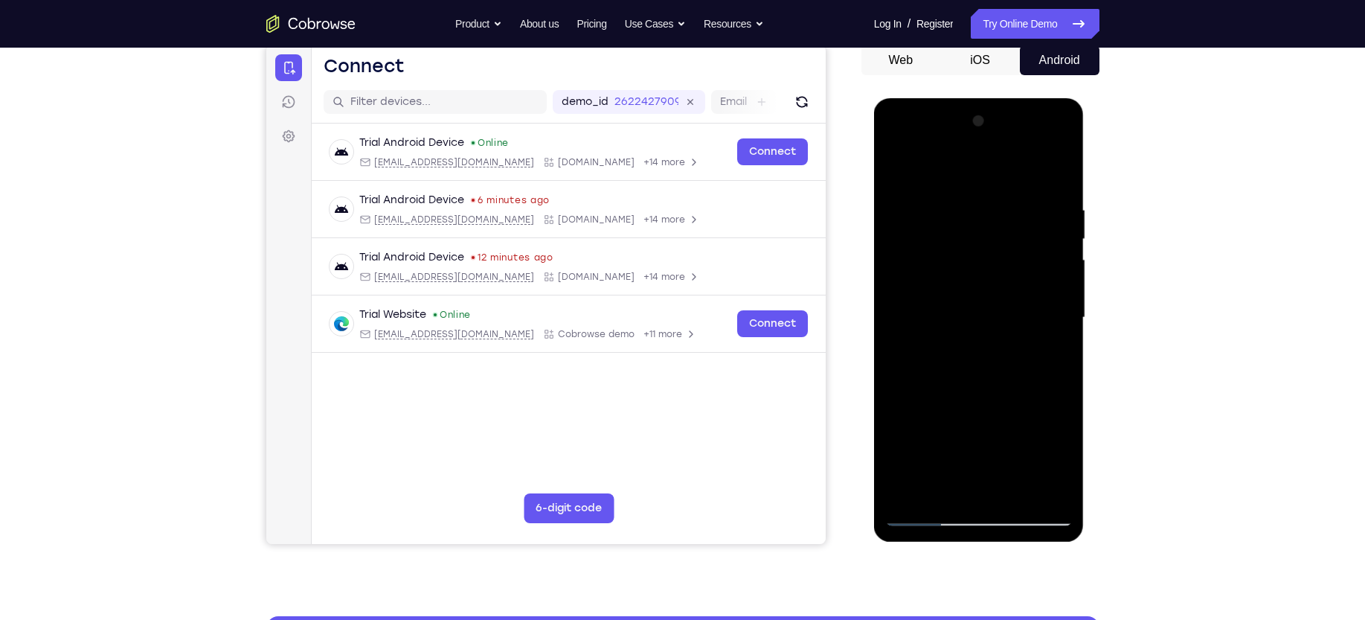
click at [1061, 306] on div at bounding box center [978, 317] width 187 height 417
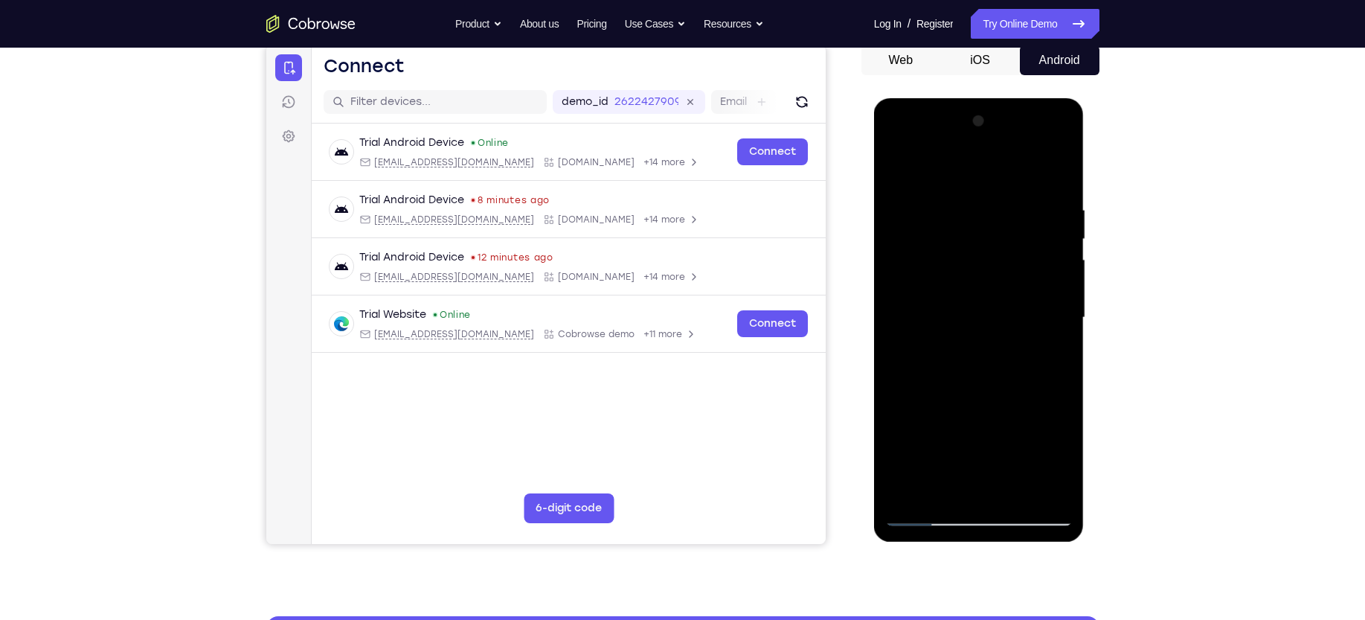
click at [1061, 306] on div at bounding box center [978, 317] width 187 height 417
click at [896, 312] on div at bounding box center [978, 317] width 187 height 417
click at [1062, 307] on div at bounding box center [978, 317] width 187 height 417
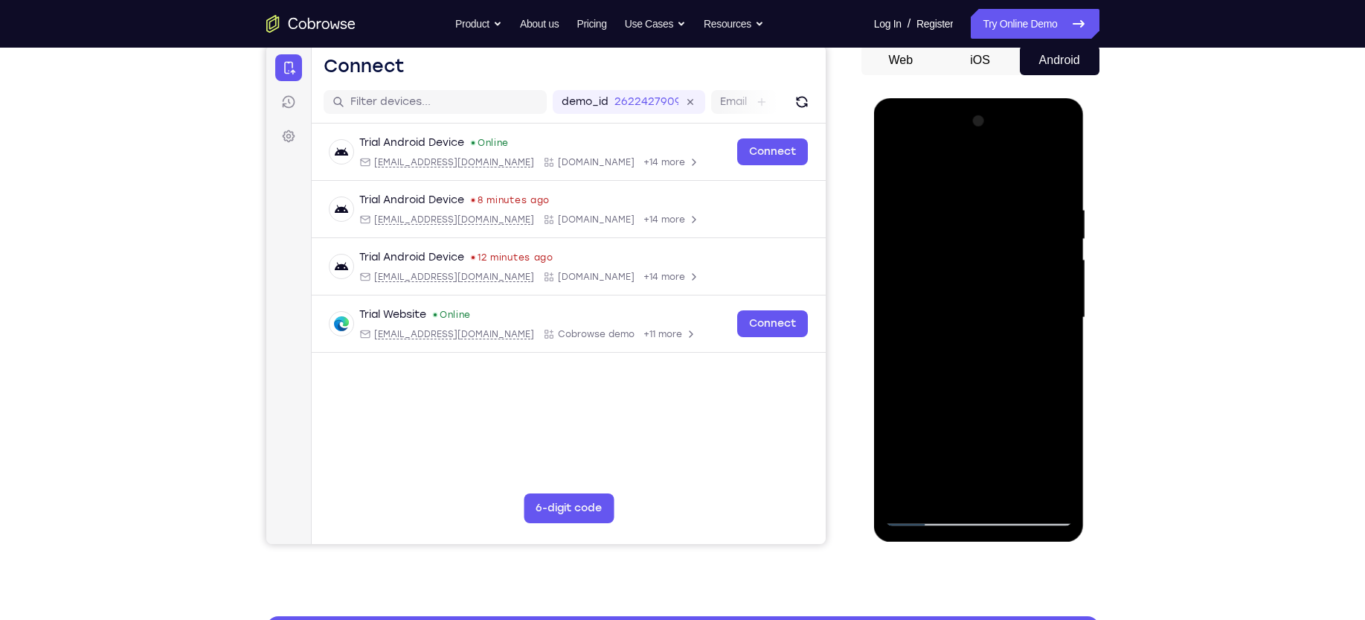
click at [893, 312] on div at bounding box center [978, 317] width 187 height 417
click at [1064, 311] on div at bounding box center [978, 317] width 187 height 417
drag, startPoint x: 997, startPoint y: 338, endPoint x: 1004, endPoint y: 399, distance: 61.4
click at [1004, 399] on div at bounding box center [978, 317] width 187 height 417
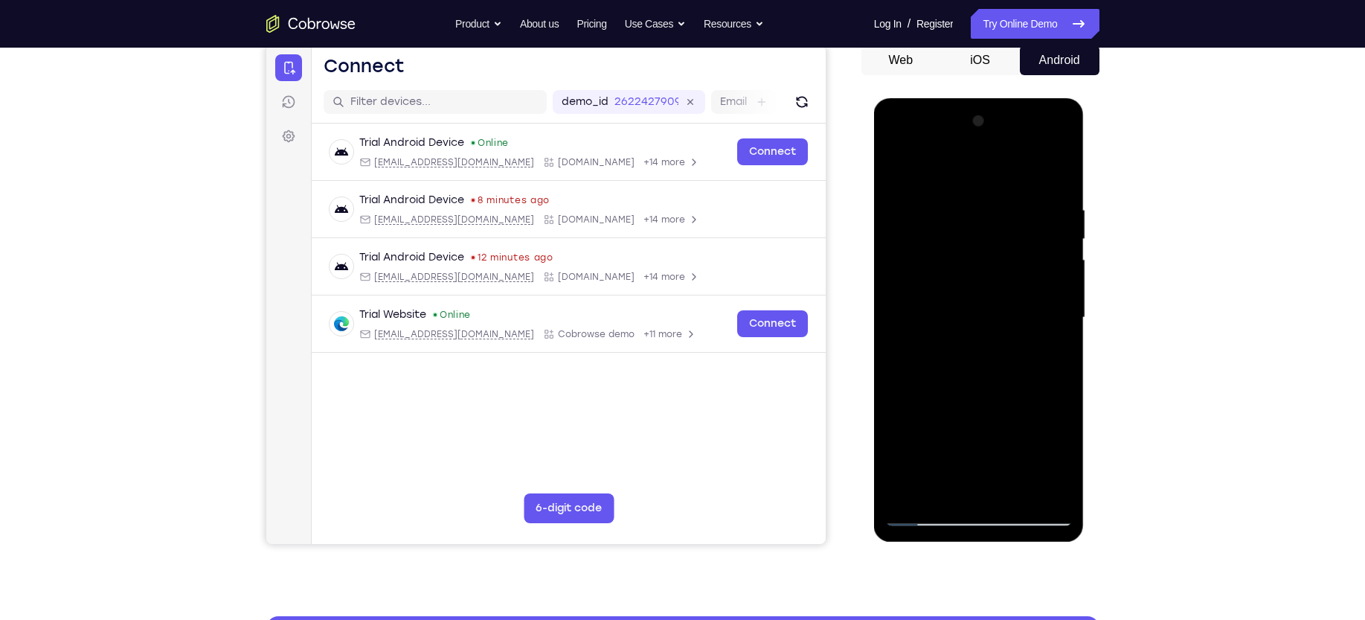
drag, startPoint x: 1004, startPoint y: 399, endPoint x: 985, endPoint y: 292, distance: 109.6
click at [985, 292] on div at bounding box center [978, 317] width 187 height 417
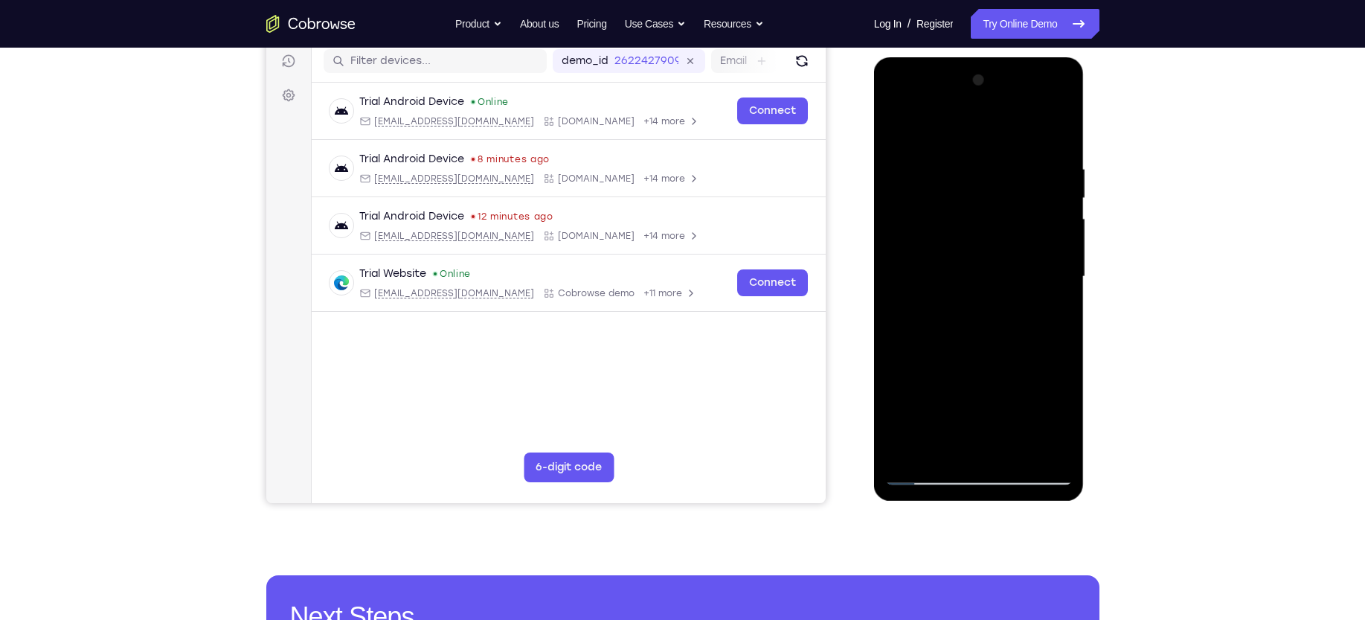
scroll to position [188, 0]
click at [929, 363] on div at bounding box center [978, 277] width 187 height 417
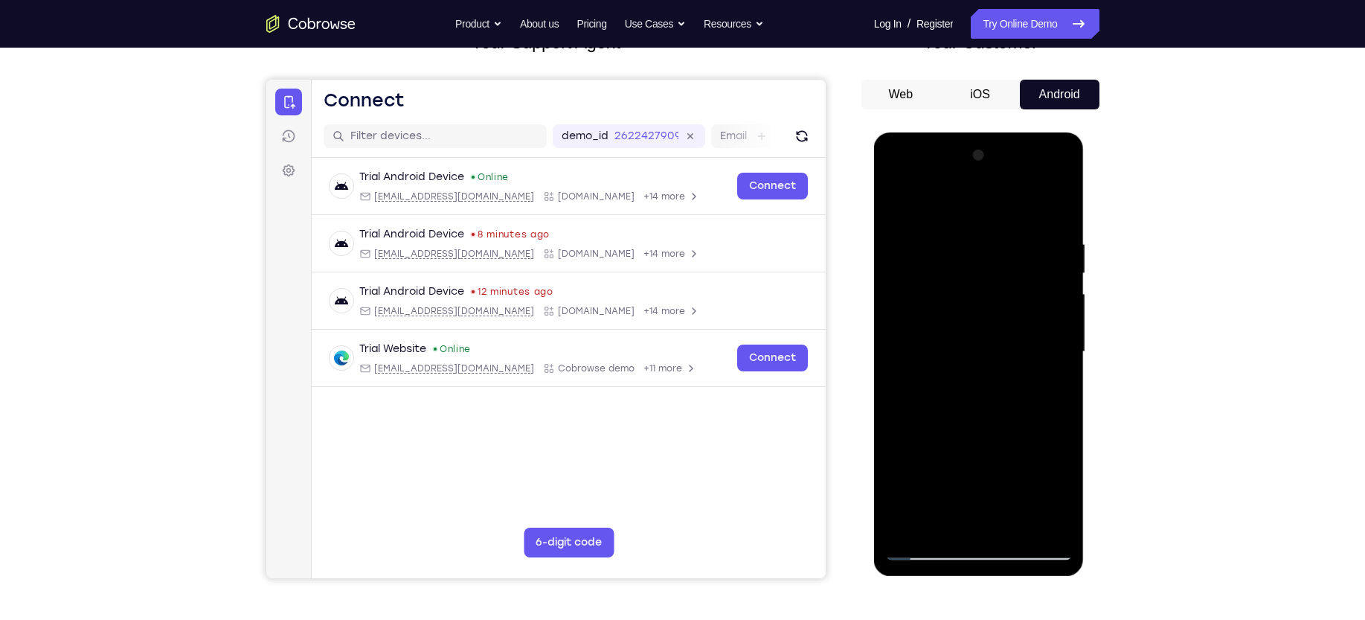
scroll to position [118, 0]
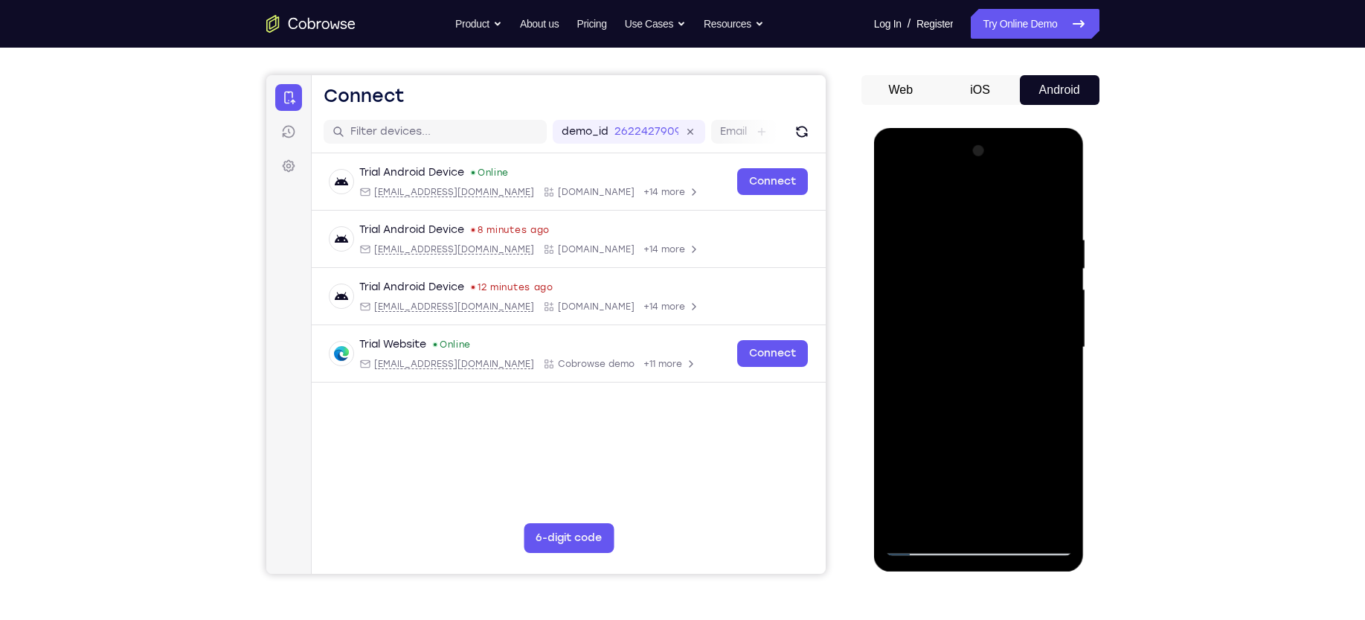
click at [898, 192] on div at bounding box center [978, 347] width 187 height 417
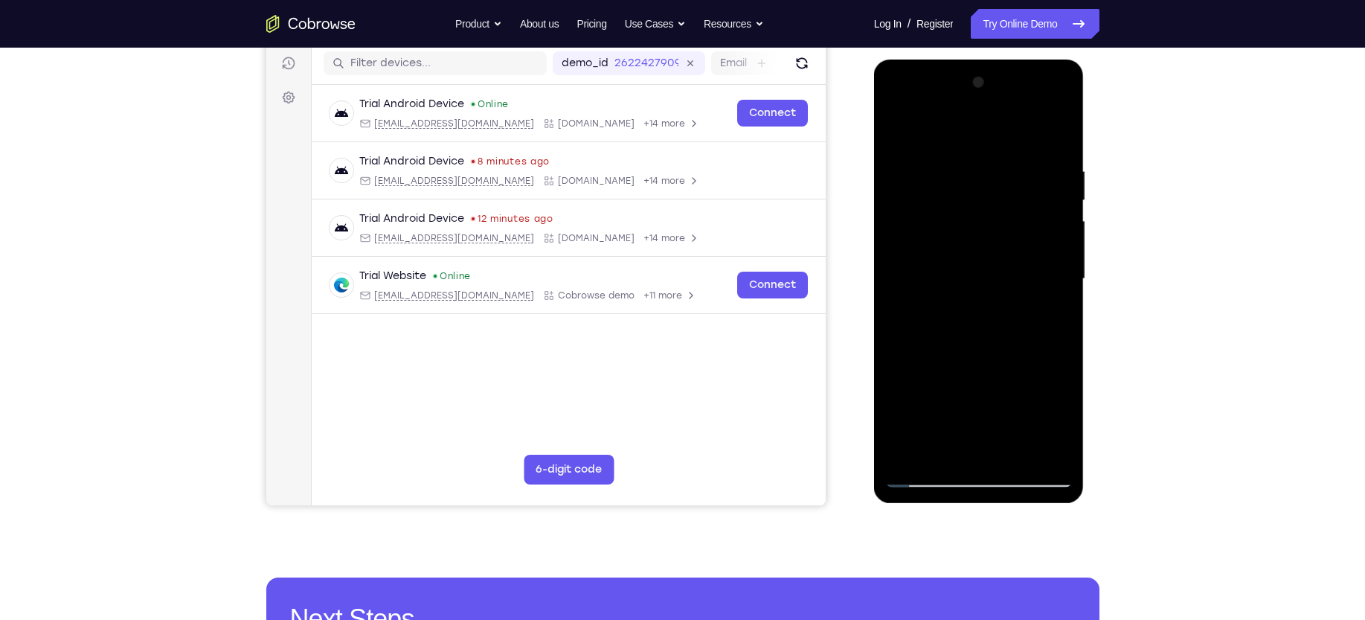
scroll to position [188, 0]
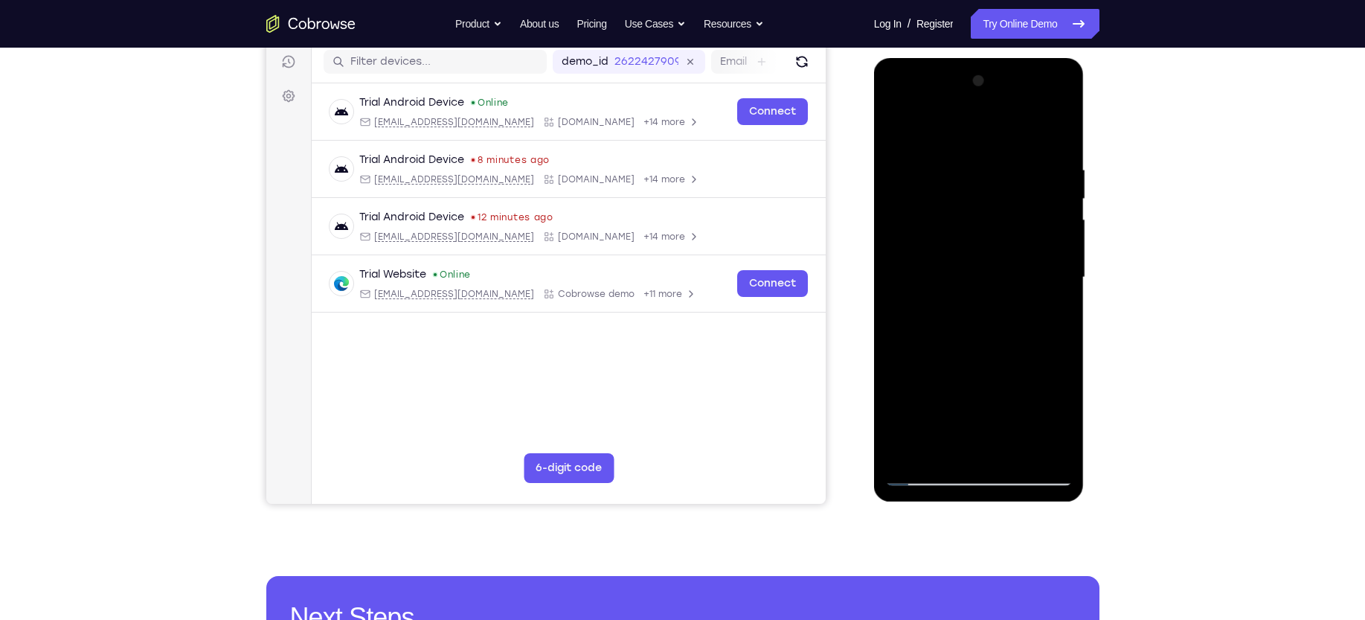
drag, startPoint x: 953, startPoint y: 243, endPoint x: 952, endPoint y: 254, distance: 10.4
click at [952, 254] on div at bounding box center [978, 277] width 187 height 417
click at [897, 379] on div at bounding box center [978, 277] width 187 height 417
drag, startPoint x: 896, startPoint y: 366, endPoint x: 887, endPoint y: 324, distance: 43.5
click at [887, 324] on div at bounding box center [978, 277] width 187 height 417
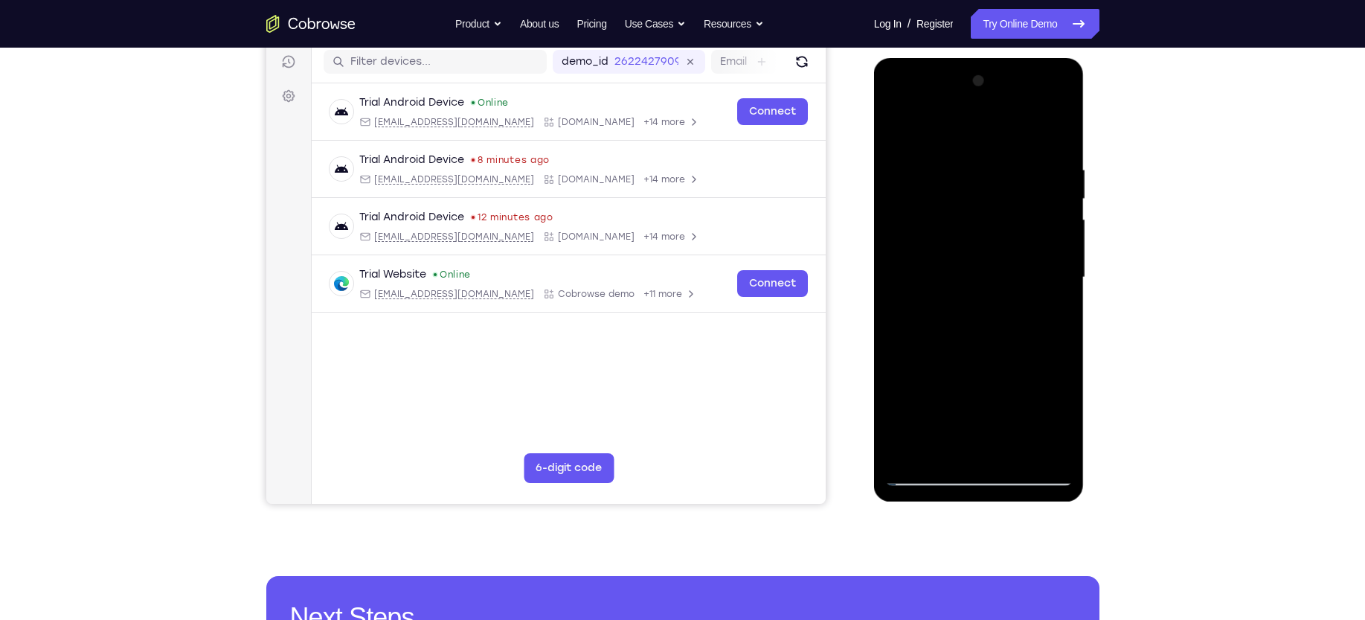
click at [1058, 240] on div at bounding box center [978, 277] width 187 height 417
click at [1061, 248] on div at bounding box center [978, 277] width 187 height 417
click at [1061, 242] on div at bounding box center [978, 277] width 187 height 417
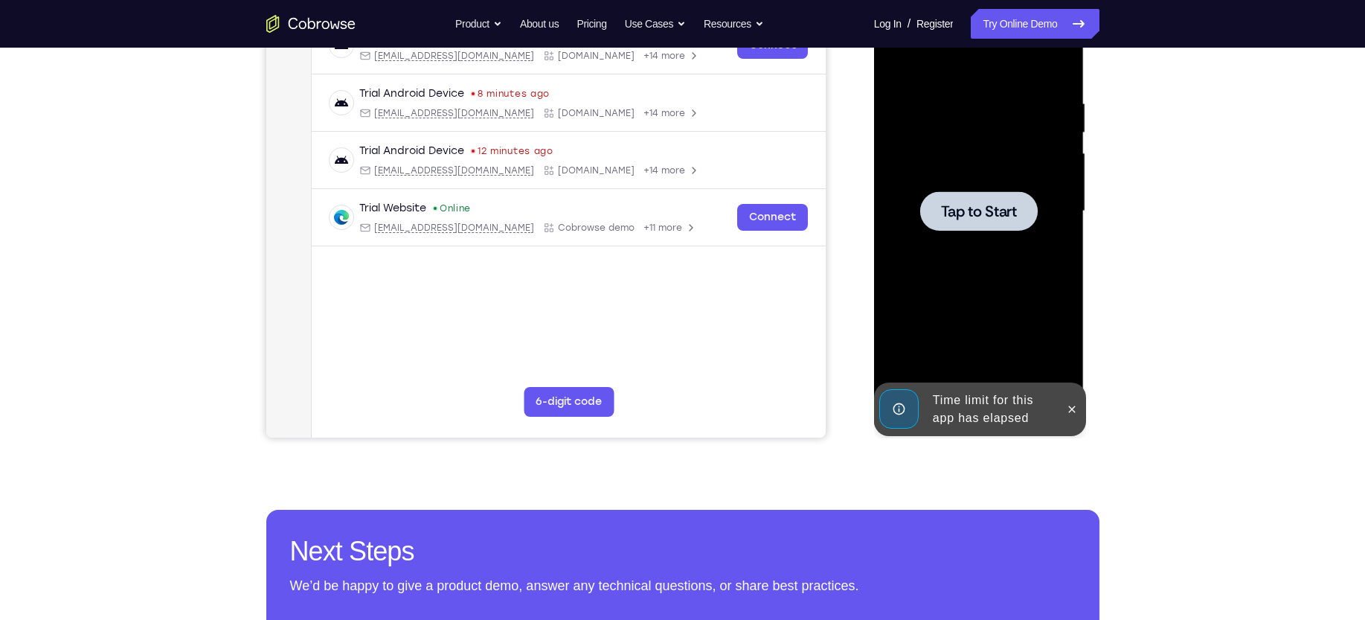
scroll to position [322, 0]
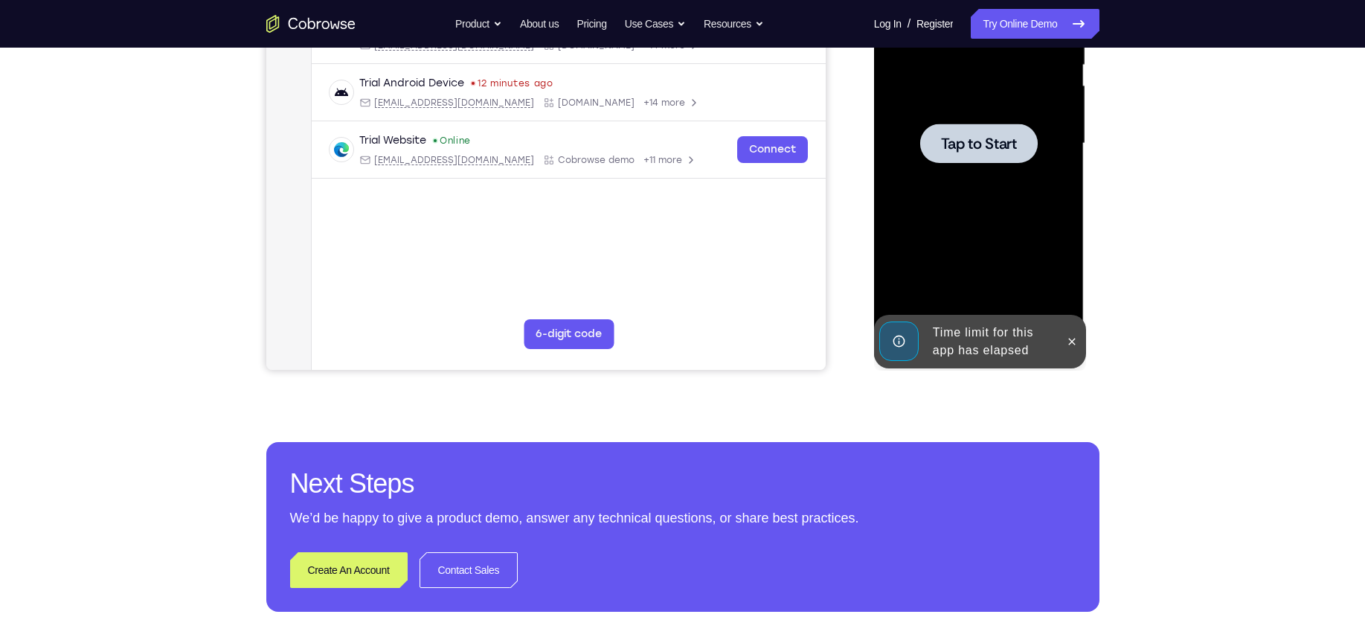
click at [1003, 132] on div at bounding box center [979, 142] width 118 height 39
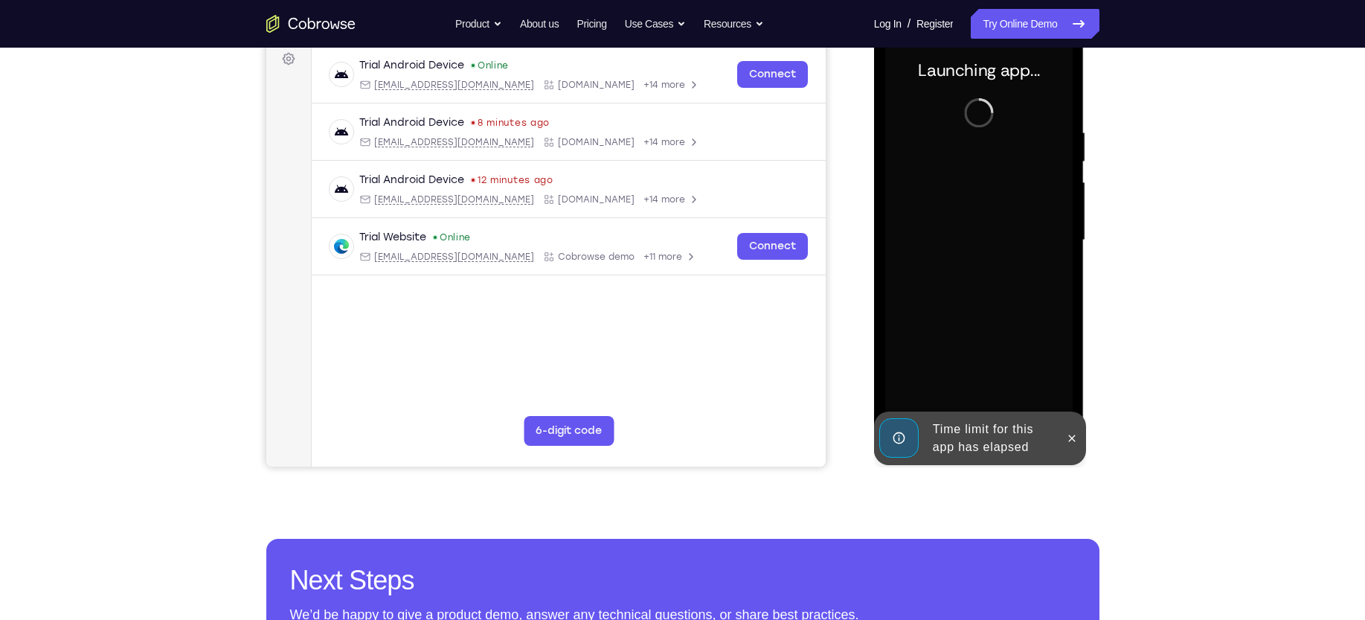
scroll to position [231, 0]
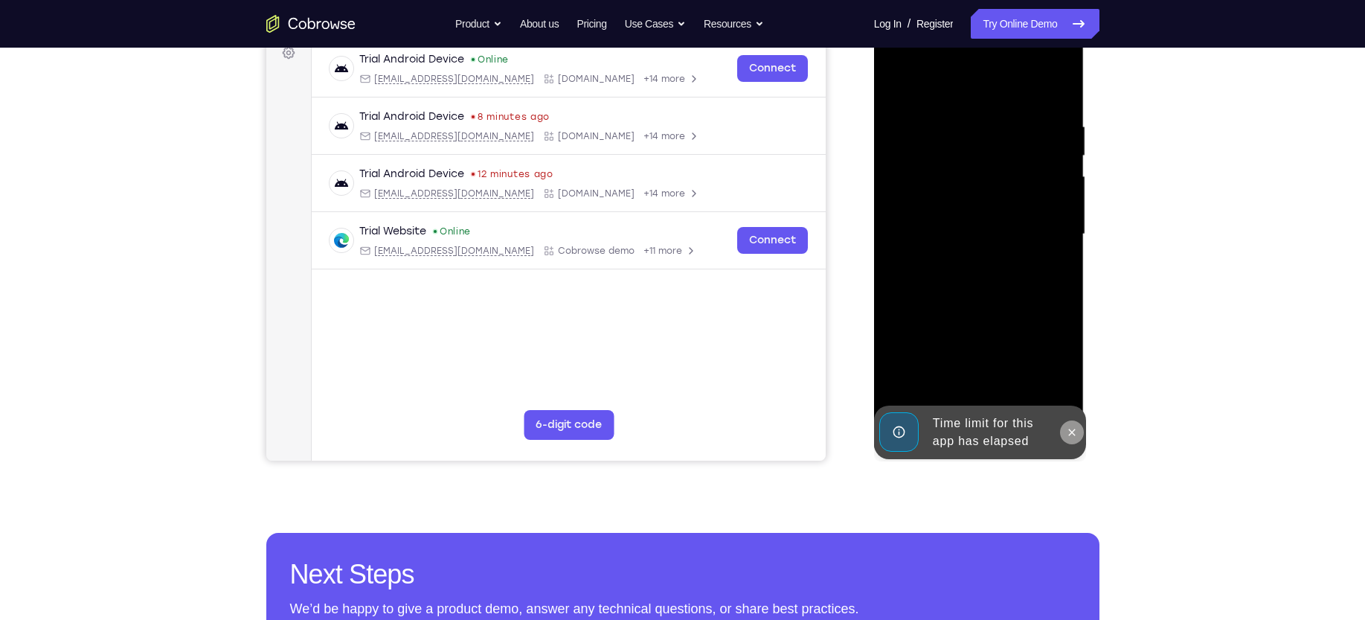
click at [1074, 426] on icon at bounding box center [1072, 432] width 12 height 12
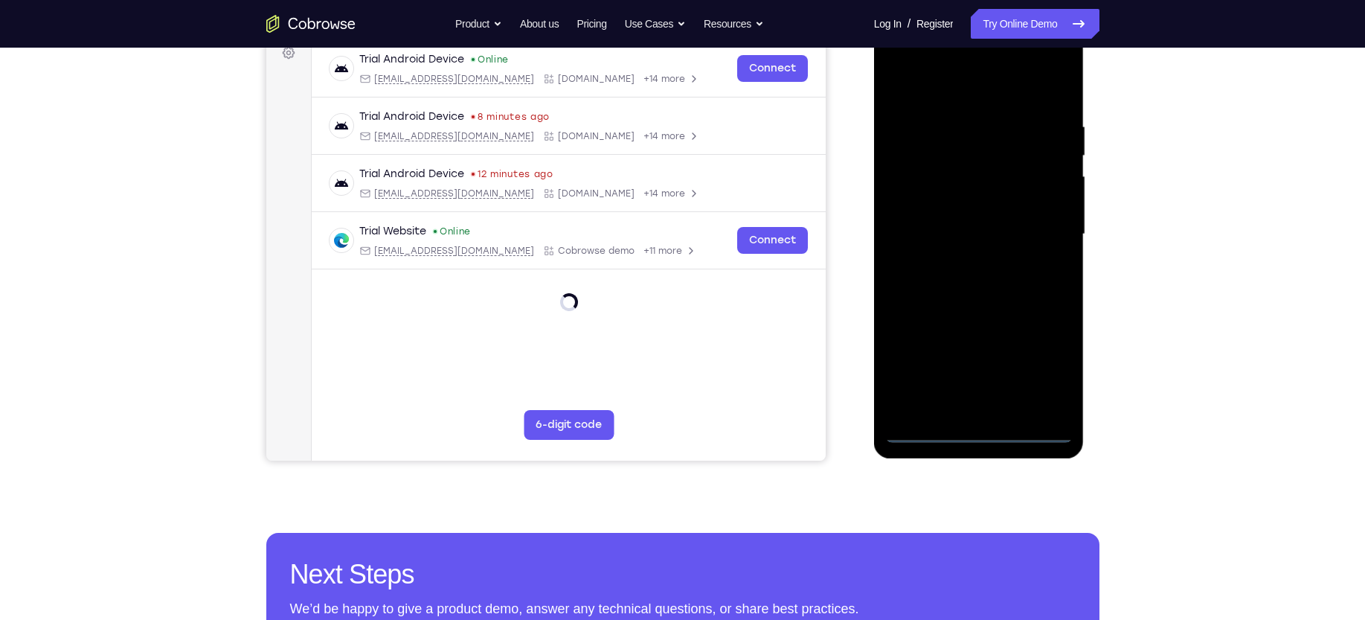
click at [972, 431] on div at bounding box center [978, 234] width 187 height 417
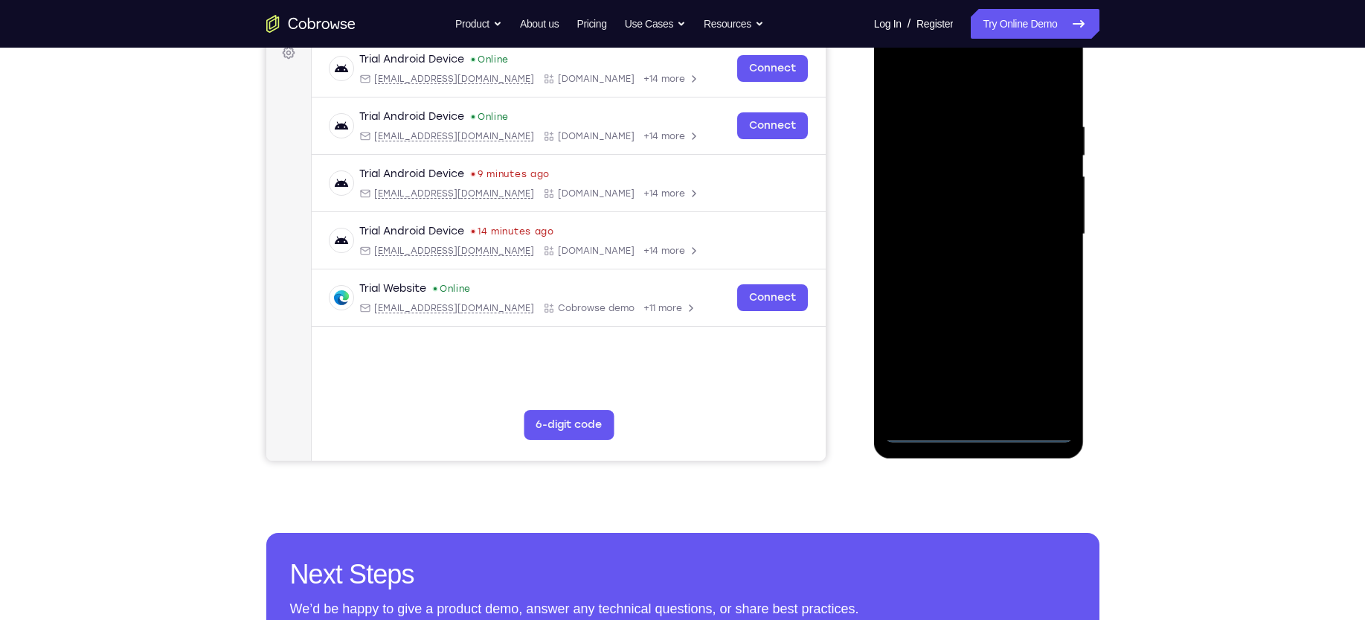
click at [1041, 361] on div at bounding box center [978, 234] width 187 height 417
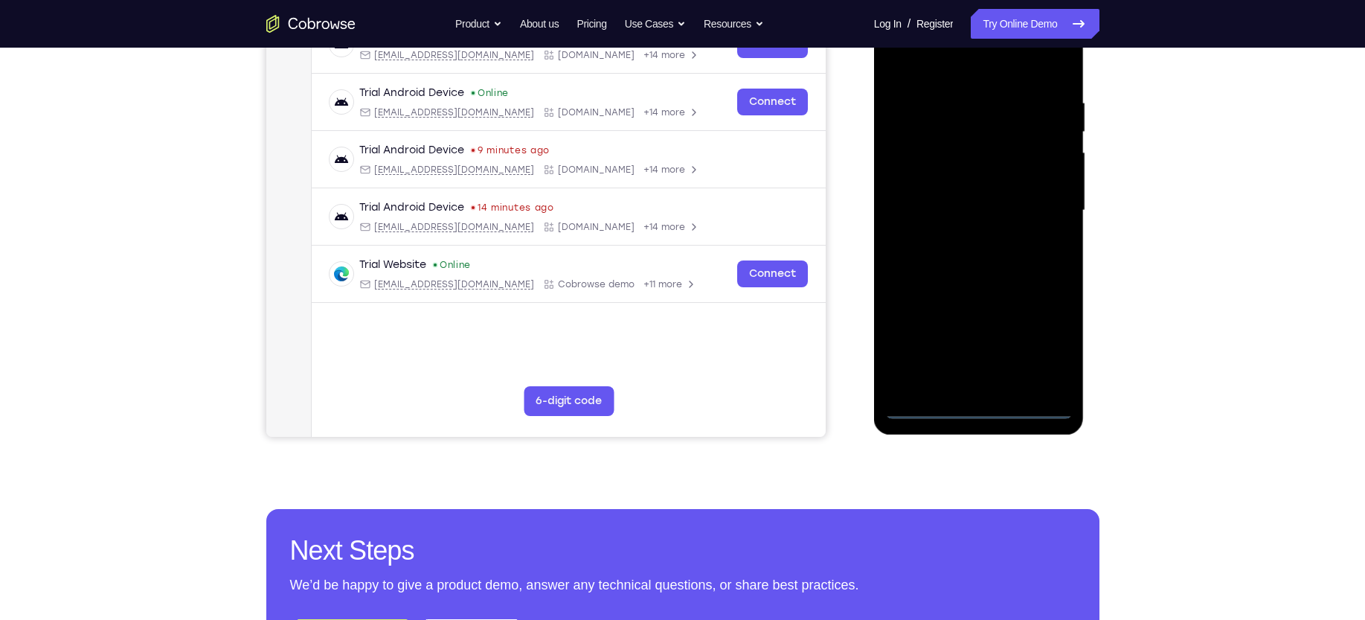
scroll to position [260, 0]
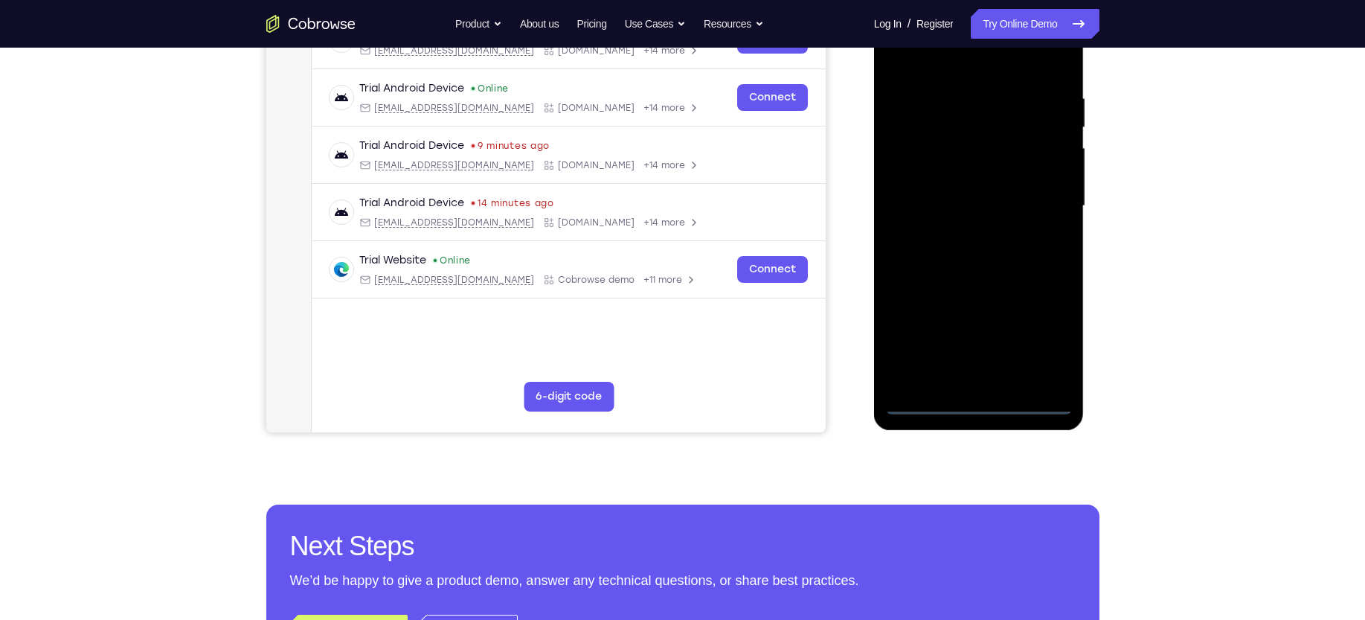
click at [942, 59] on div at bounding box center [978, 206] width 187 height 417
click at [1038, 196] on div at bounding box center [978, 206] width 187 height 417
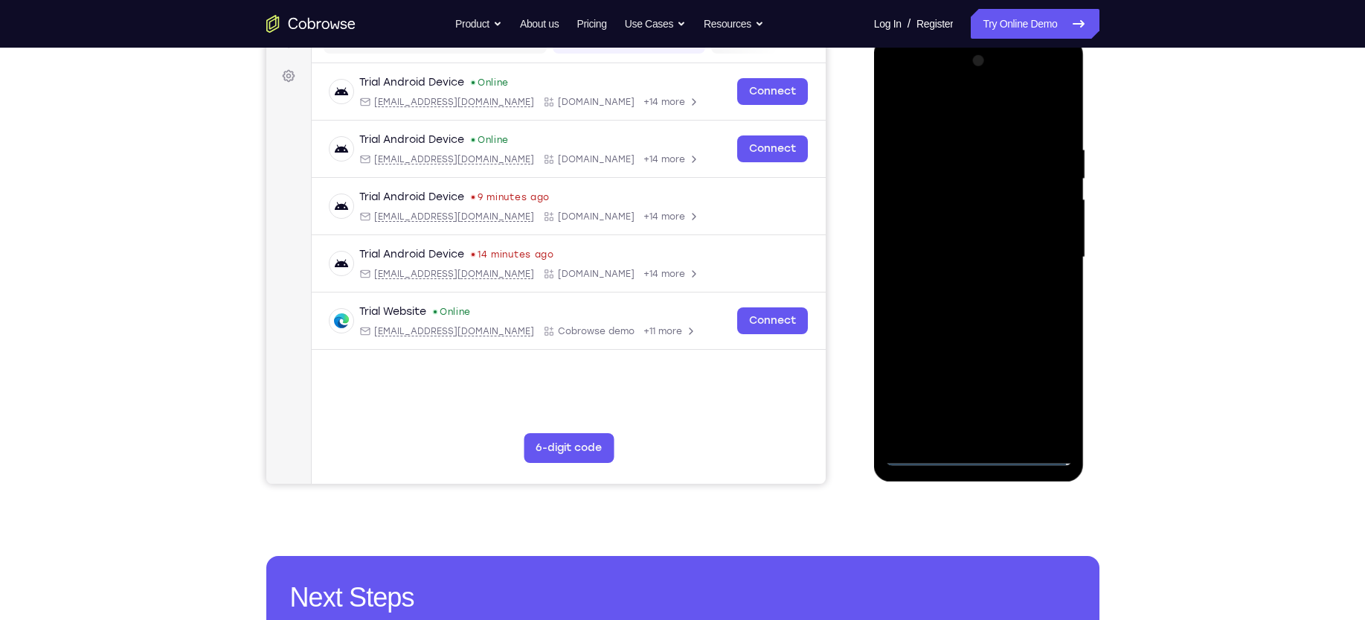
click at [958, 286] on div at bounding box center [978, 257] width 187 height 417
click at [975, 220] on div at bounding box center [978, 257] width 187 height 417
click at [937, 248] on div at bounding box center [978, 257] width 187 height 417
click at [984, 286] on div at bounding box center [978, 257] width 187 height 417
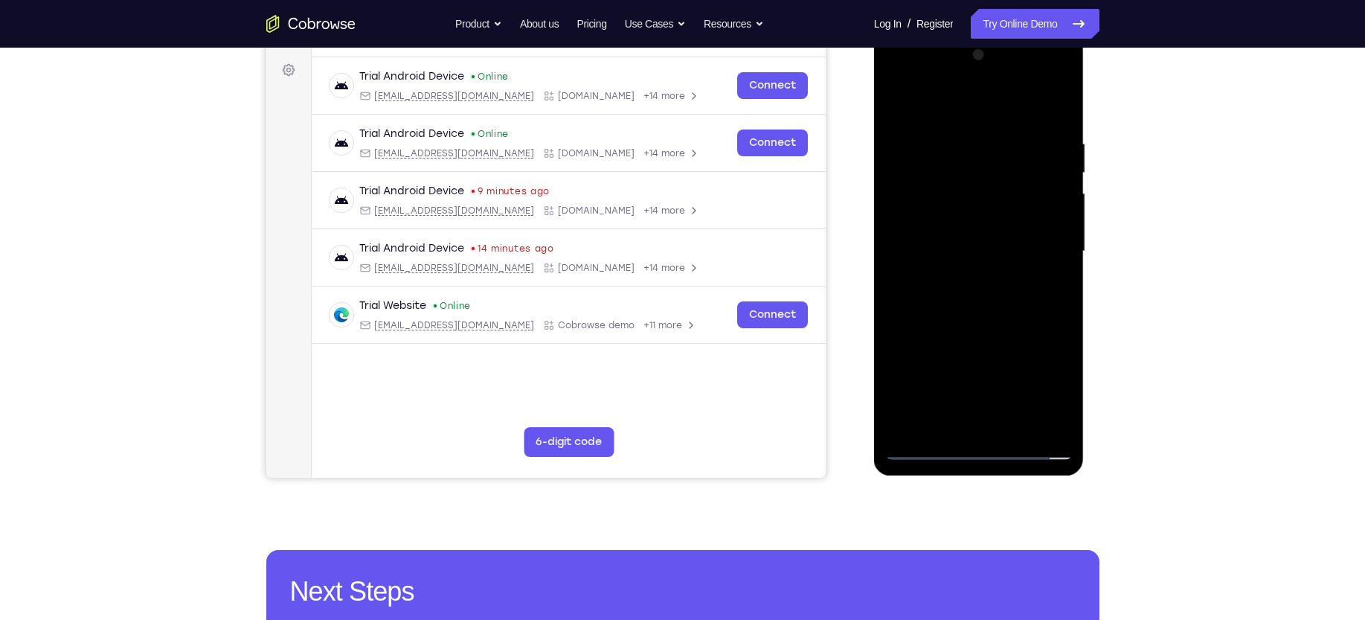
click at [916, 219] on div at bounding box center [978, 251] width 187 height 417
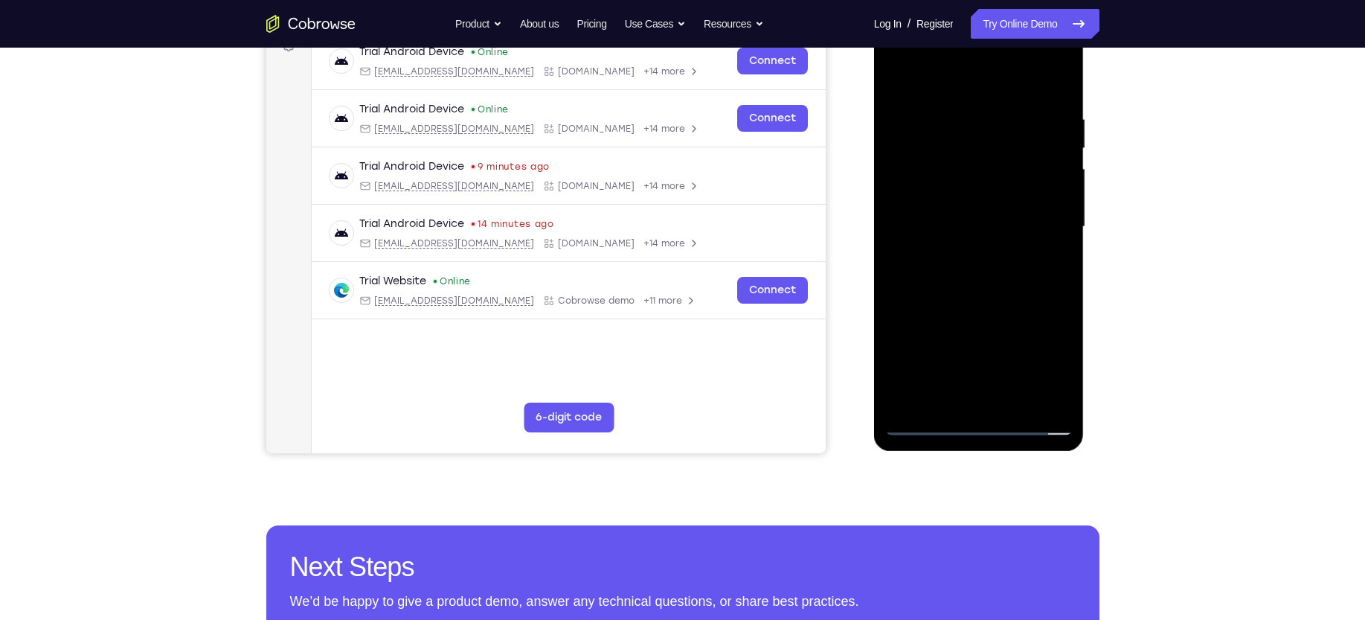
scroll to position [242, 0]
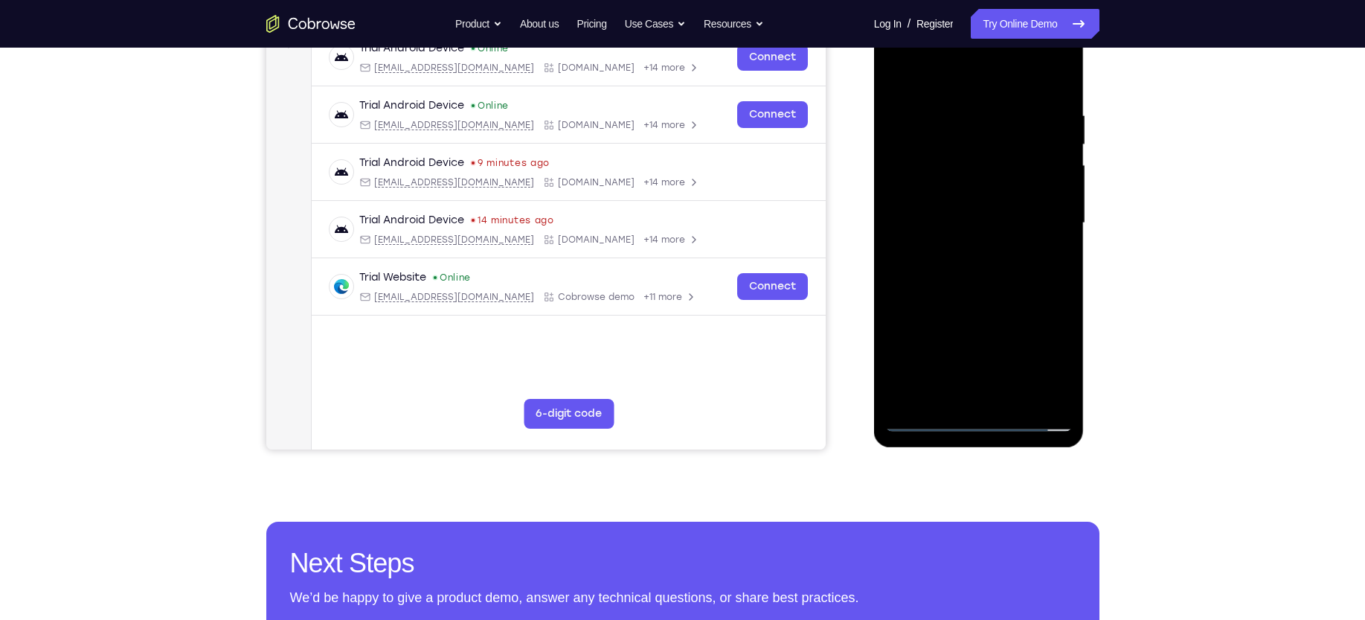
click at [965, 283] on div at bounding box center [978, 223] width 187 height 417
click at [986, 283] on div at bounding box center [978, 223] width 187 height 417
click at [916, 286] on div at bounding box center [978, 223] width 187 height 417
click at [1015, 385] on div at bounding box center [978, 223] width 187 height 417
click at [971, 312] on div at bounding box center [978, 223] width 187 height 417
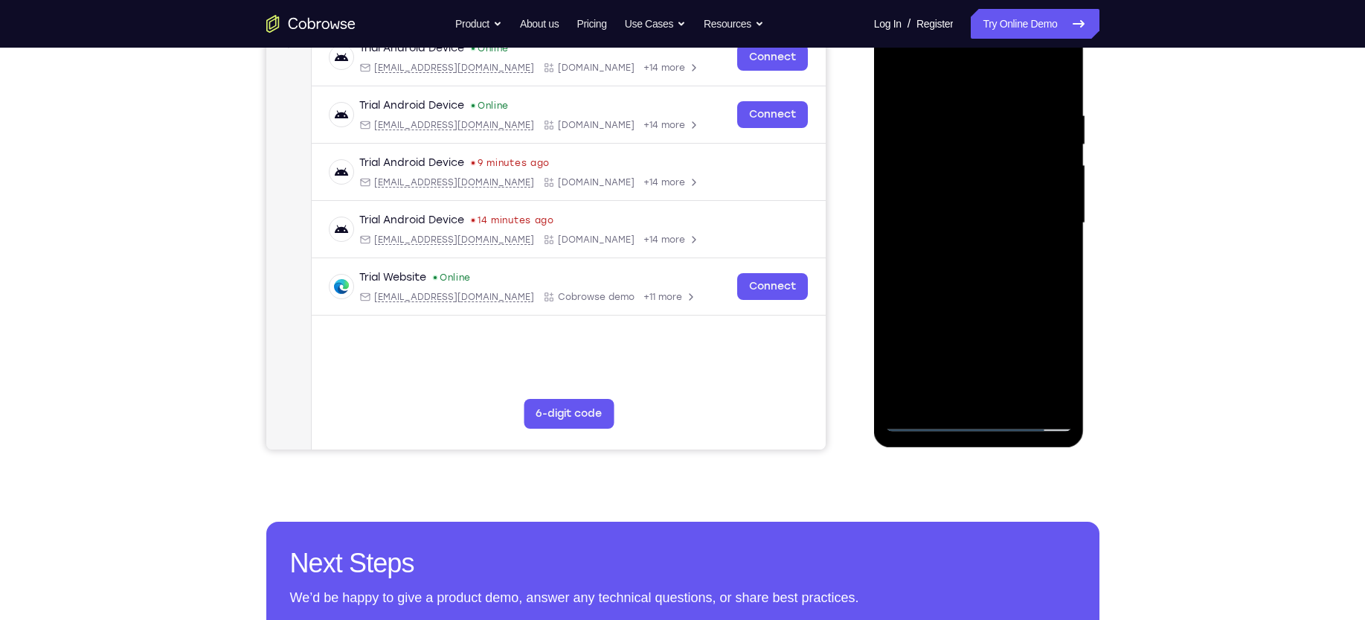
click at [956, 290] on div at bounding box center [978, 223] width 187 height 417
click at [951, 258] on div at bounding box center [978, 223] width 187 height 417
click at [929, 243] on div at bounding box center [978, 223] width 187 height 417
click at [931, 286] on div at bounding box center [978, 223] width 187 height 417
click at [993, 321] on div at bounding box center [978, 223] width 187 height 417
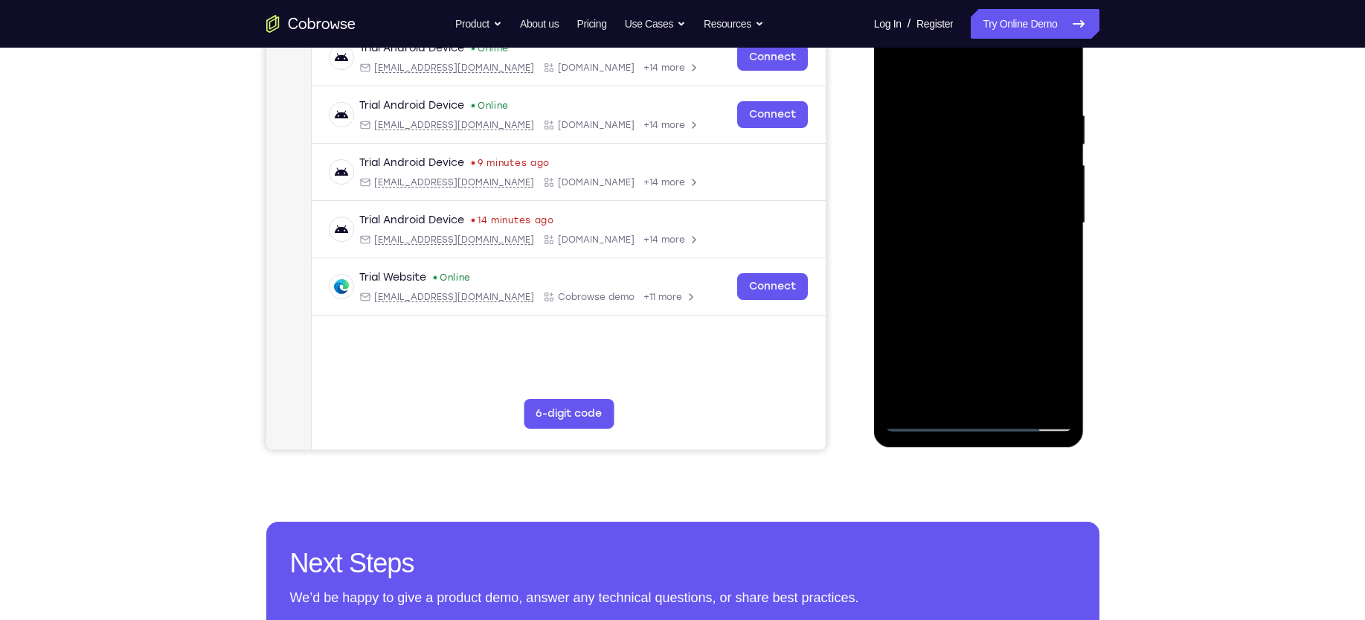
click at [988, 283] on div at bounding box center [978, 223] width 187 height 417
click at [995, 348] on div at bounding box center [978, 223] width 187 height 417
click at [967, 350] on div at bounding box center [978, 223] width 187 height 417
click at [1028, 341] on div at bounding box center [978, 223] width 187 height 417
click at [1028, 321] on div at bounding box center [978, 223] width 187 height 417
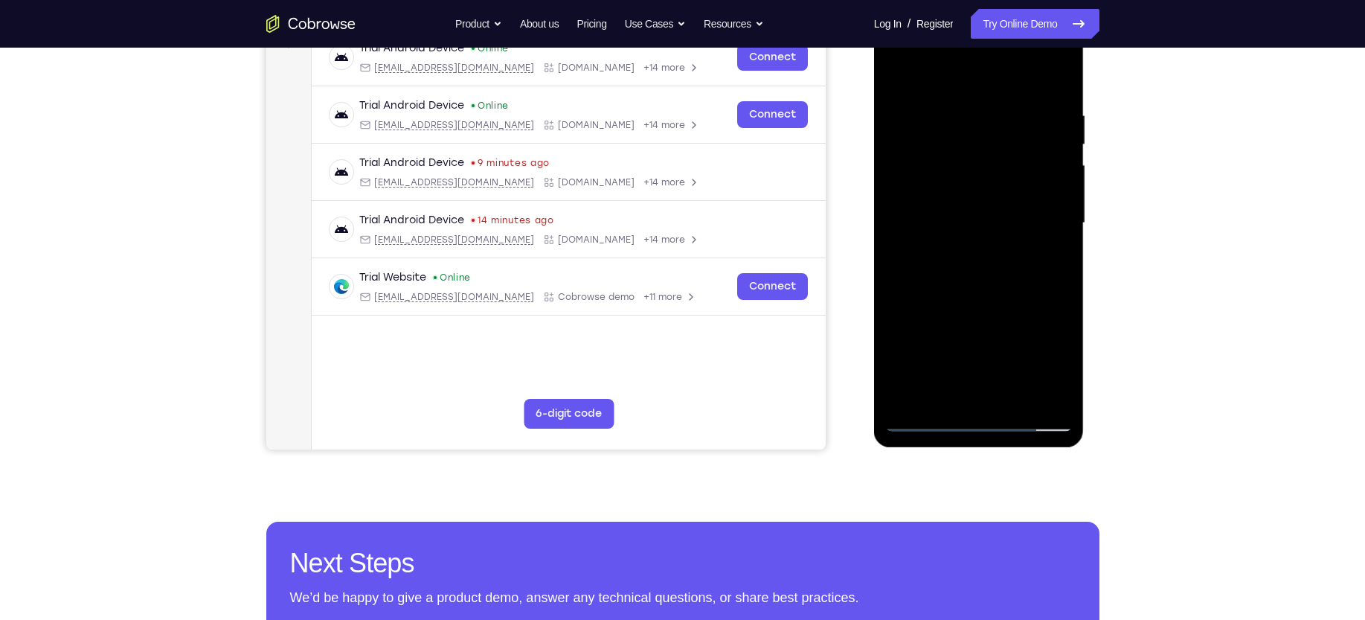
click at [1024, 386] on div at bounding box center [978, 223] width 187 height 417
click at [963, 283] on div at bounding box center [978, 223] width 187 height 417
click at [986, 283] on div at bounding box center [978, 223] width 187 height 417
click at [987, 323] on div at bounding box center [978, 223] width 187 height 417
click at [962, 321] on div at bounding box center [978, 223] width 187 height 417
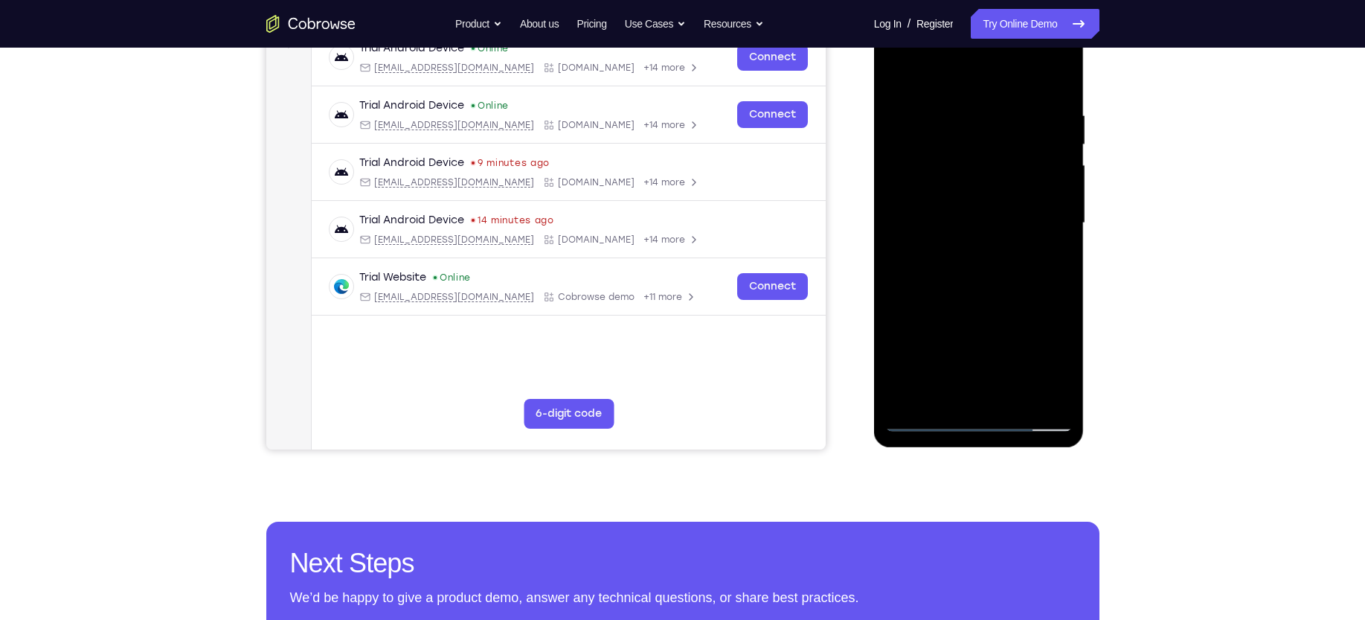
click at [966, 346] on div at bounding box center [978, 223] width 187 height 417
click at [988, 351] on div at bounding box center [978, 223] width 187 height 417
click at [1013, 383] on div at bounding box center [978, 223] width 187 height 417
click at [968, 289] on div at bounding box center [978, 223] width 187 height 417
click at [964, 254] on div at bounding box center [978, 223] width 187 height 417
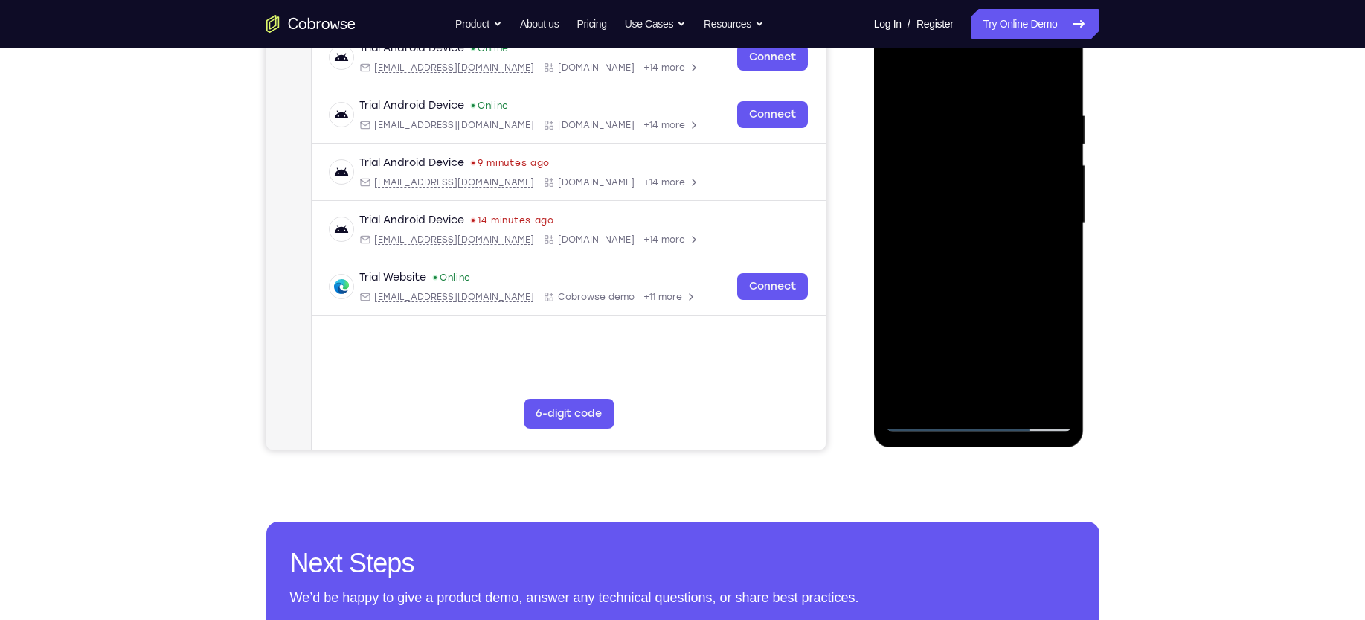
click at [971, 318] on div at bounding box center [978, 223] width 187 height 417
click at [1014, 370] on div at bounding box center [978, 223] width 187 height 417
click at [1024, 351] on div at bounding box center [978, 223] width 187 height 417
click at [1018, 388] on div at bounding box center [978, 223] width 187 height 417
click at [960, 324] on div at bounding box center [978, 223] width 187 height 417
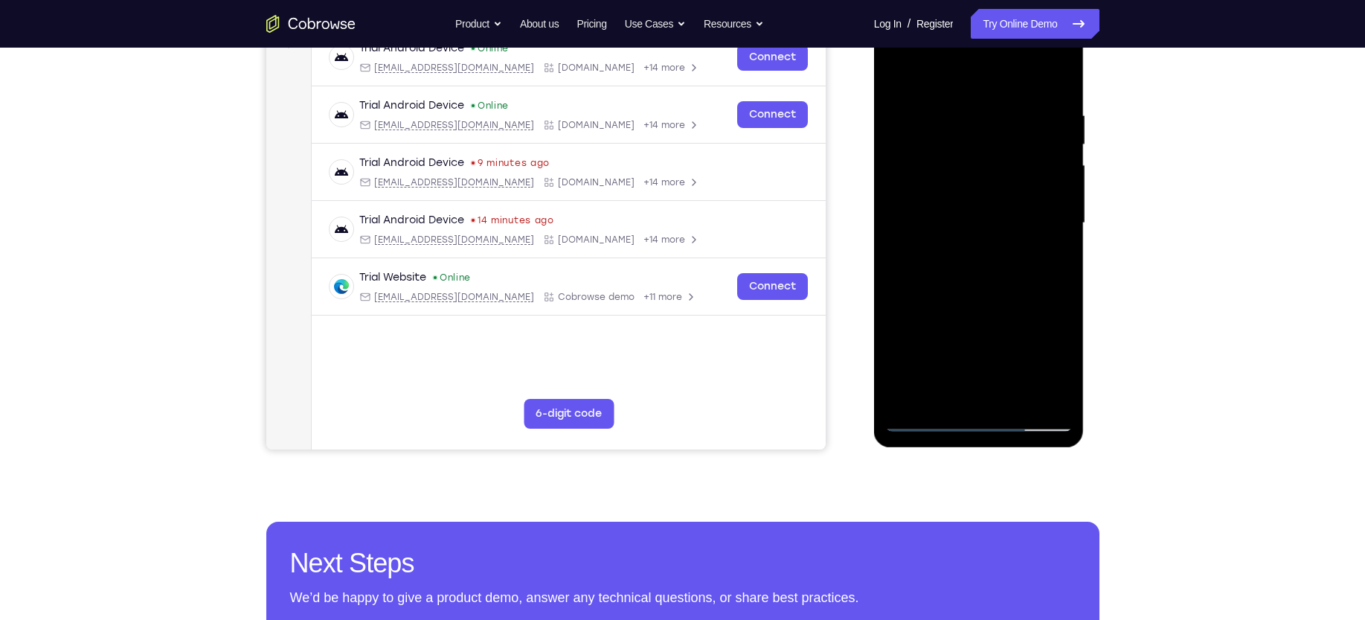
click at [980, 323] on div at bounding box center [978, 223] width 187 height 417
click at [1021, 319] on div at bounding box center [978, 223] width 187 height 417
click at [1017, 352] on div at bounding box center [978, 223] width 187 height 417
click at [995, 356] on div at bounding box center [978, 223] width 187 height 417
click at [945, 346] on div at bounding box center [978, 223] width 187 height 417
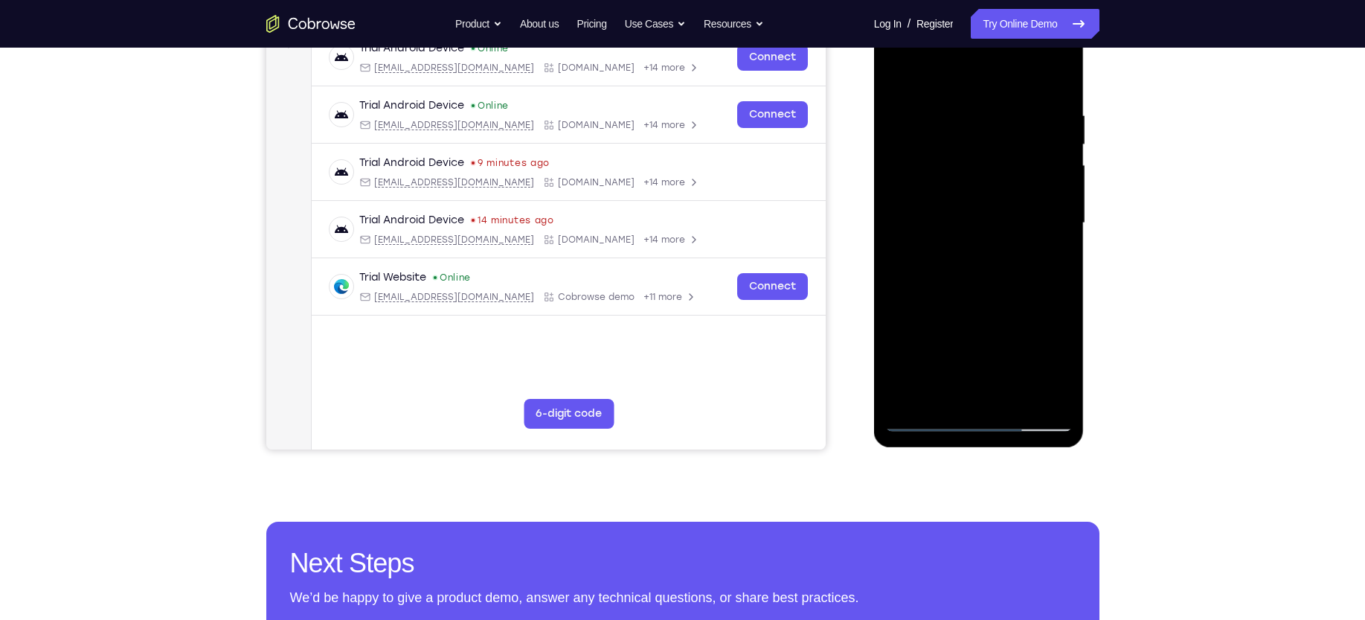
click at [962, 349] on div at bounding box center [978, 223] width 187 height 417
click at [1019, 384] on div at bounding box center [978, 223] width 187 height 417
click at [958, 281] on div at bounding box center [978, 223] width 187 height 417
click at [959, 256] on div at bounding box center [978, 223] width 187 height 417
click at [939, 280] on div at bounding box center [978, 223] width 187 height 417
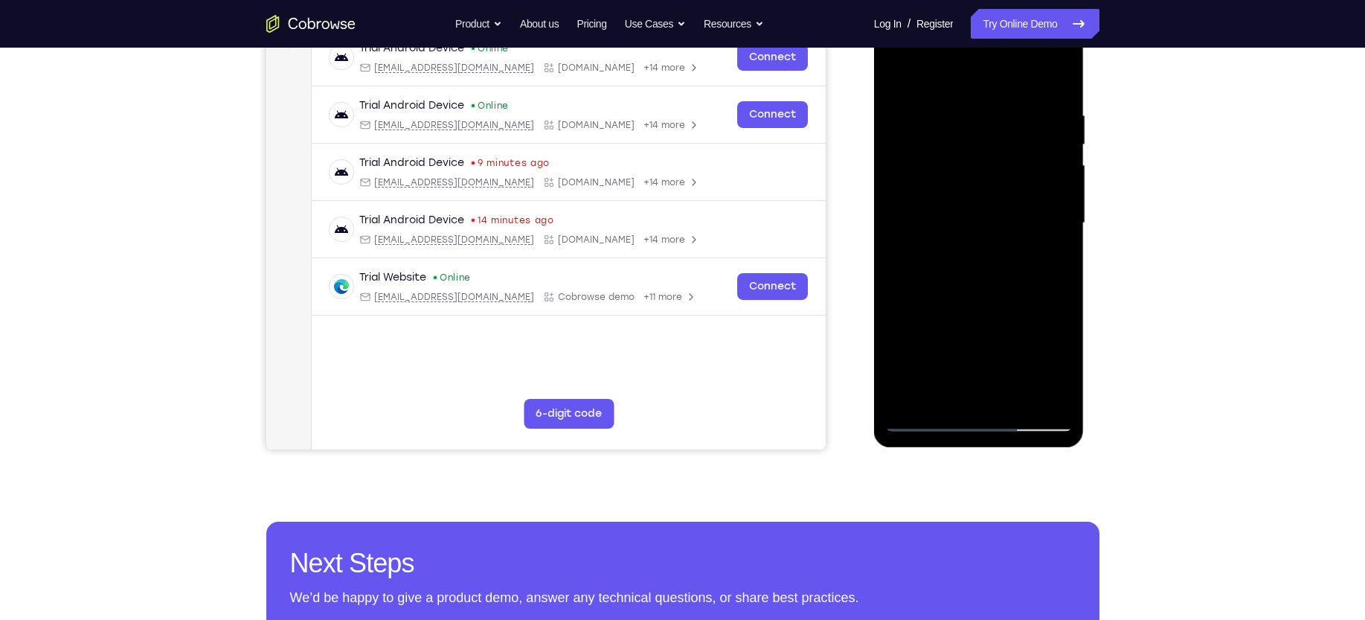
click at [934, 309] on div at bounding box center [978, 223] width 187 height 417
click at [965, 316] on div at bounding box center [978, 223] width 187 height 417
click at [992, 321] on div at bounding box center [978, 223] width 187 height 417
click at [962, 356] on div at bounding box center [978, 223] width 187 height 417
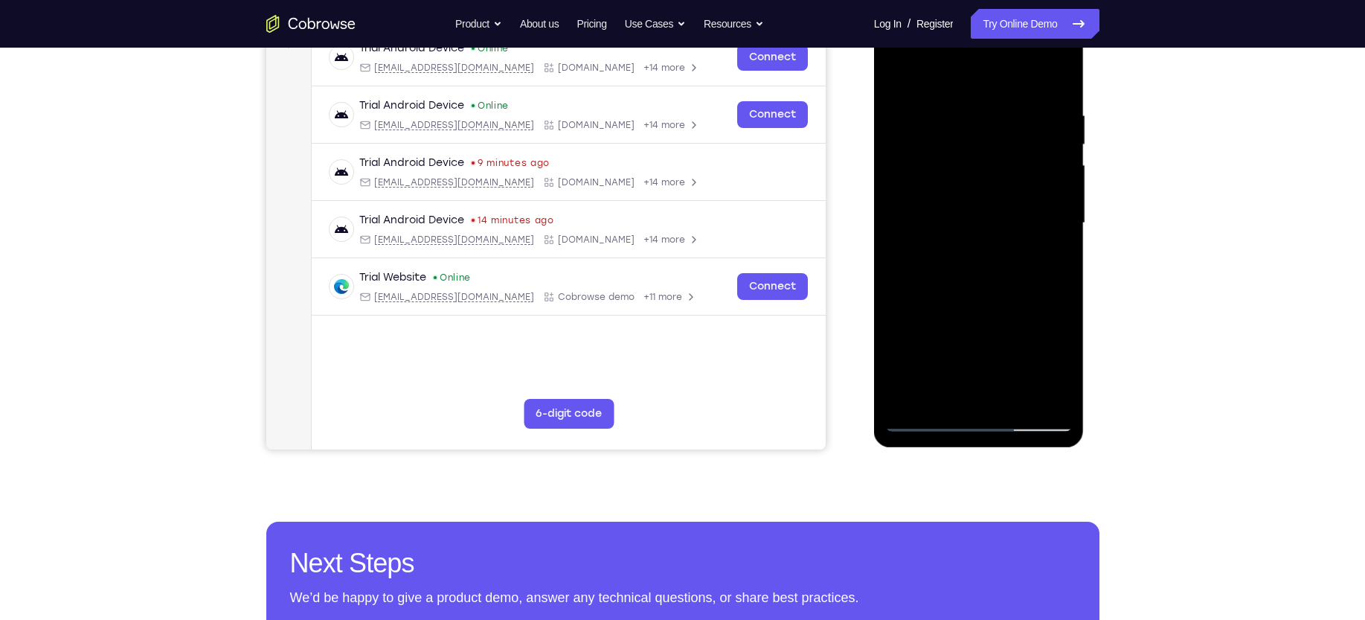
click at [934, 257] on div at bounding box center [978, 223] width 187 height 417
click at [1015, 391] on div at bounding box center [978, 223] width 187 height 417
click at [991, 349] on div at bounding box center [978, 223] width 187 height 417
click at [1061, 394] on div at bounding box center [978, 223] width 187 height 417
click at [895, 218] on div at bounding box center [978, 223] width 187 height 417
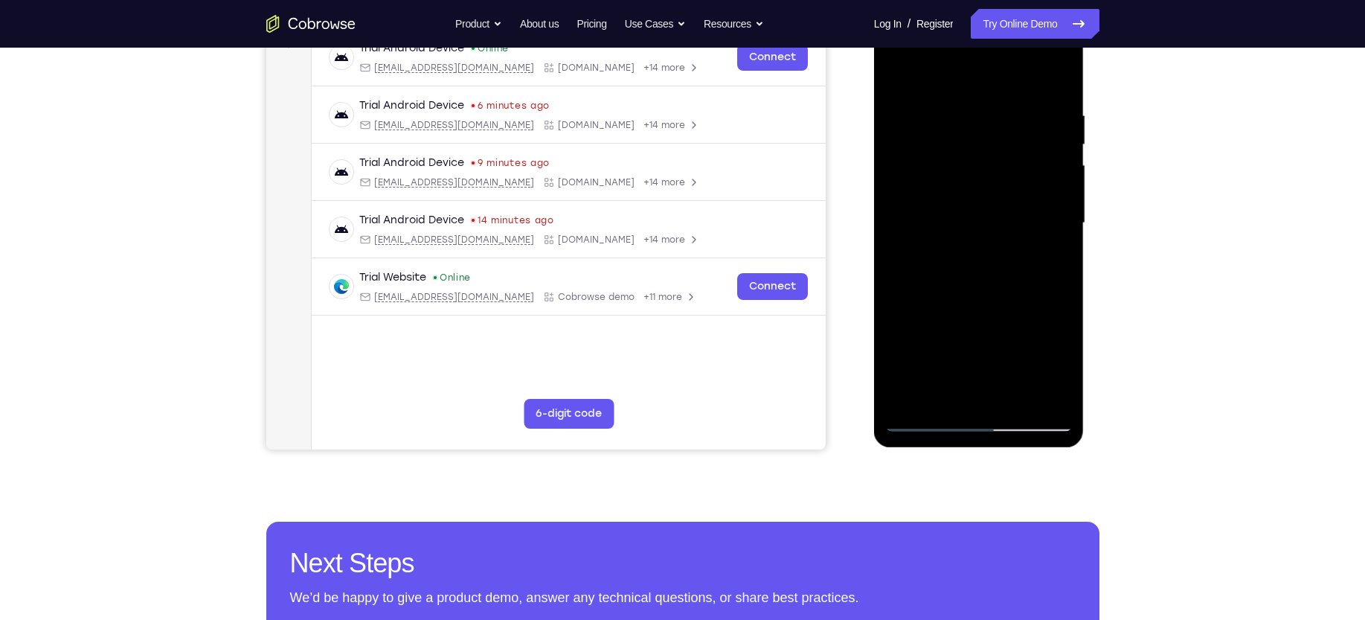
click at [898, 350] on div at bounding box center [978, 223] width 187 height 417
click at [898, 364] on div at bounding box center [978, 223] width 187 height 417
click at [1050, 401] on div at bounding box center [978, 223] width 187 height 417
click at [978, 118] on div at bounding box center [978, 223] width 187 height 417
drag, startPoint x: 980, startPoint y: 140, endPoint x: 985, endPoint y: 191, distance: 51.6
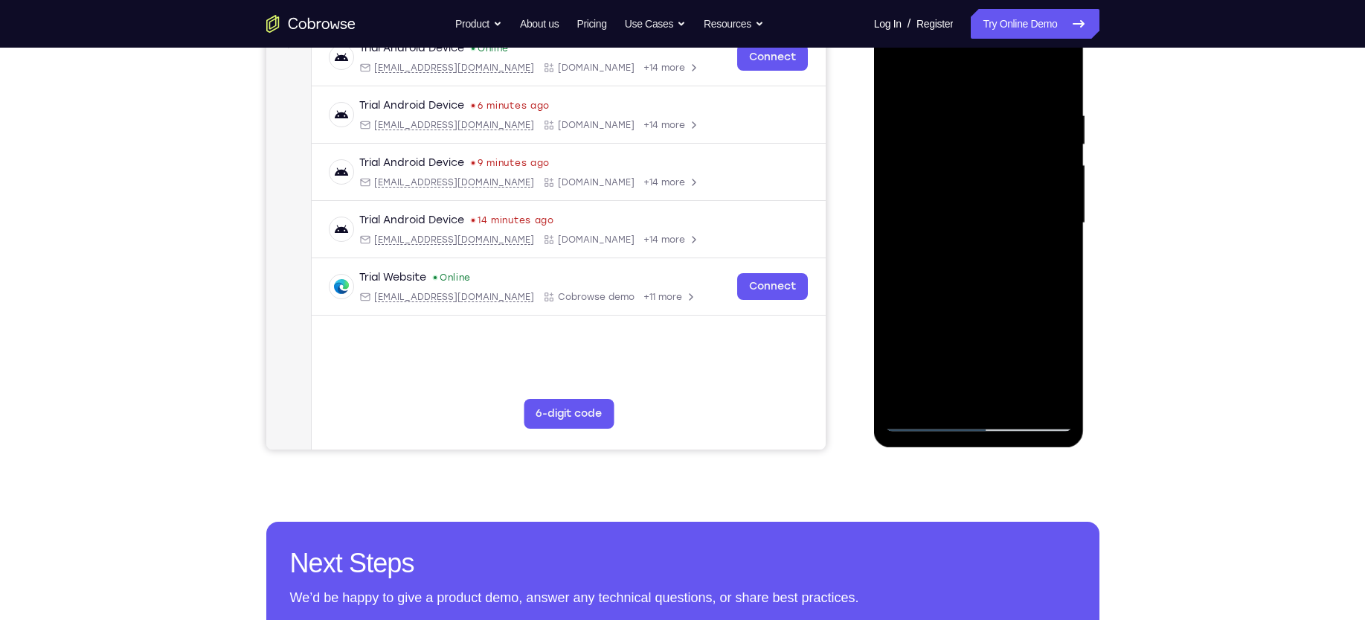
click at [985, 191] on div at bounding box center [978, 223] width 187 height 417
click at [1064, 192] on div at bounding box center [978, 223] width 187 height 417
click at [1062, 195] on div at bounding box center [978, 223] width 187 height 417
click at [893, 187] on div at bounding box center [978, 223] width 187 height 417
click at [913, 393] on div at bounding box center [978, 223] width 187 height 417
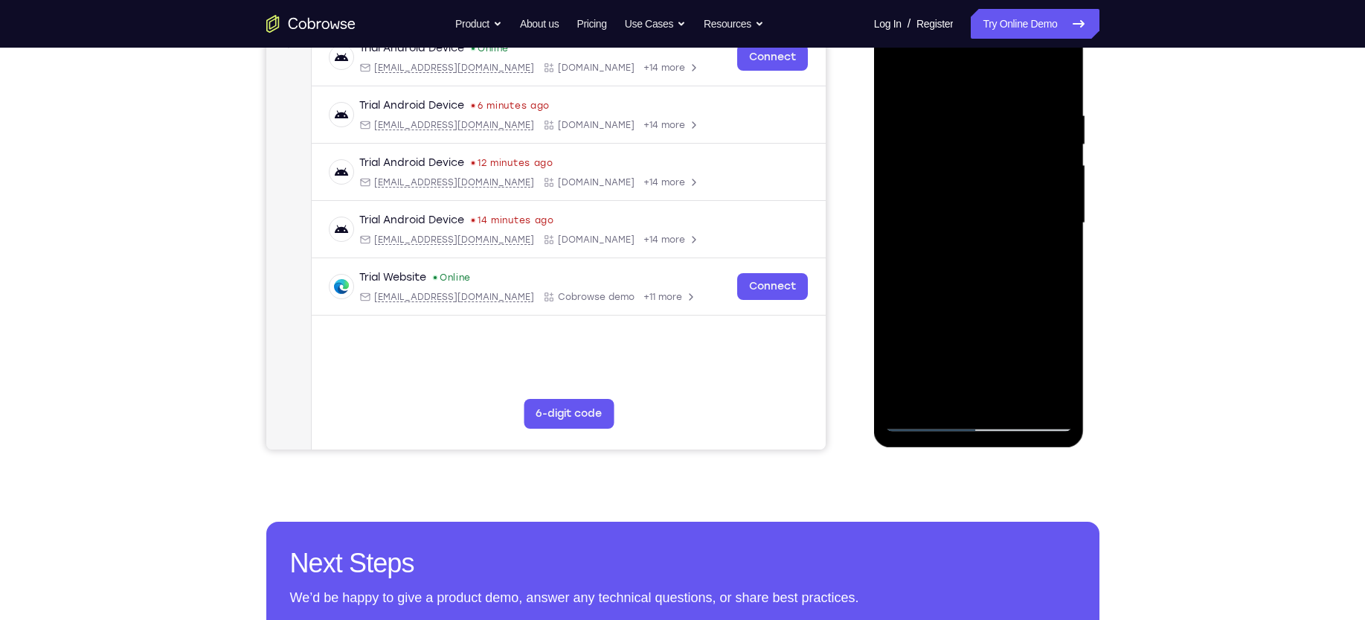
click at [942, 396] on div at bounding box center [978, 223] width 187 height 417
click at [981, 71] on div at bounding box center [978, 223] width 187 height 417
click at [948, 179] on div at bounding box center [978, 223] width 187 height 417
drag, startPoint x: 944, startPoint y: 317, endPoint x: 954, endPoint y: 234, distance: 84.0
click at [954, 234] on div at bounding box center [978, 223] width 187 height 417
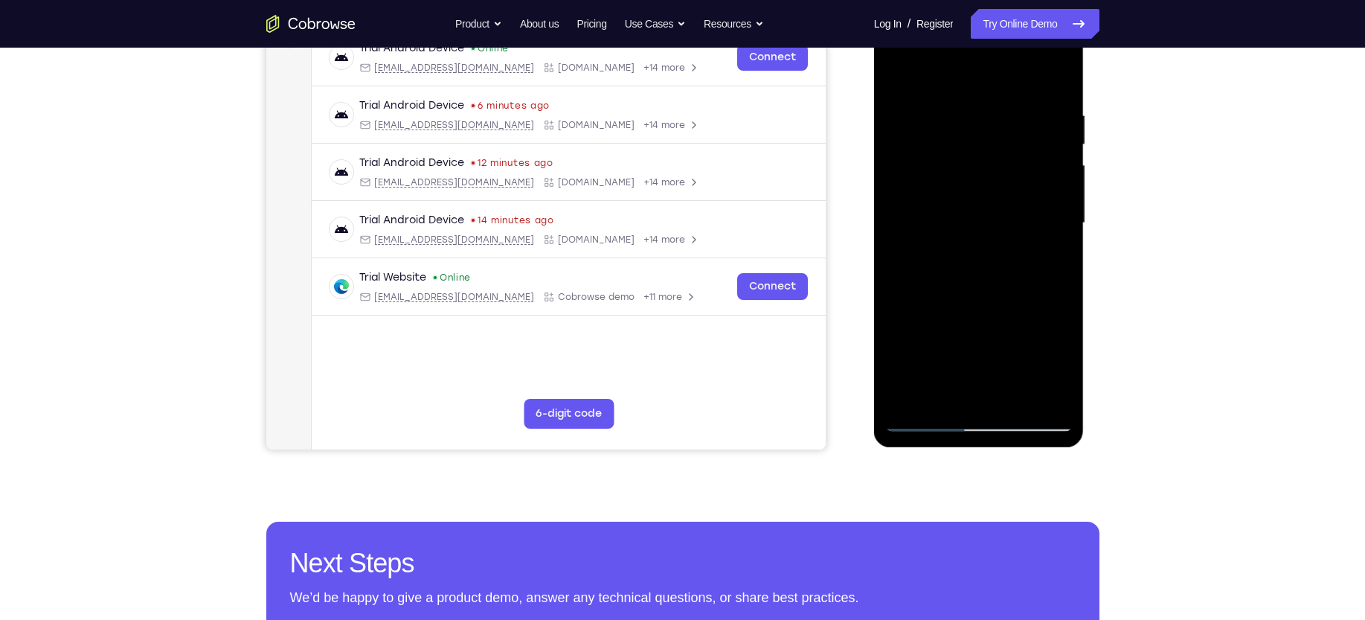
click at [936, 253] on div at bounding box center [978, 223] width 187 height 417
click at [901, 75] on div at bounding box center [978, 223] width 187 height 417
click at [905, 126] on div at bounding box center [978, 223] width 187 height 417
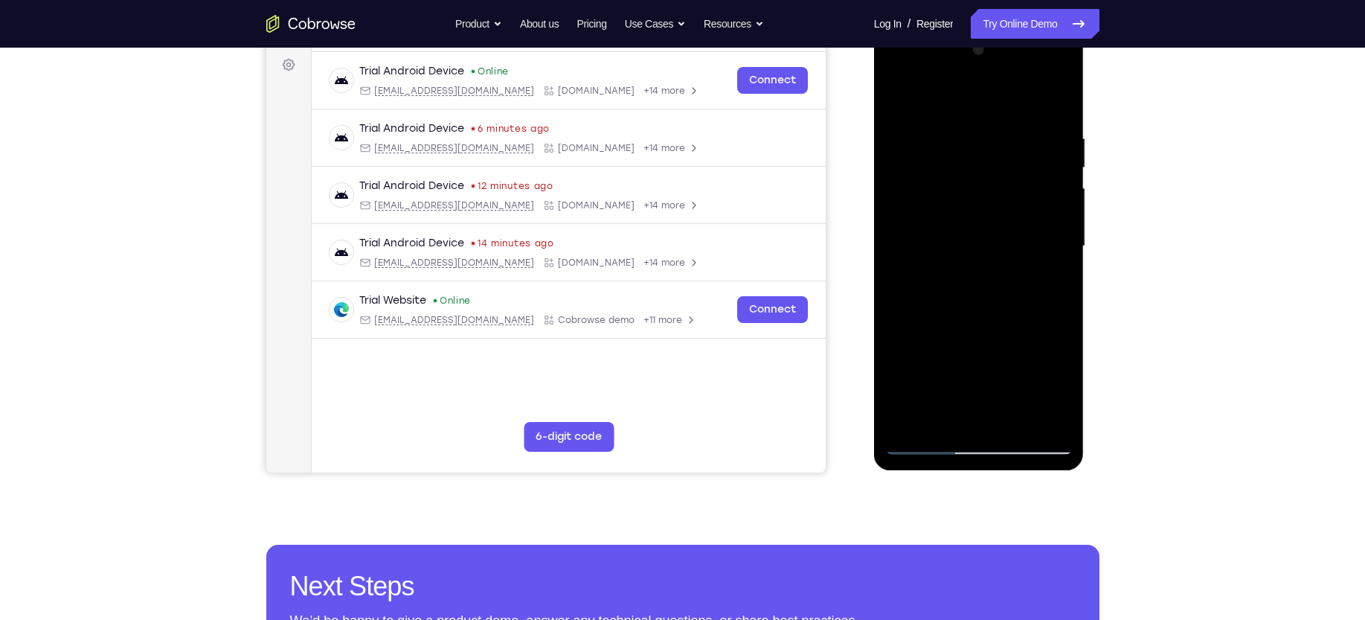
scroll to position [216, 0]
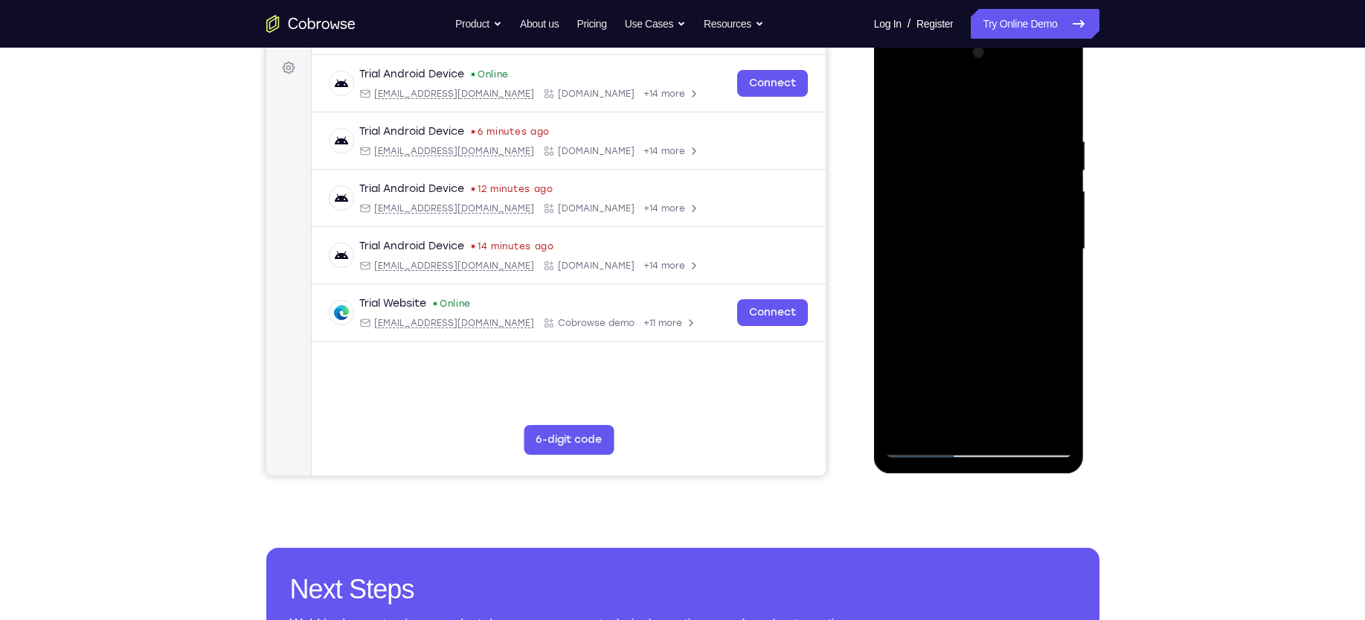
click at [1050, 204] on div at bounding box center [978, 249] width 187 height 417
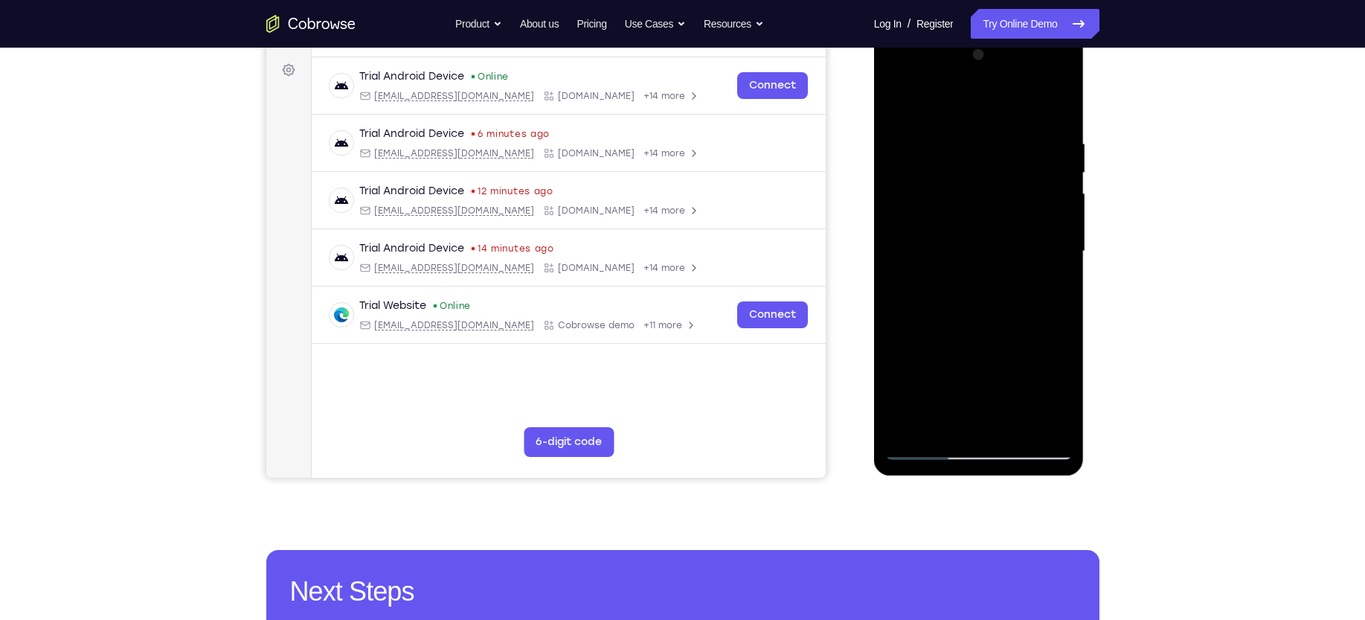
scroll to position [211, 0]
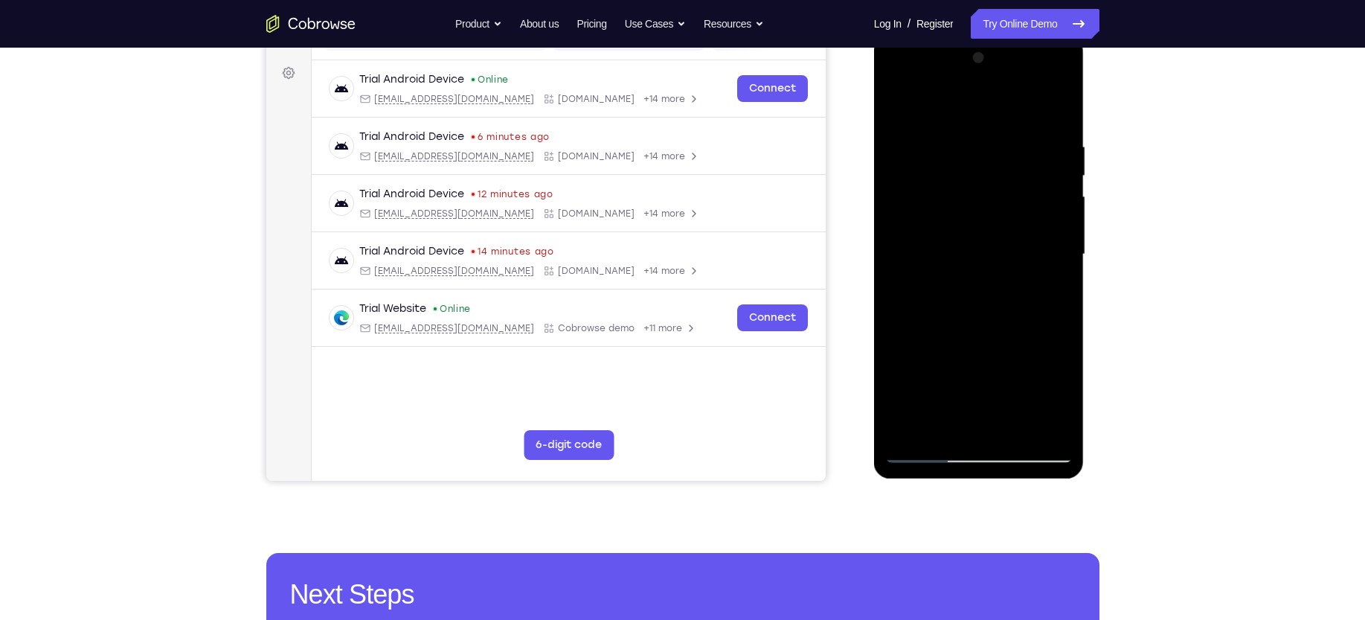
click at [1056, 184] on div at bounding box center [978, 254] width 187 height 417
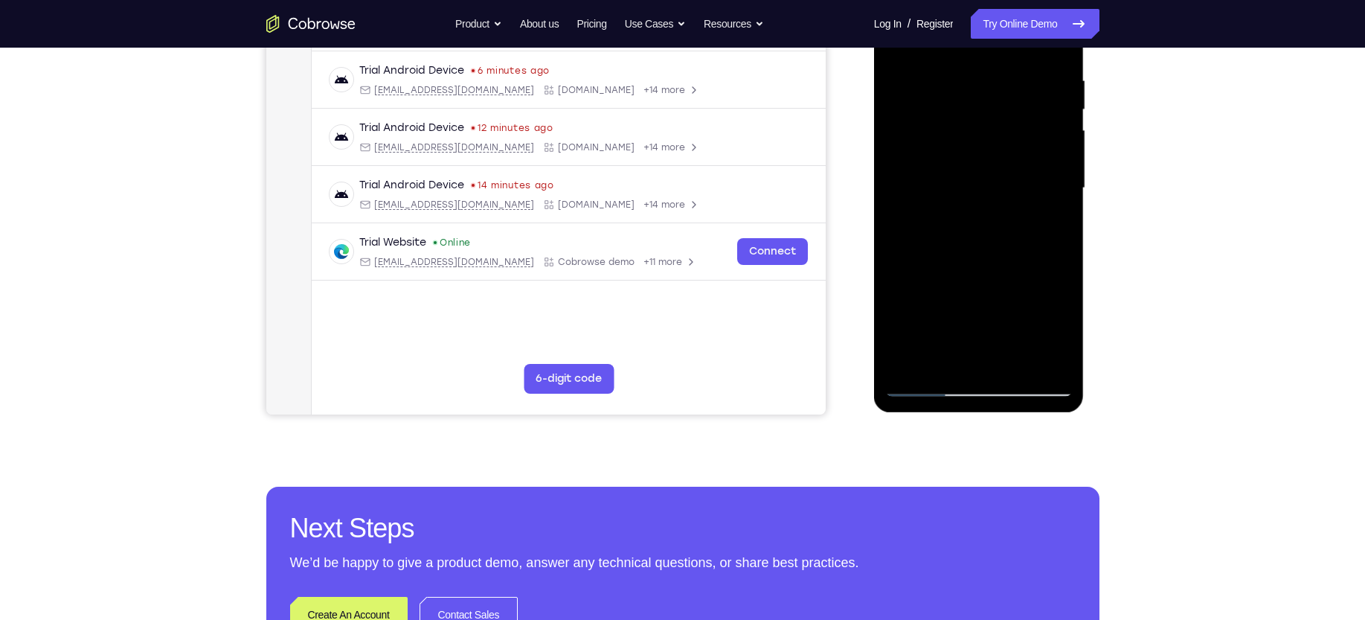
scroll to position [308, 0]
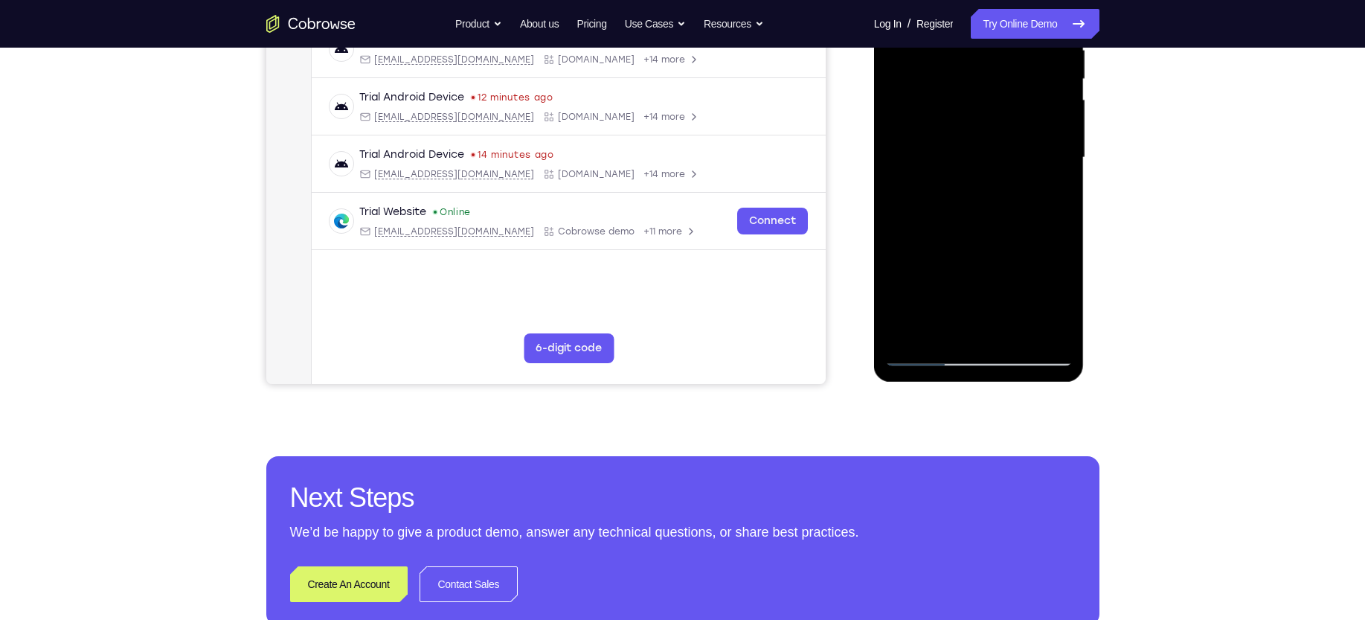
click at [988, 273] on div at bounding box center [978, 157] width 187 height 417
click at [1065, 159] on div at bounding box center [978, 157] width 187 height 417
click at [1063, 162] on div at bounding box center [978, 157] width 187 height 417
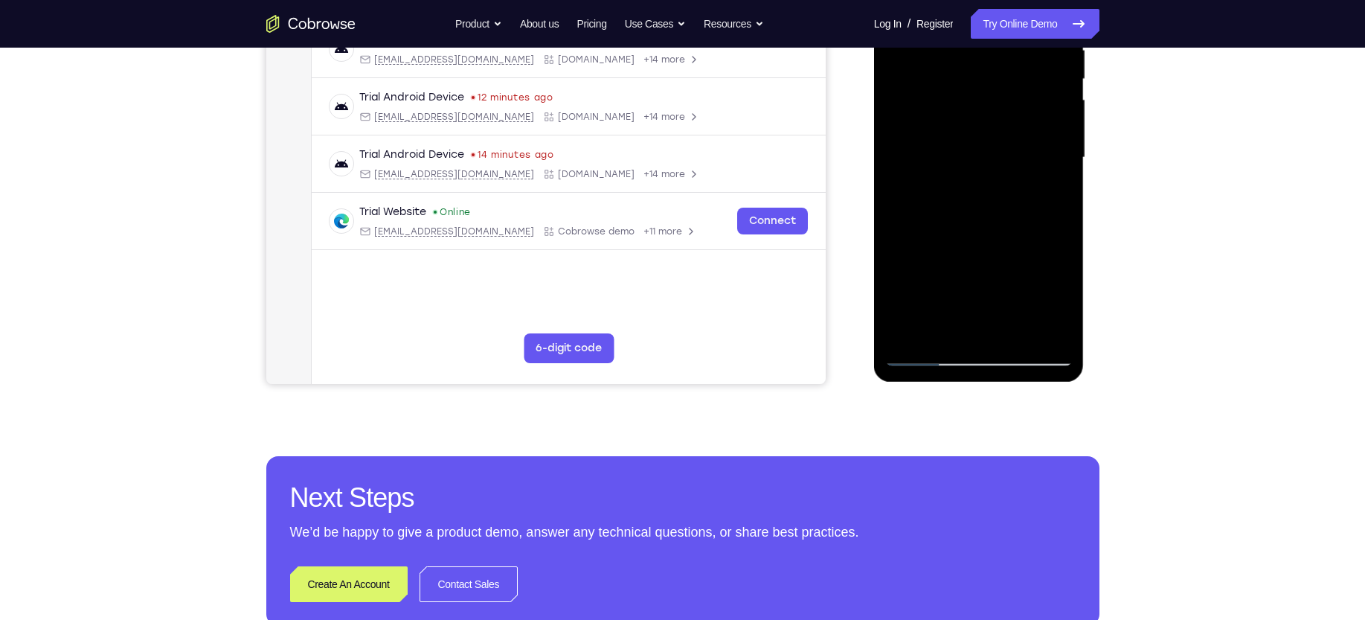
click at [1063, 162] on div at bounding box center [978, 157] width 187 height 417
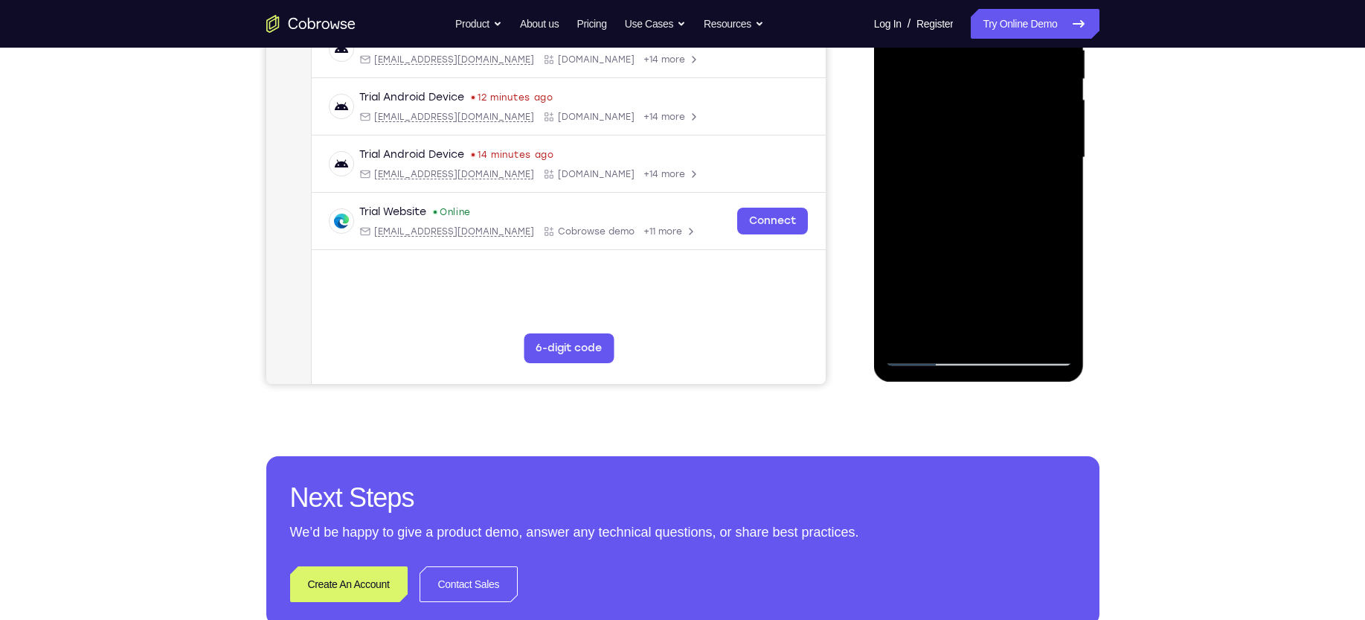
click at [1063, 162] on div at bounding box center [978, 157] width 187 height 417
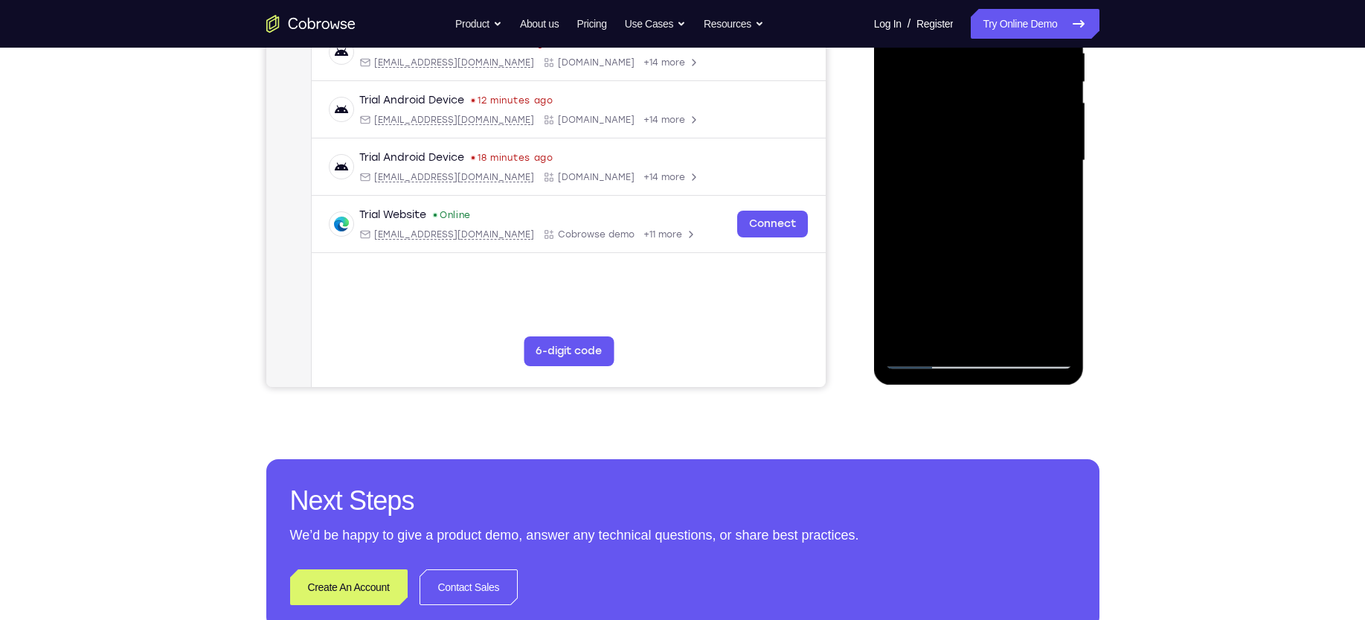
scroll to position [306, 0]
drag, startPoint x: 999, startPoint y: 243, endPoint x: 1000, endPoint y: 177, distance: 66.2
click at [1000, 177] on div at bounding box center [978, 160] width 187 height 417
click at [928, 356] on div at bounding box center [978, 160] width 187 height 417
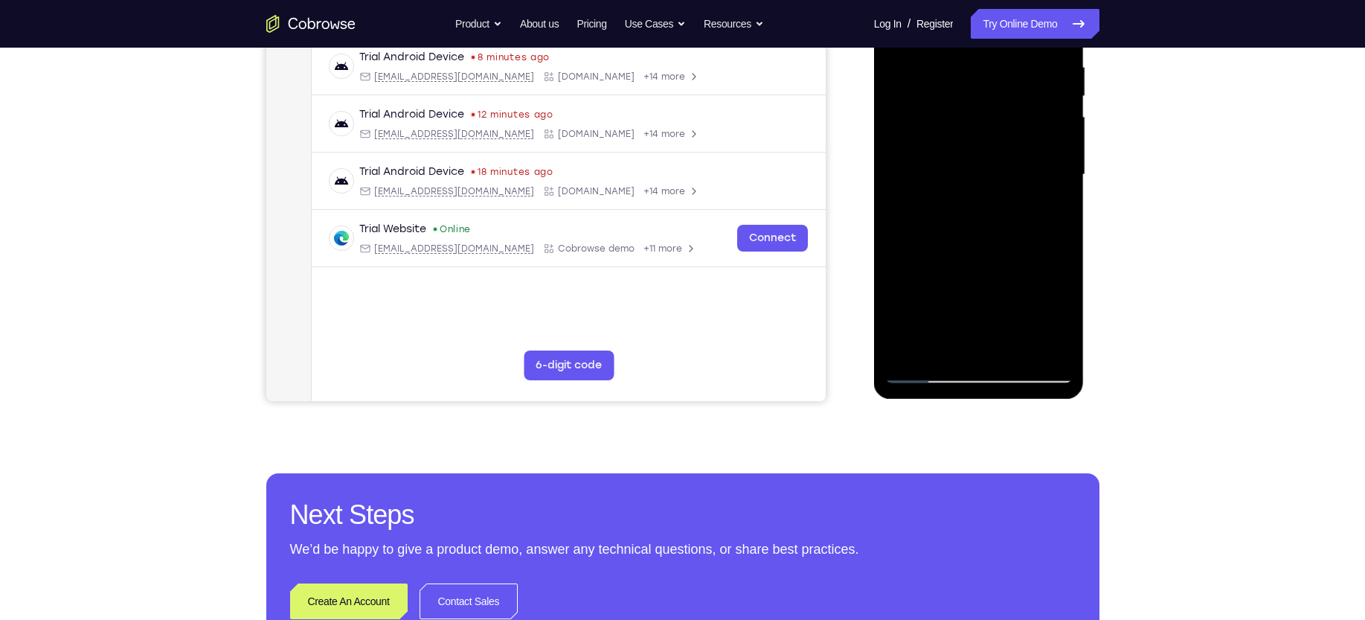
scroll to position [289, 0]
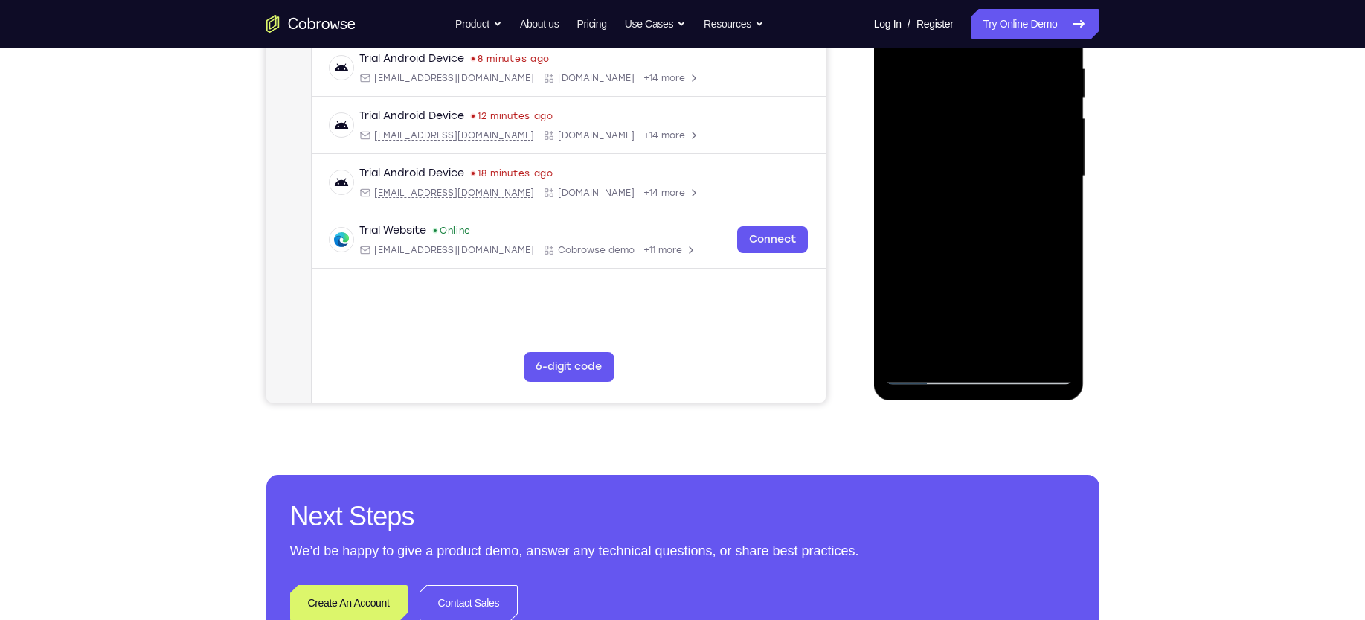
click at [918, 291] on div at bounding box center [978, 176] width 187 height 417
drag, startPoint x: 1008, startPoint y: 184, endPoint x: 1008, endPoint y: 240, distance: 55.8
click at [1008, 240] on div at bounding box center [978, 176] width 187 height 417
click at [1061, 147] on div at bounding box center [978, 176] width 187 height 417
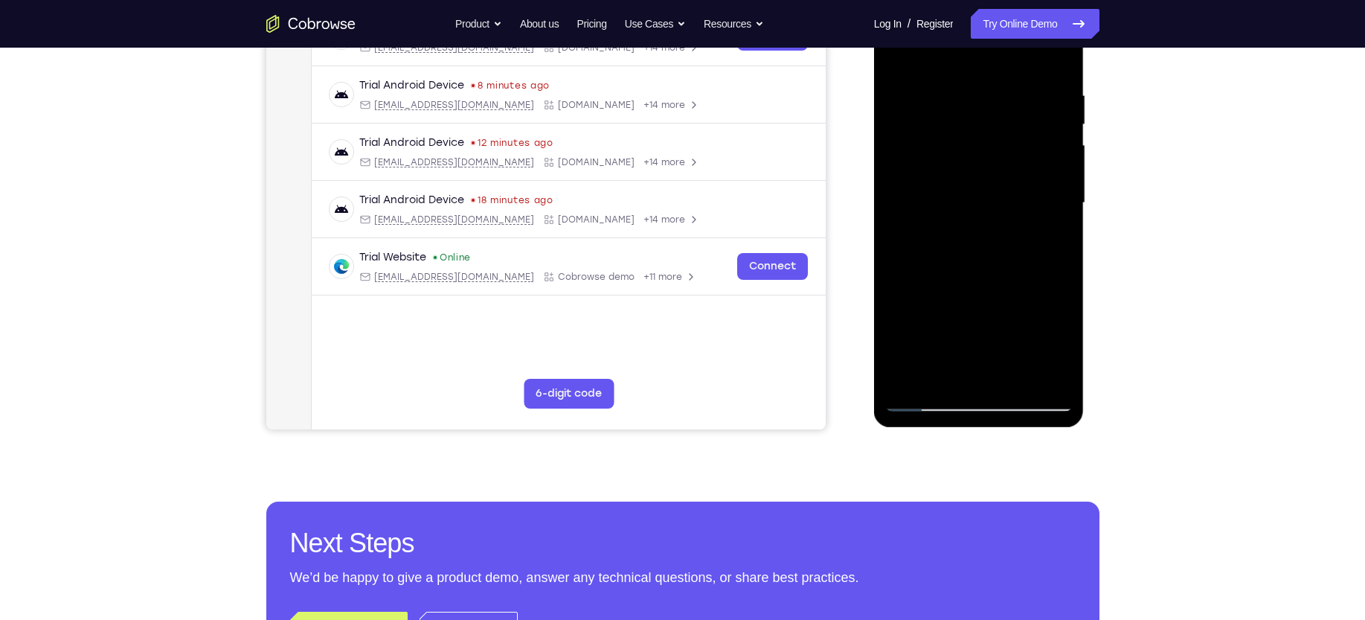
scroll to position [262, 0]
click at [1061, 173] on div at bounding box center [978, 204] width 187 height 417
click at [911, 381] on div at bounding box center [978, 204] width 187 height 417
click at [911, 373] on div at bounding box center [978, 204] width 187 height 417
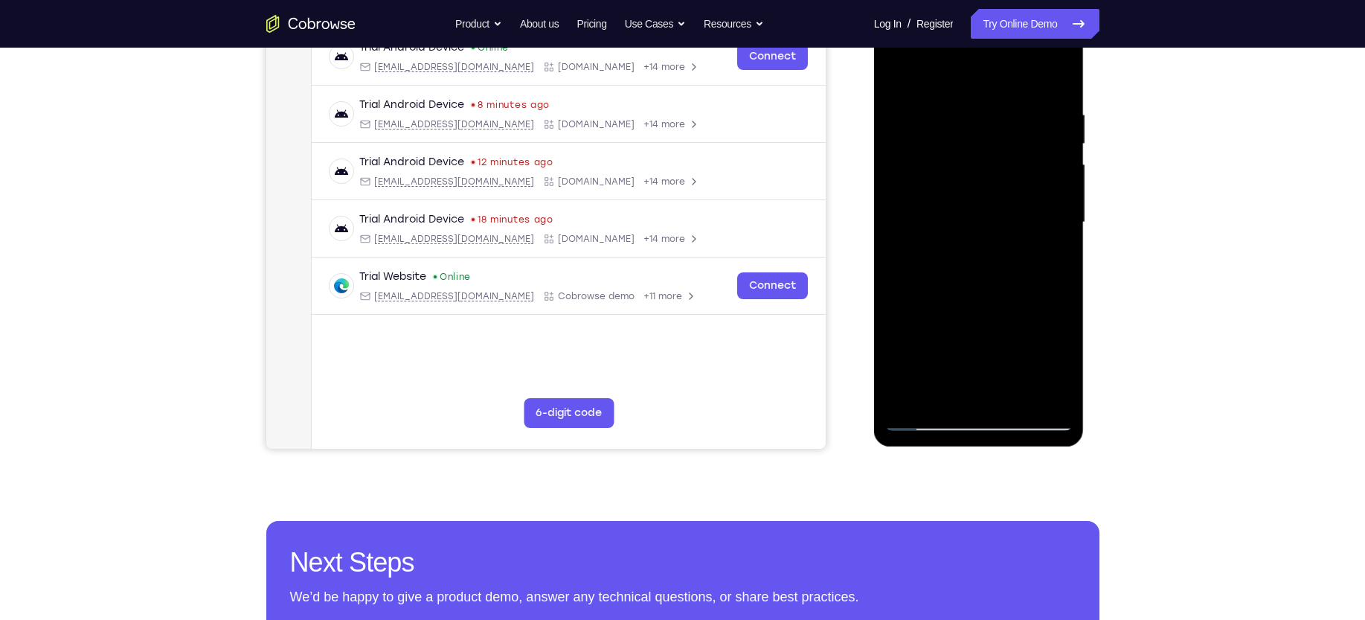
scroll to position [245, 0]
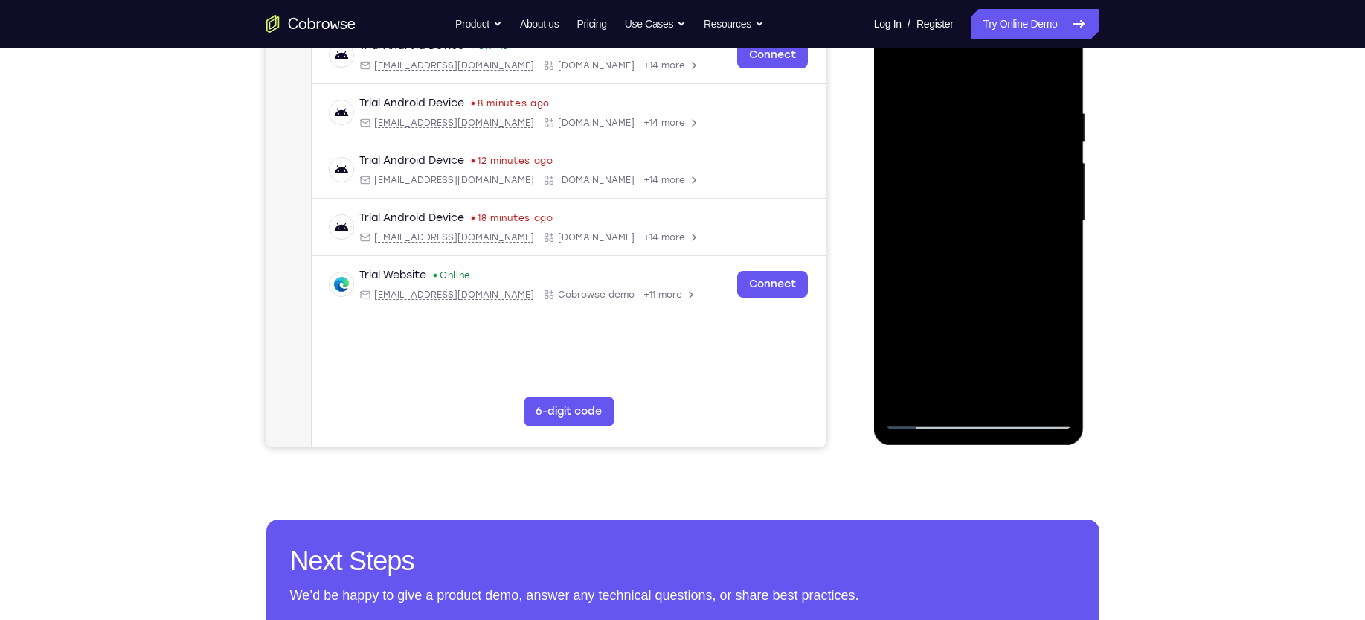
click at [910, 399] on div at bounding box center [978, 221] width 187 height 417
click at [942, 399] on div at bounding box center [978, 221] width 187 height 417
drag, startPoint x: 953, startPoint y: 305, endPoint x: 951, endPoint y: 213, distance: 92.2
click at [951, 213] on div at bounding box center [978, 221] width 187 height 417
click at [945, 391] on div at bounding box center [978, 221] width 187 height 417
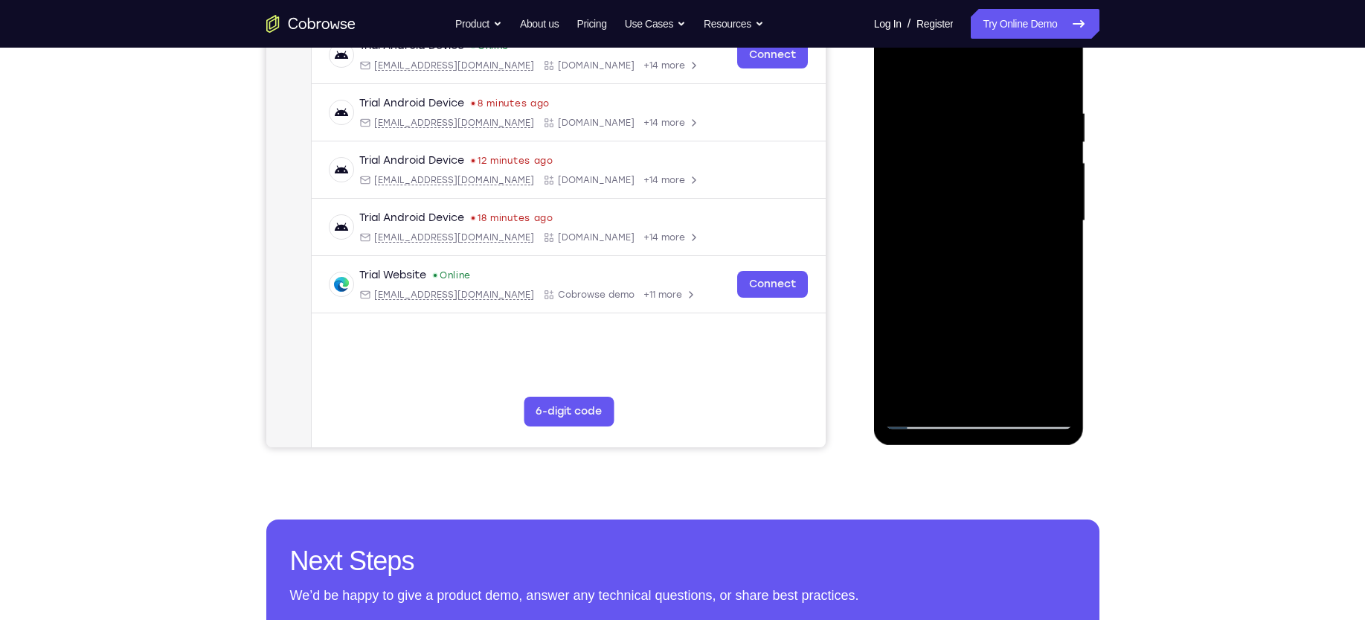
click at [960, 68] on div at bounding box center [978, 221] width 187 height 417
click at [1039, 68] on div at bounding box center [978, 221] width 187 height 417
click at [954, 117] on div at bounding box center [978, 221] width 187 height 417
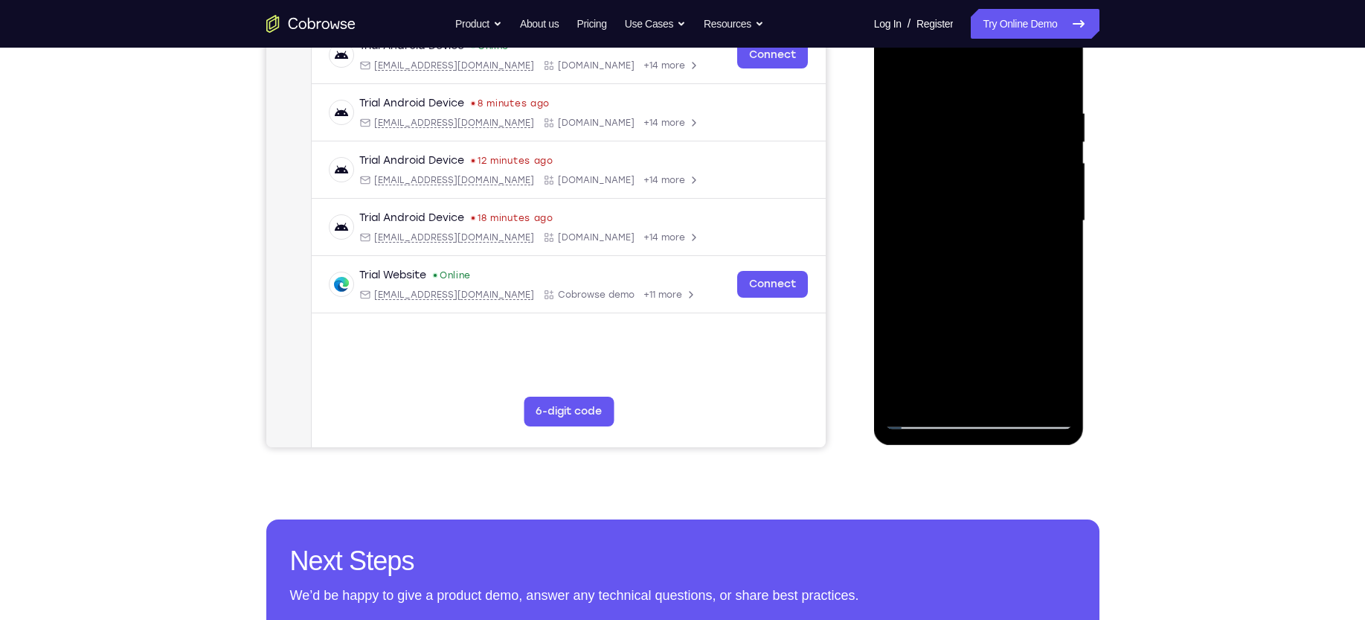
click at [927, 418] on div at bounding box center [978, 221] width 187 height 417
click at [902, 144] on div at bounding box center [978, 221] width 187 height 417
click at [1049, 182] on div at bounding box center [978, 221] width 187 height 417
click at [1058, 80] on div at bounding box center [978, 221] width 187 height 417
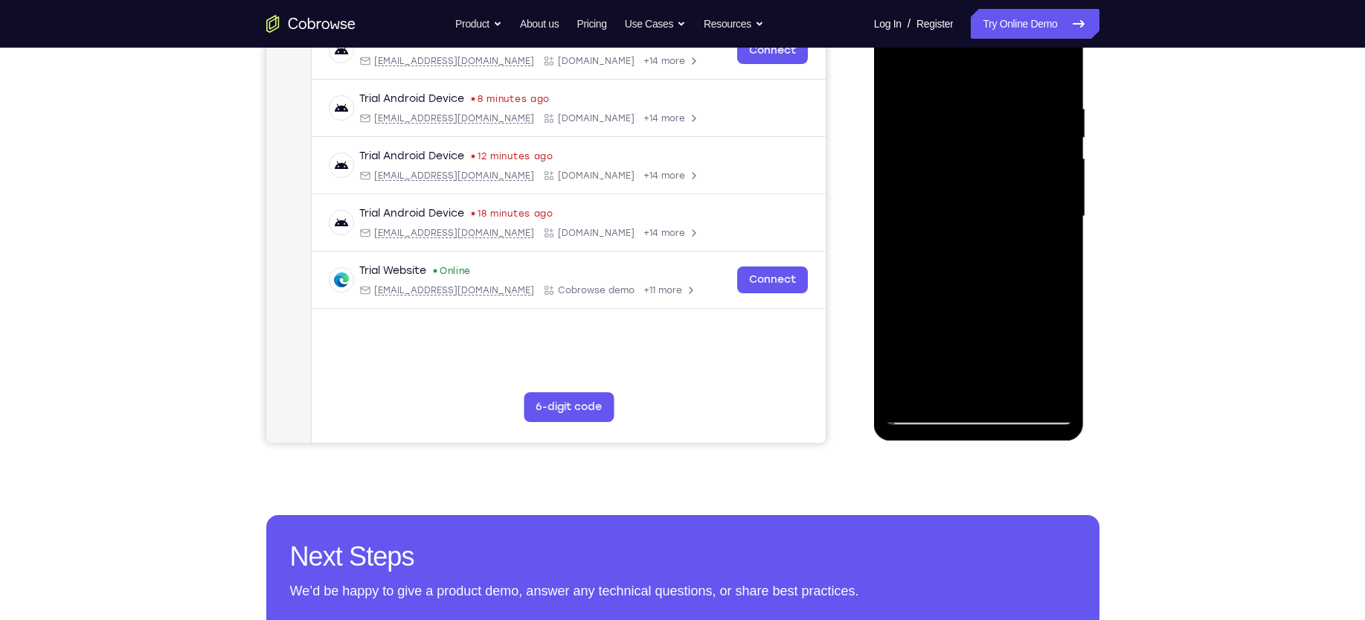
scroll to position [244, 0]
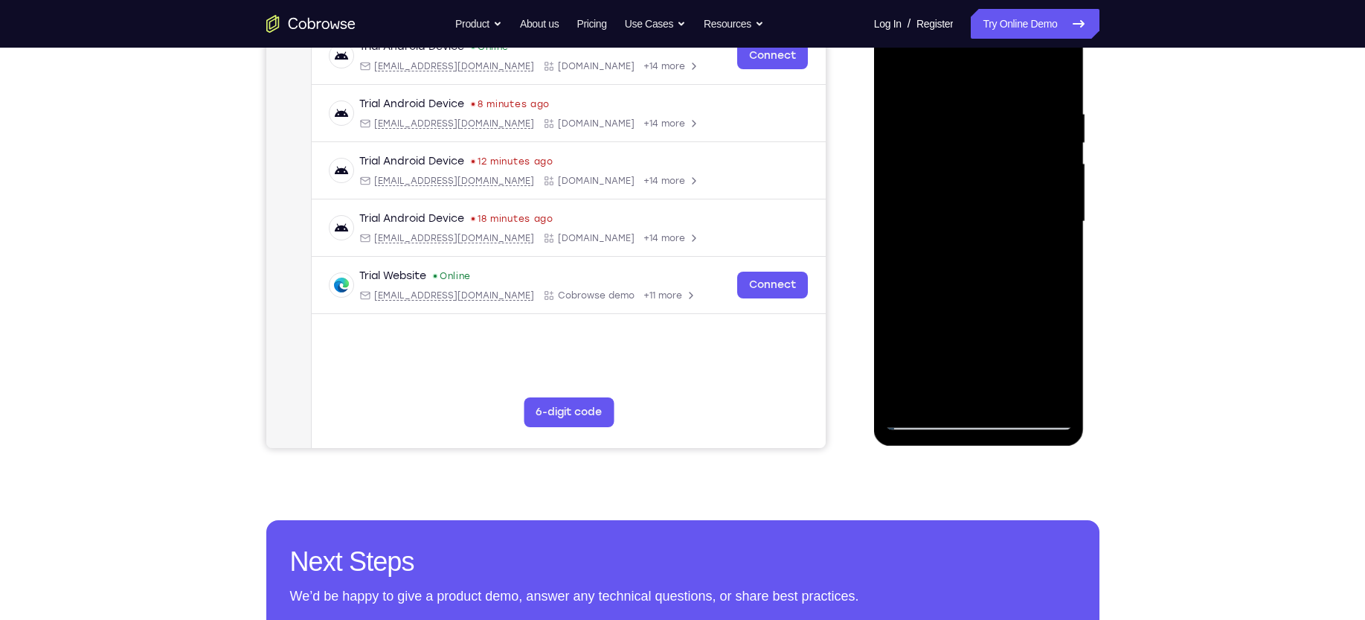
click at [1056, 141] on div at bounding box center [978, 221] width 187 height 417
click at [1057, 89] on div at bounding box center [978, 221] width 187 height 417
drag, startPoint x: 1058, startPoint y: 90, endPoint x: 1009, endPoint y: 183, distance: 105.1
click at [1009, 183] on div at bounding box center [978, 221] width 187 height 417
click at [1061, 112] on div at bounding box center [978, 221] width 187 height 417
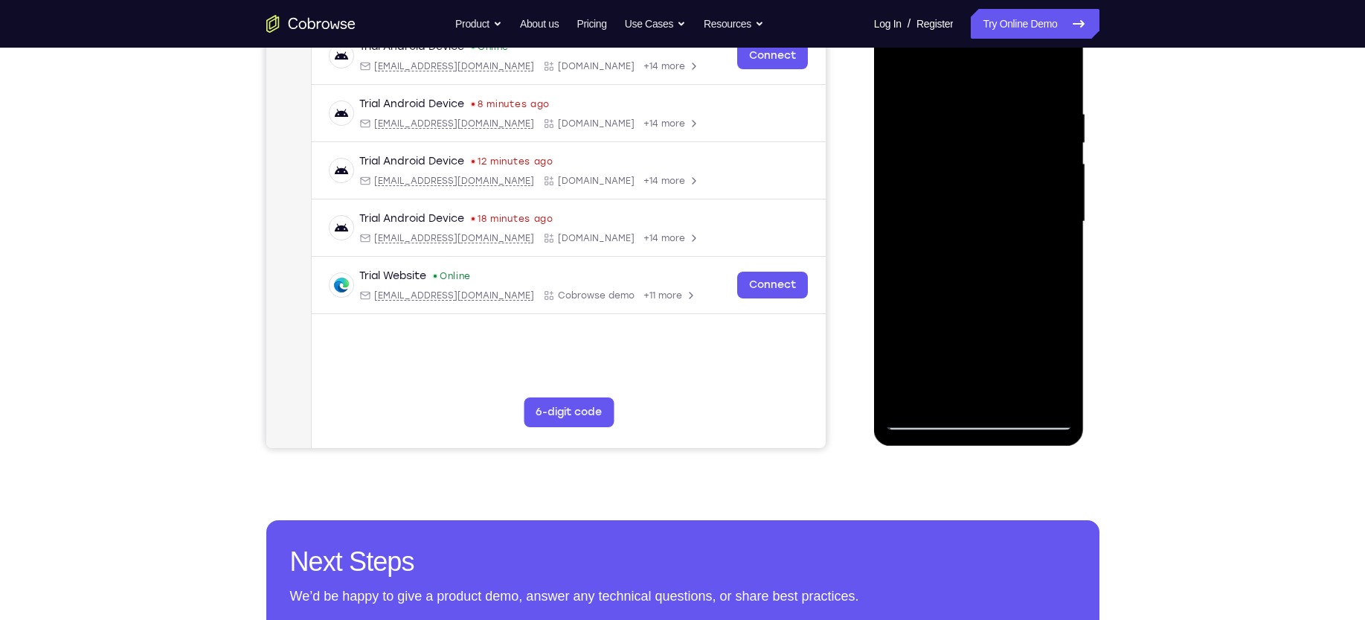
scroll to position [287, 0]
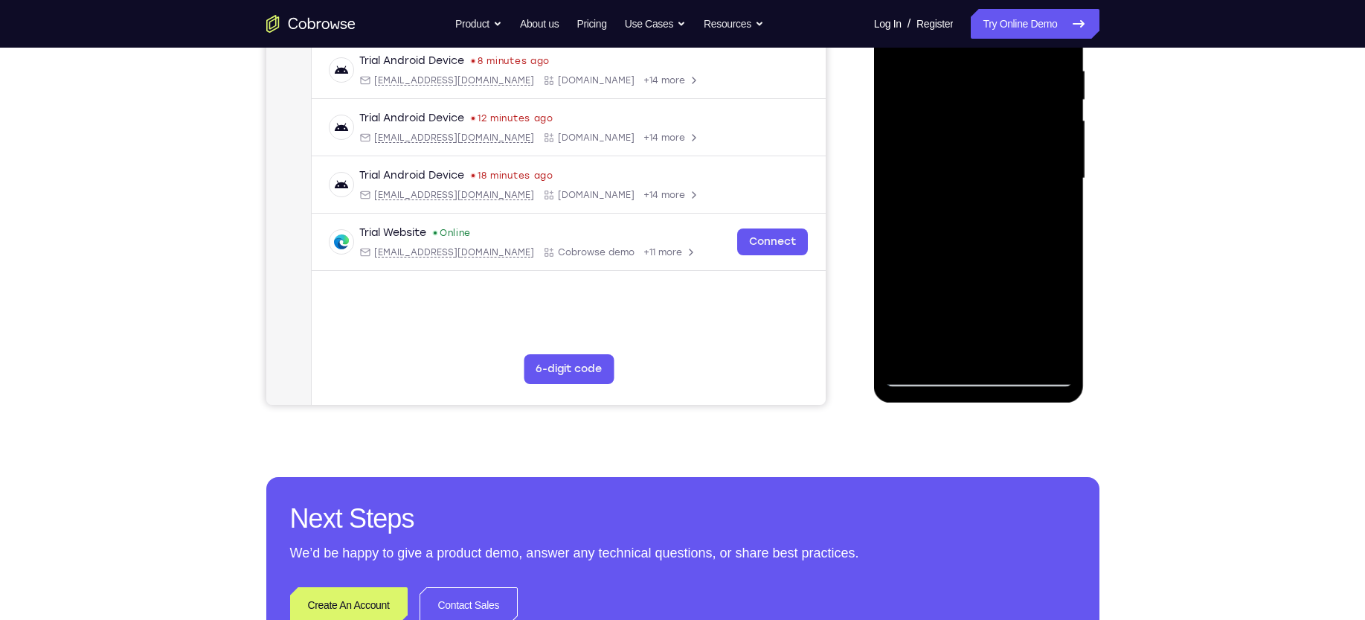
click at [913, 349] on div at bounding box center [978, 178] width 187 height 417
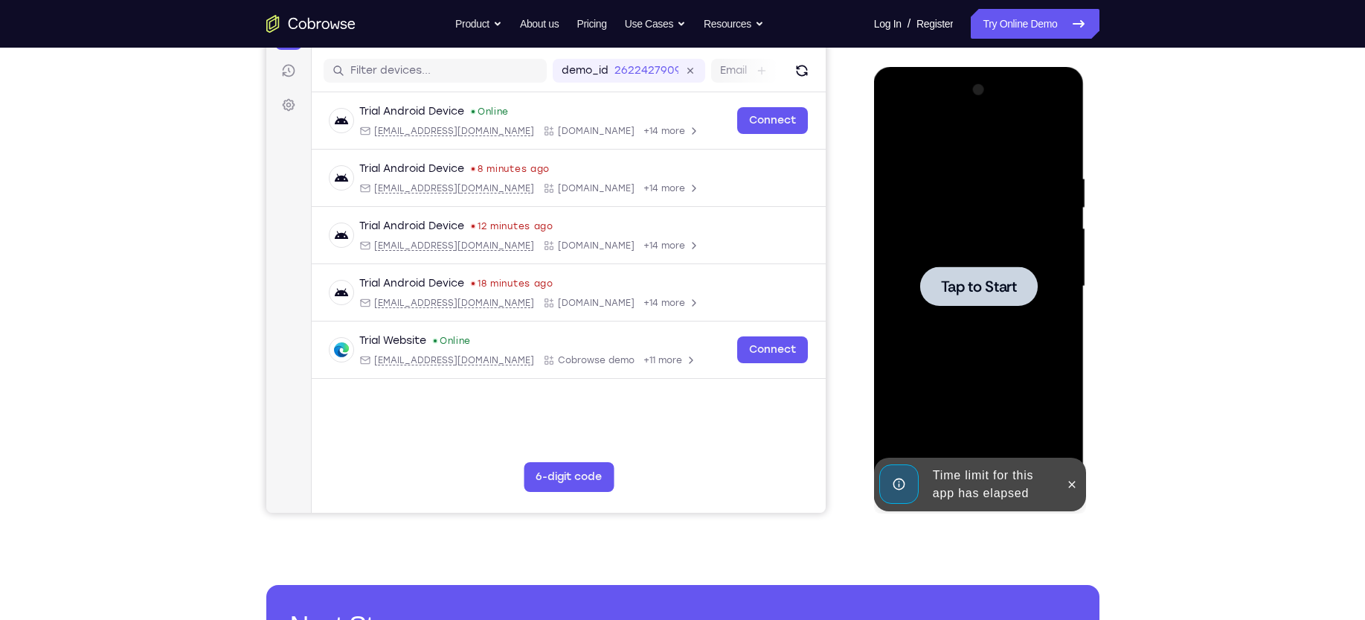
scroll to position [160, 0]
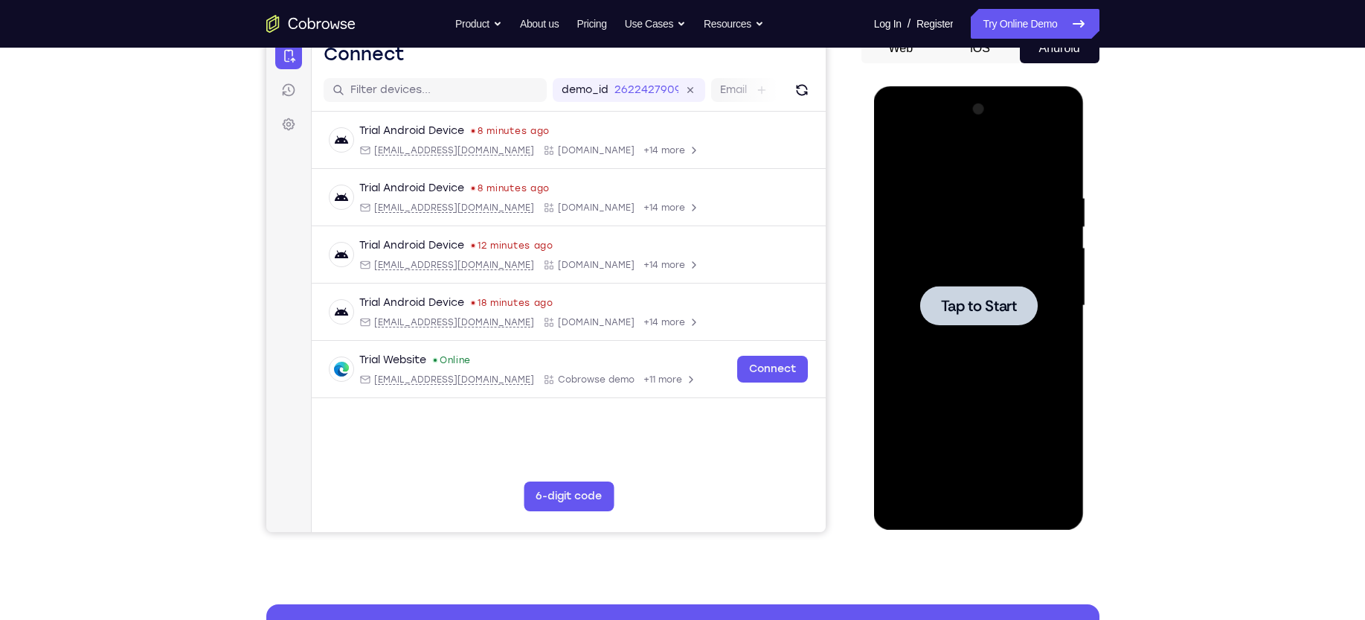
click at [939, 284] on div at bounding box center [978, 305] width 187 height 417
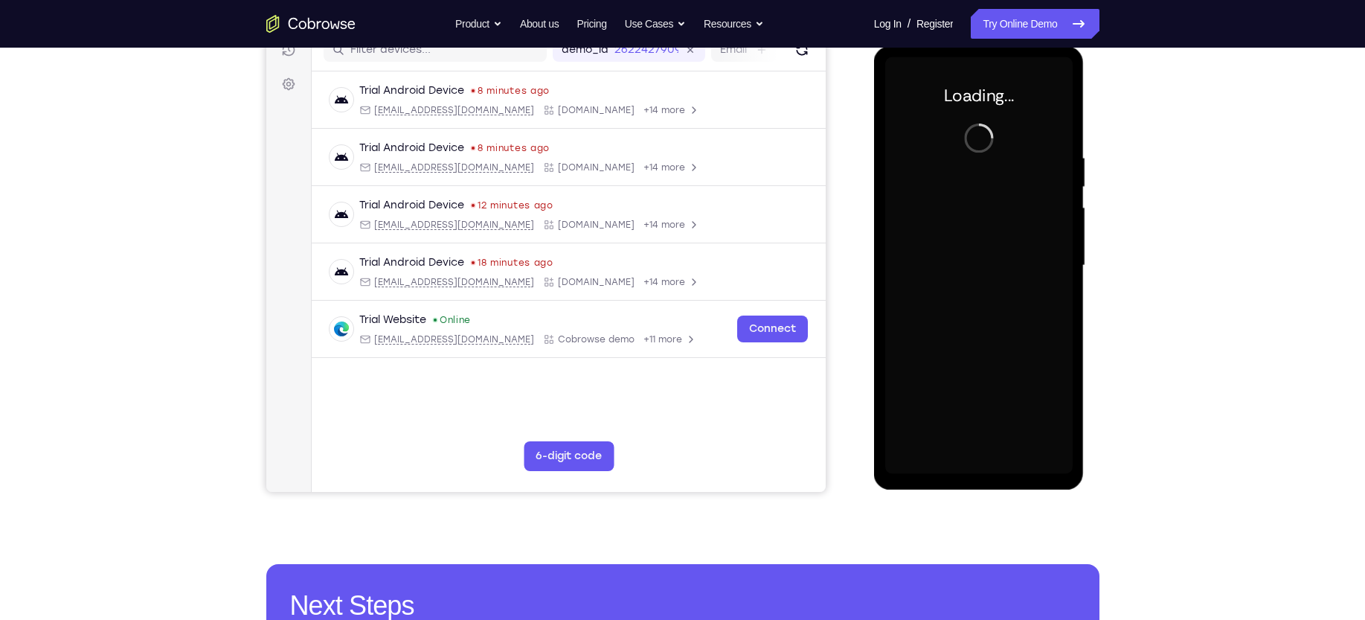
scroll to position [199, 0]
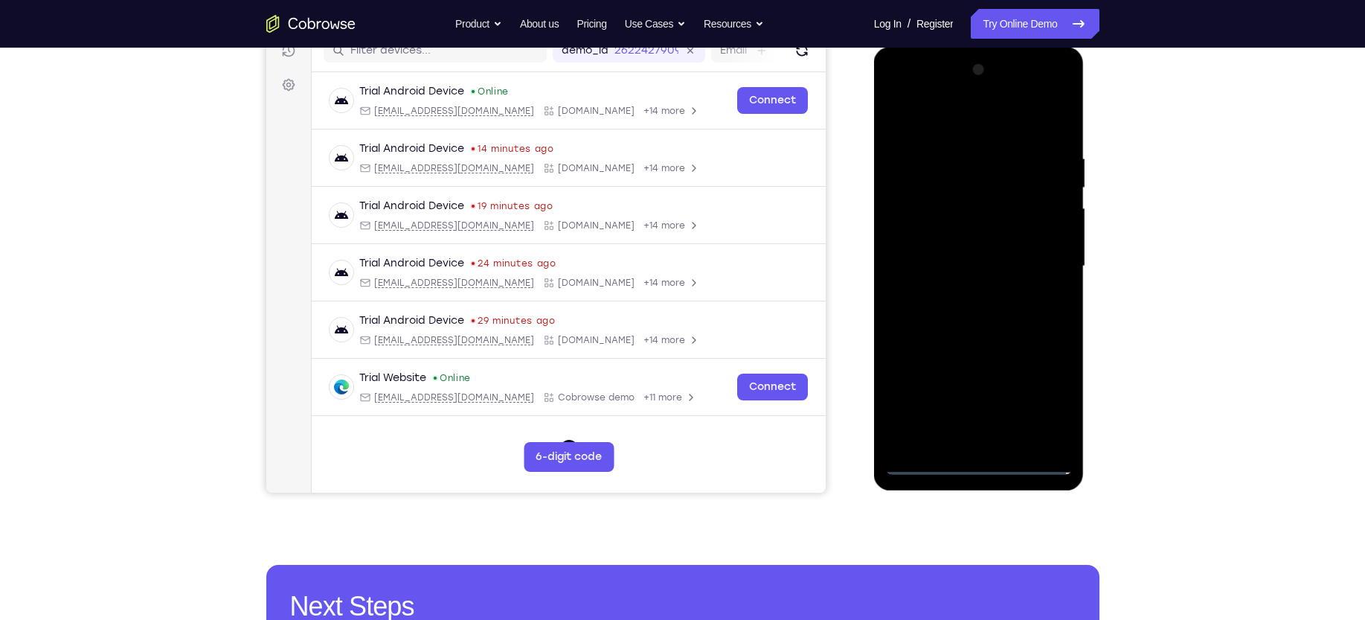
click at [986, 465] on div at bounding box center [978, 266] width 187 height 417
click at [974, 464] on div at bounding box center [978, 266] width 187 height 417
click at [1041, 392] on div at bounding box center [978, 266] width 187 height 417
click at [976, 456] on div at bounding box center [978, 266] width 187 height 417
click at [976, 460] on div at bounding box center [978, 266] width 187 height 417
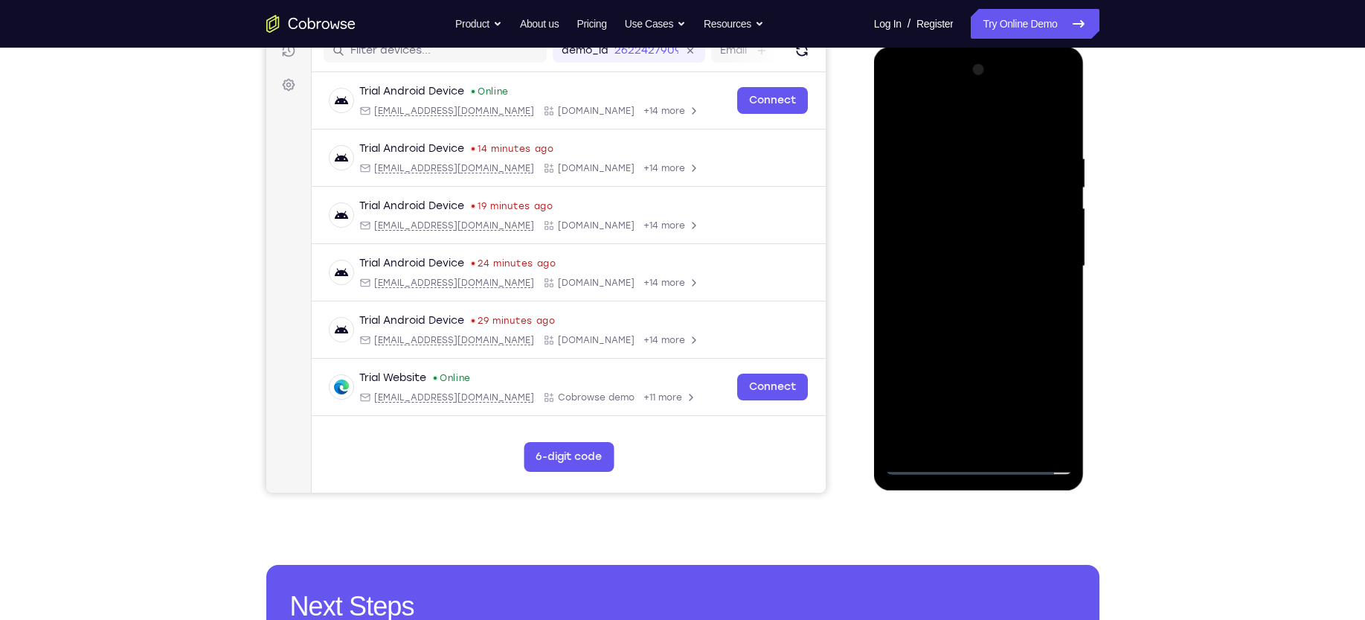
click at [994, 248] on div at bounding box center [978, 266] width 187 height 417
click at [982, 460] on div at bounding box center [978, 266] width 187 height 417
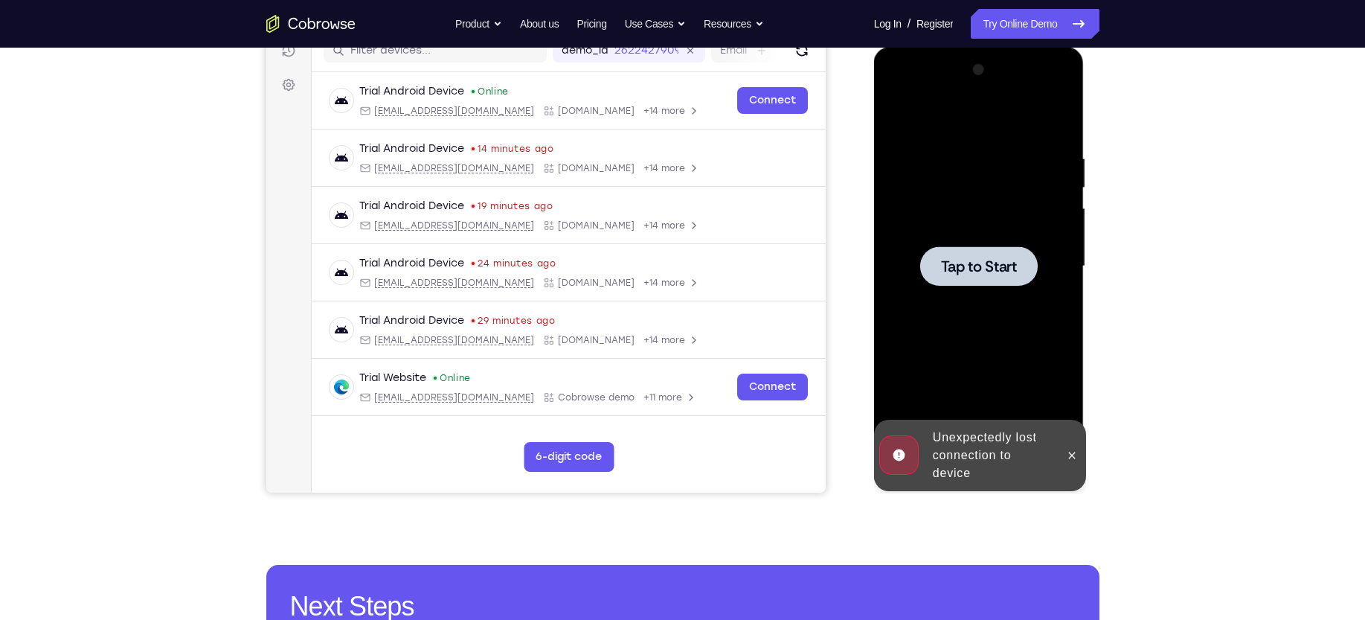
click at [981, 274] on span "Tap to Start" at bounding box center [979, 266] width 76 height 15
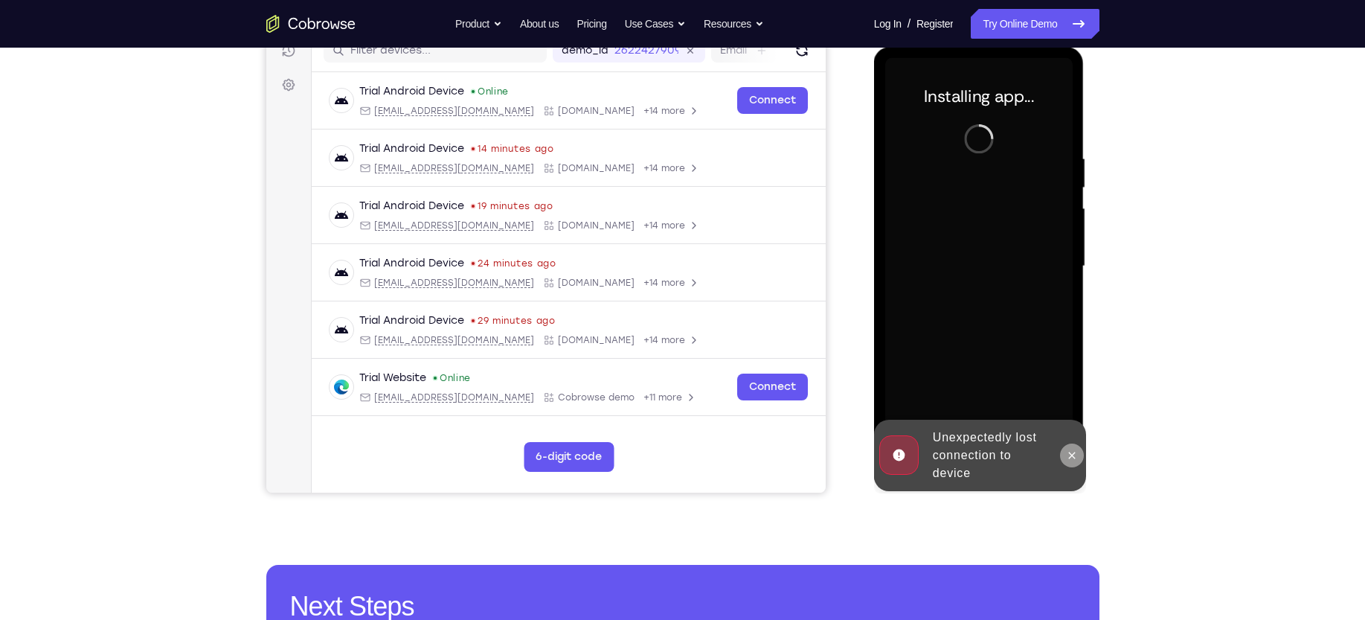
click at [1076, 457] on icon at bounding box center [1072, 455] width 12 height 12
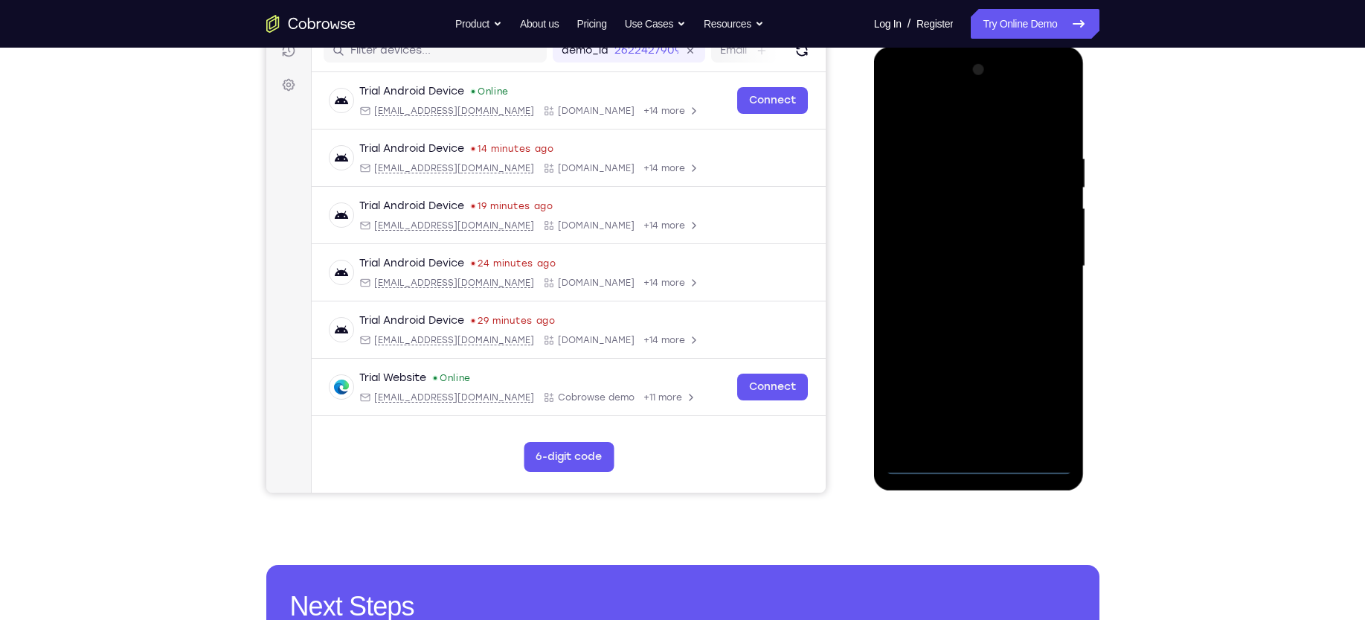
click at [980, 464] on div at bounding box center [978, 266] width 187 height 417
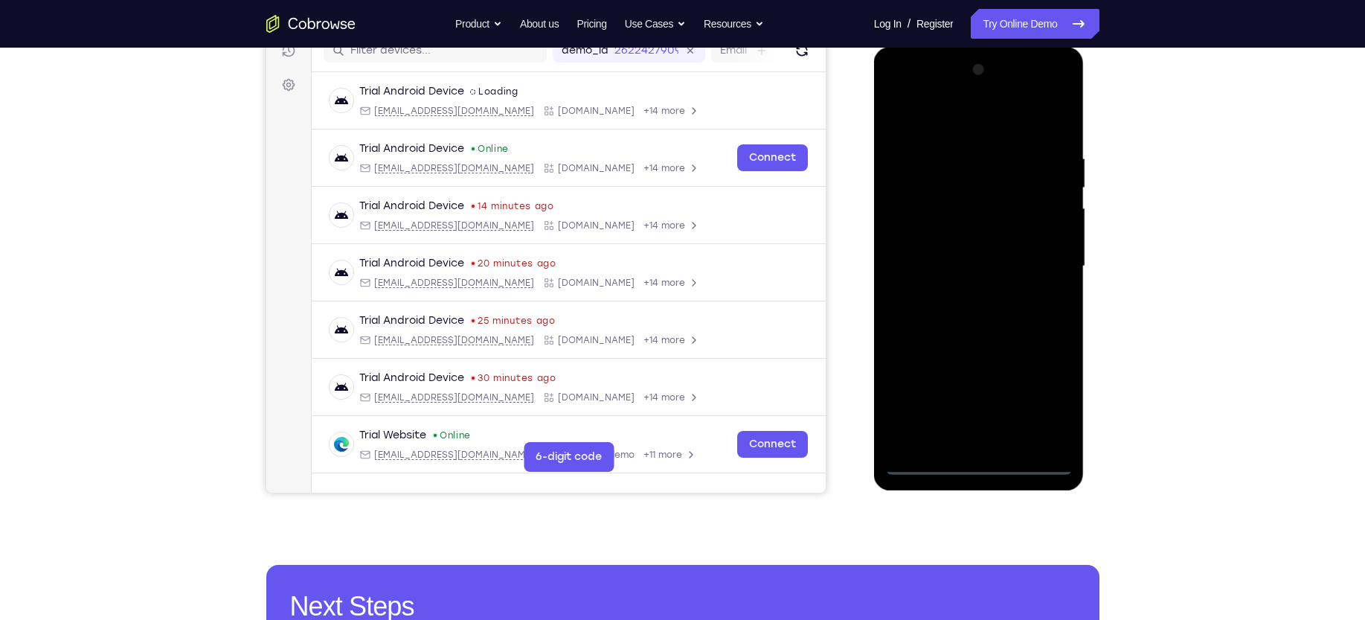
click at [1050, 399] on div at bounding box center [978, 266] width 187 height 417
click at [938, 115] on div at bounding box center [978, 266] width 187 height 417
click at [1045, 256] on div at bounding box center [978, 266] width 187 height 417
click at [964, 289] on div at bounding box center [978, 266] width 187 height 417
click at [964, 245] on div at bounding box center [978, 266] width 187 height 417
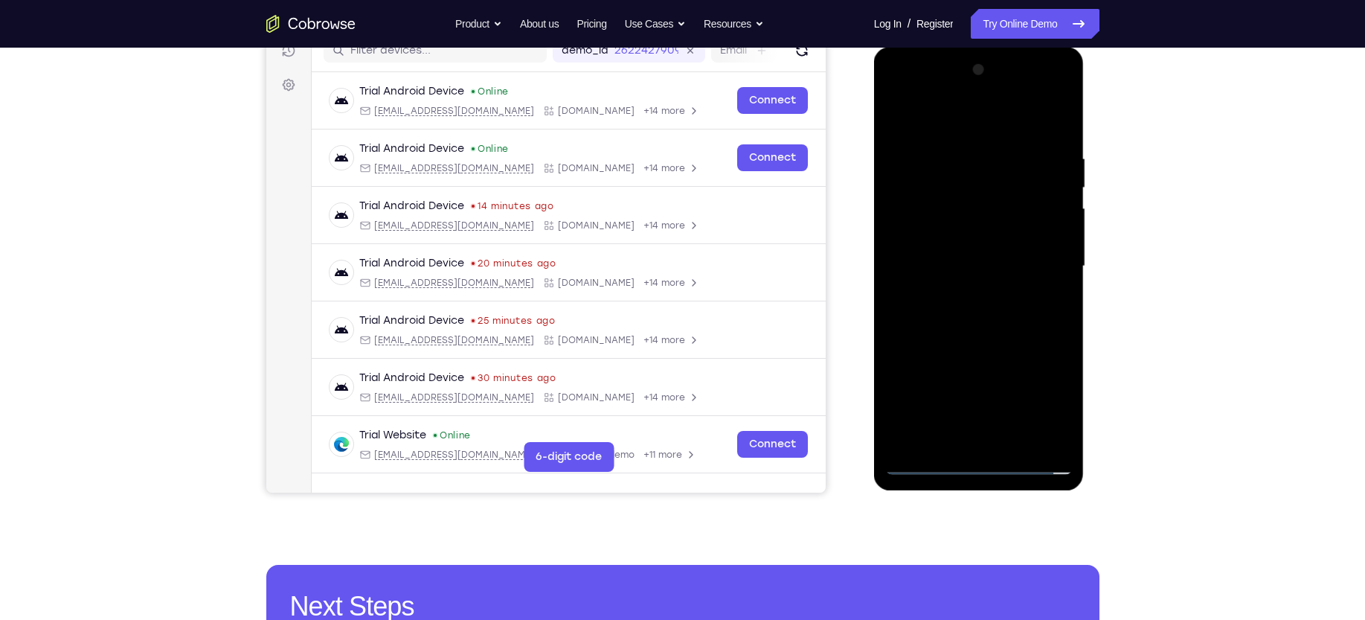
click at [934, 237] on div at bounding box center [978, 266] width 187 height 417
click at [923, 259] on div at bounding box center [978, 266] width 187 height 417
click at [931, 314] on div at bounding box center [978, 266] width 187 height 417
click at [985, 308] on div at bounding box center [978, 266] width 187 height 417
click at [945, 309] on div at bounding box center [978, 266] width 187 height 417
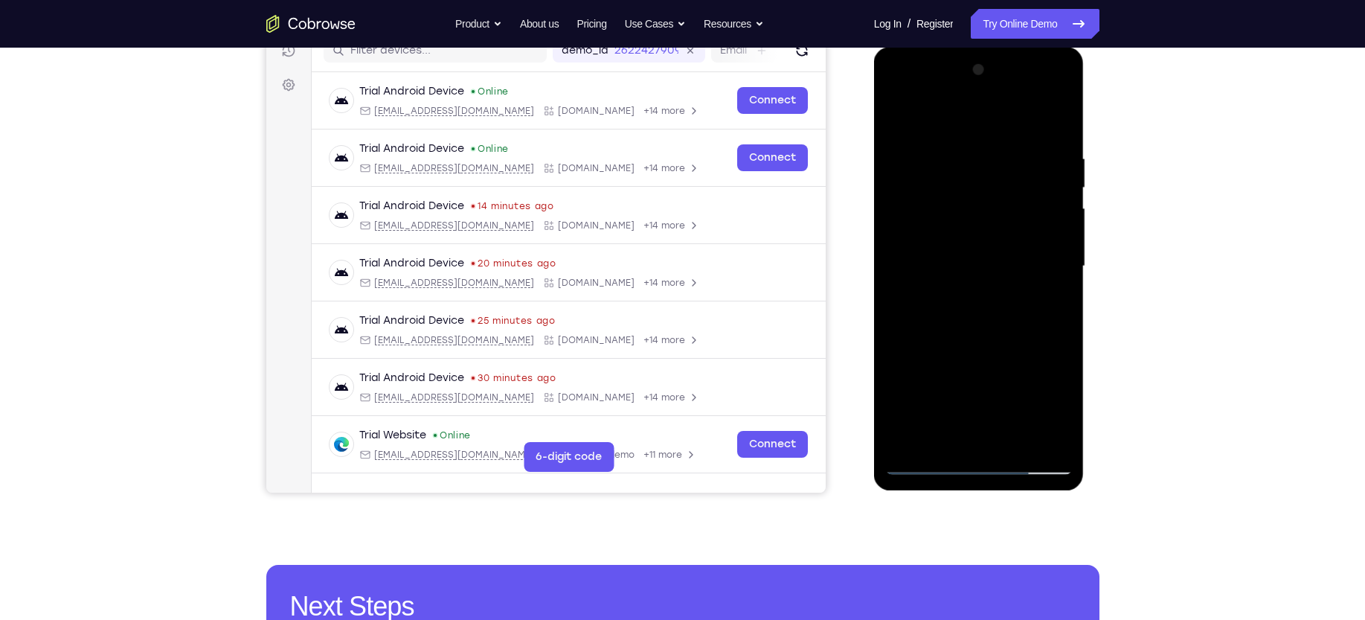
click at [996, 332] on div at bounding box center [978, 266] width 187 height 417
click at [1061, 434] on div at bounding box center [978, 266] width 187 height 417
click at [1015, 440] on div at bounding box center [978, 266] width 187 height 417
click at [968, 353] on div at bounding box center [978, 266] width 187 height 417
click at [902, 114] on div at bounding box center [978, 266] width 187 height 417
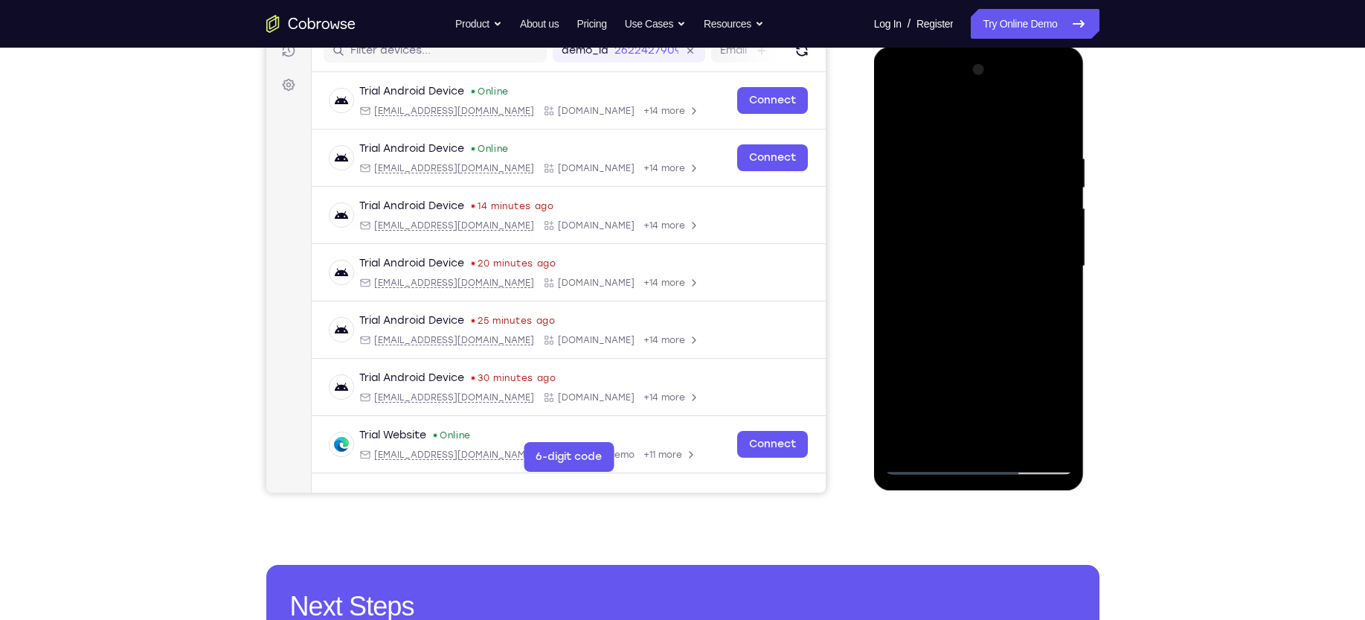
click at [1007, 441] on div at bounding box center [978, 266] width 187 height 417
click at [923, 459] on div at bounding box center [978, 266] width 187 height 417
